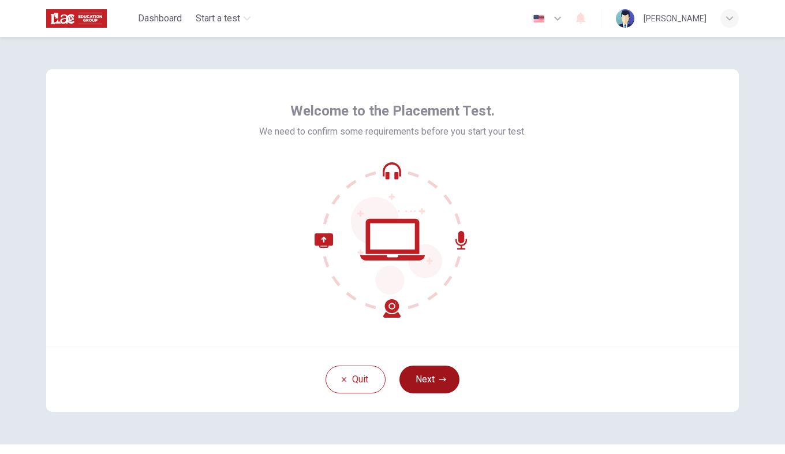
click at [430, 378] on button "Next" at bounding box center [430, 380] width 60 height 28
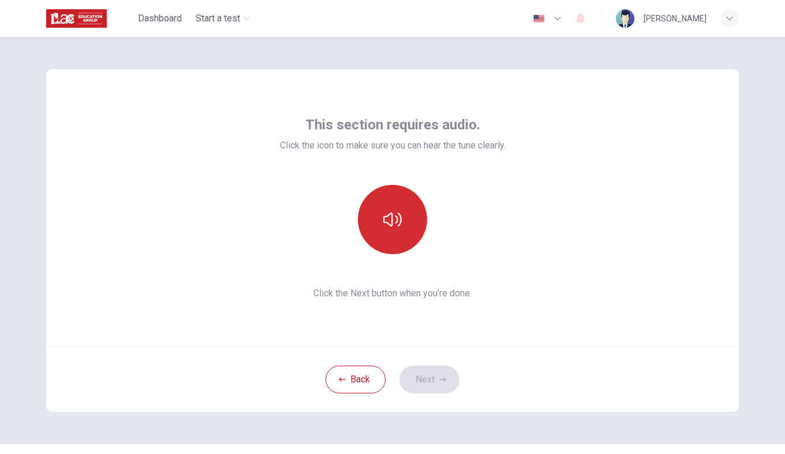
click at [379, 229] on button "button" at bounding box center [392, 219] width 69 height 69
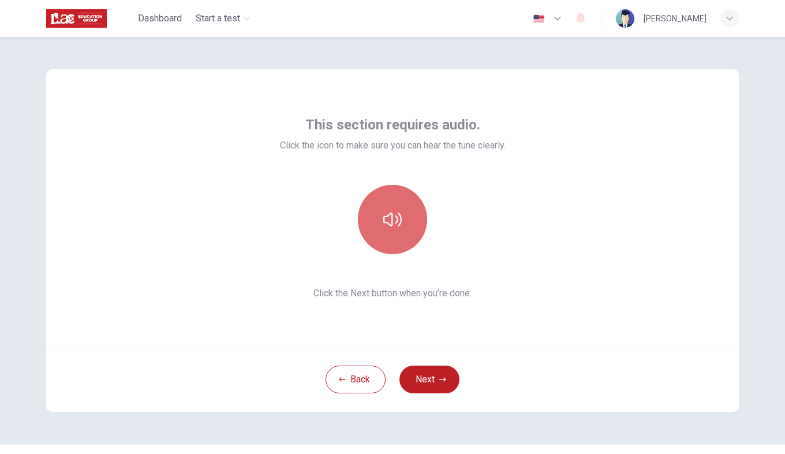
click at [373, 216] on button "button" at bounding box center [392, 219] width 69 height 69
click at [377, 235] on button "button" at bounding box center [392, 219] width 69 height 69
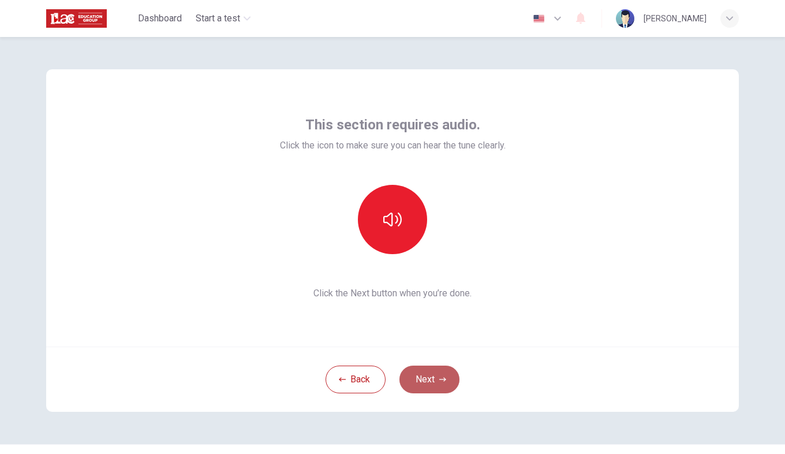
click at [420, 384] on button "Next" at bounding box center [430, 380] width 60 height 28
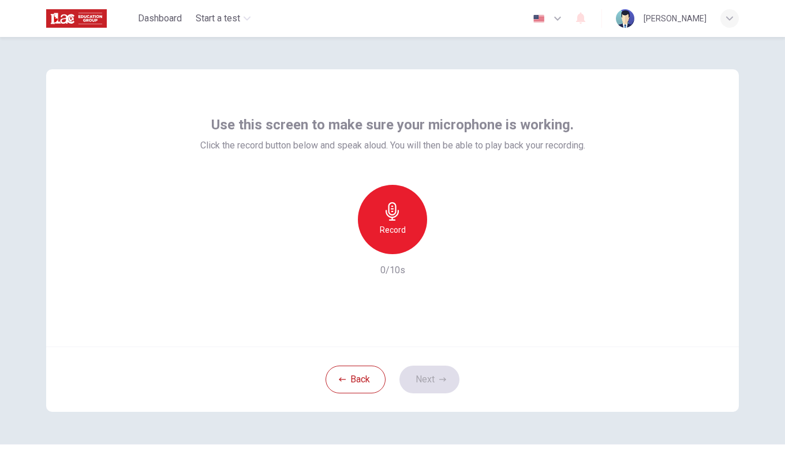
click at [391, 228] on h6 "Record" at bounding box center [393, 230] width 26 height 14
click at [395, 219] on icon "button" at bounding box center [392, 211] width 18 height 18
click at [399, 239] on div "Record" at bounding box center [392, 219] width 69 height 69
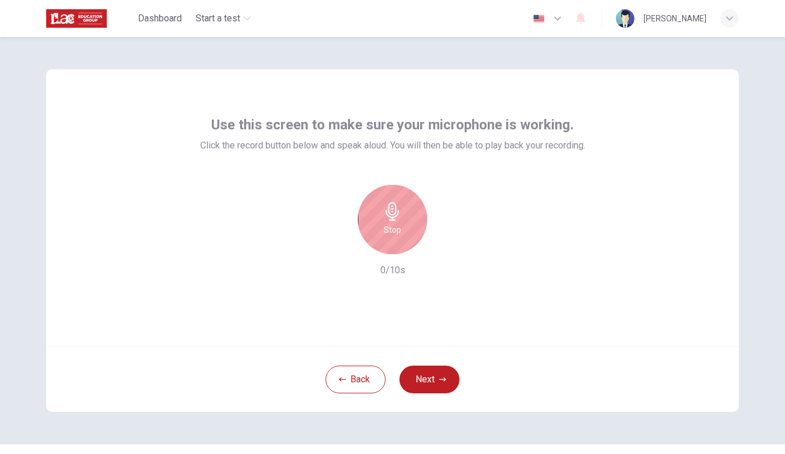
click at [399, 239] on div "Stop" at bounding box center [392, 219] width 69 height 69
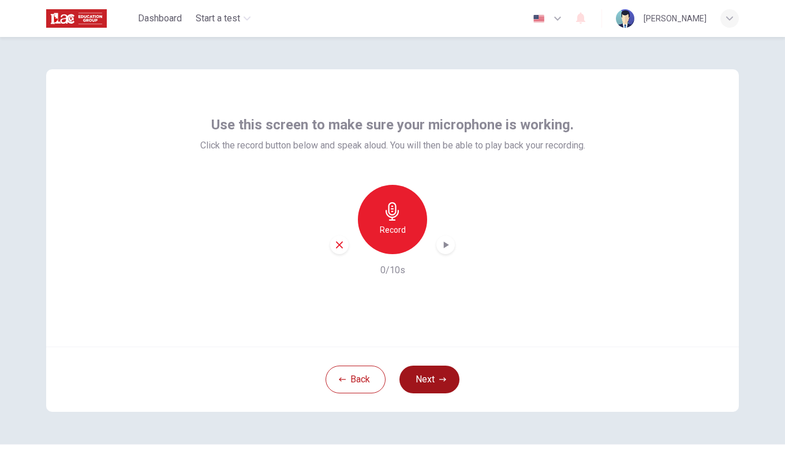
click at [431, 383] on button "Next" at bounding box center [430, 380] width 60 height 28
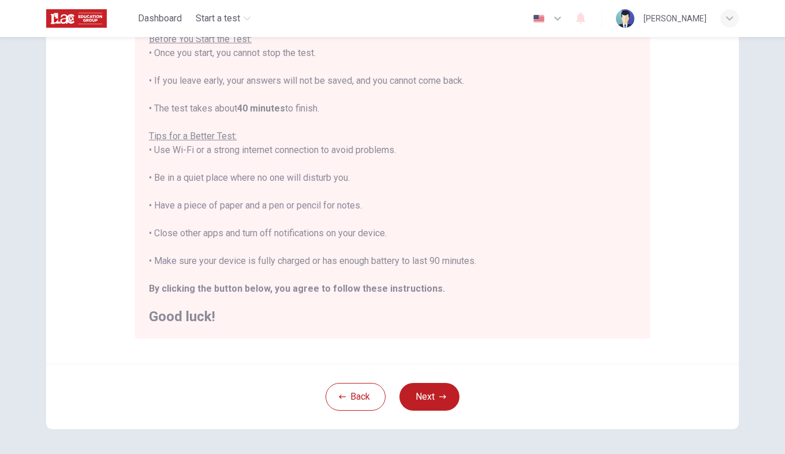
scroll to position [188, 0]
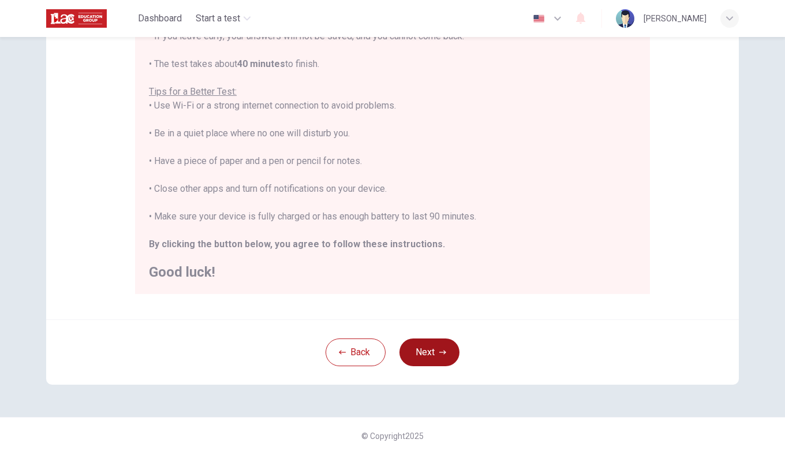
click at [428, 344] on button "Next" at bounding box center [430, 352] width 60 height 28
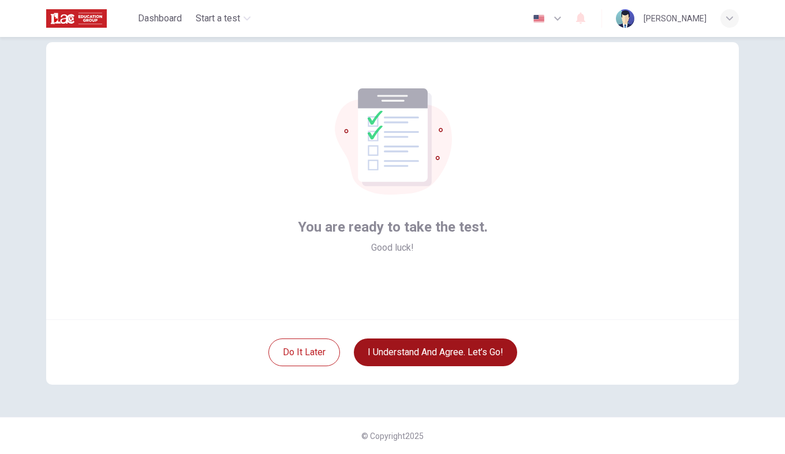
scroll to position [27, 0]
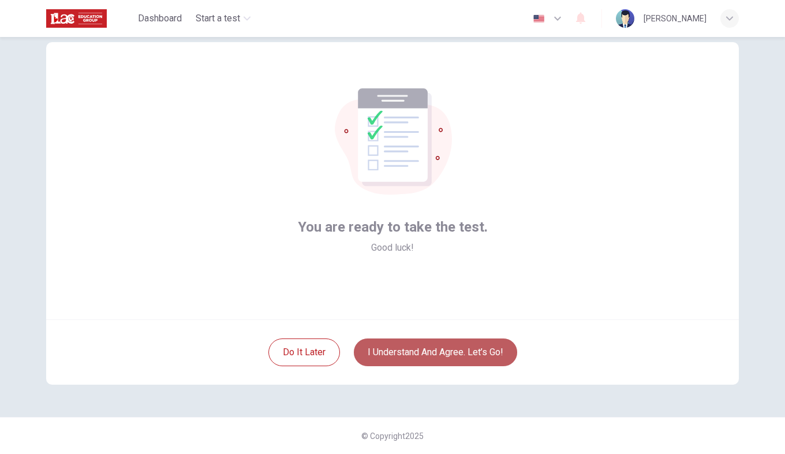
click at [389, 353] on button "I understand and agree. Let’s go!" at bounding box center [435, 352] width 163 height 28
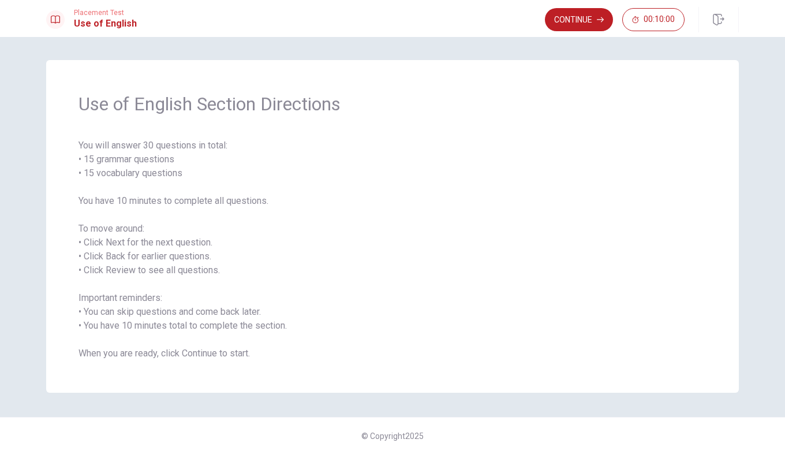
click at [140, 222] on span "You will answer 30 questions in total: • 15 grammar questions • 15 vocabulary q…" at bounding box center [393, 250] width 628 height 222
click at [371, 308] on span "You will answer 30 questions in total: • 15 grammar questions • 15 vocabulary q…" at bounding box center [393, 250] width 628 height 222
click at [583, 7] on div "Continue 00:10:00" at bounding box center [642, 19] width 194 height 25
click at [580, 17] on button "Continue" at bounding box center [579, 19] width 68 height 23
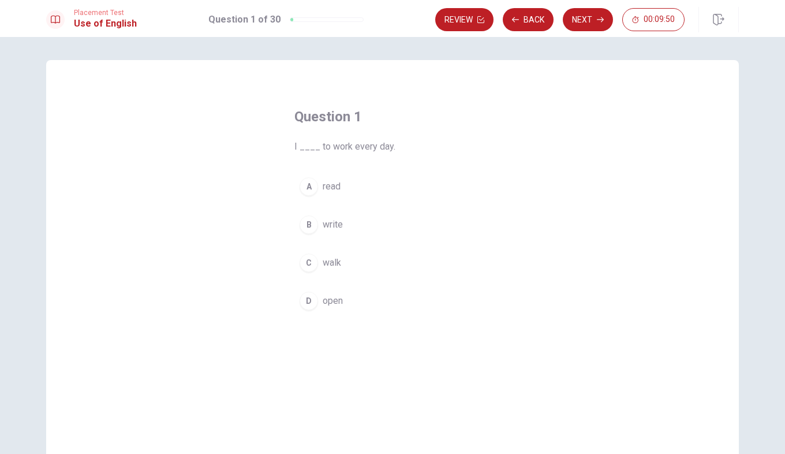
click at [327, 265] on span "walk" at bounding box center [332, 263] width 18 height 14
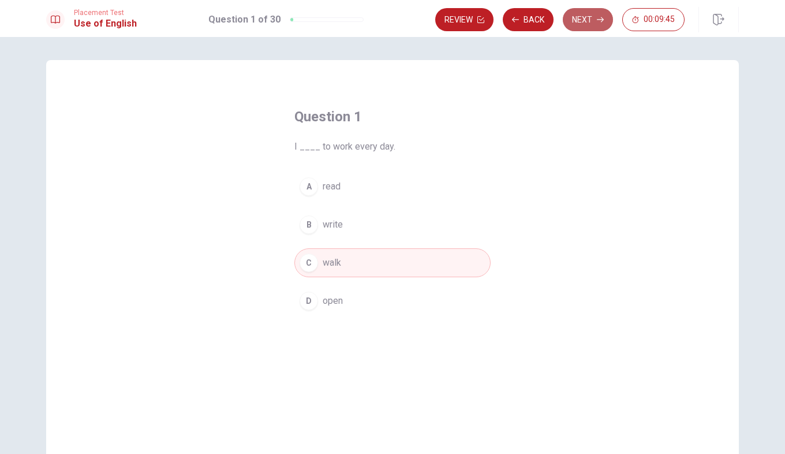
click at [578, 15] on button "Next" at bounding box center [588, 19] width 50 height 23
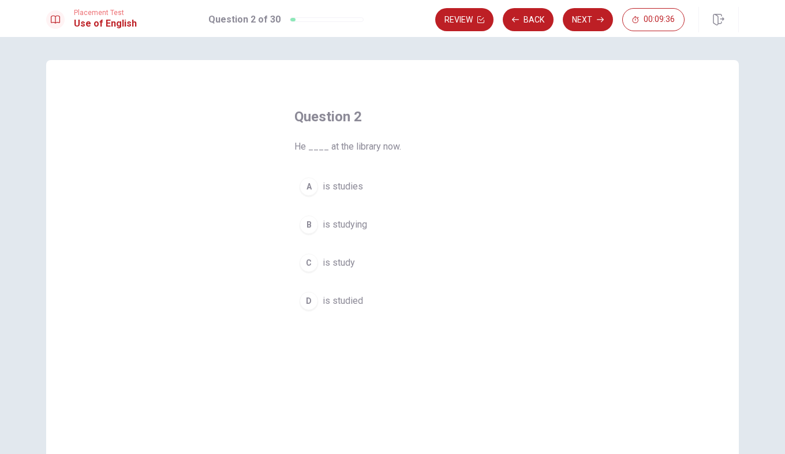
click at [355, 225] on span "is studying" at bounding box center [345, 225] width 44 height 14
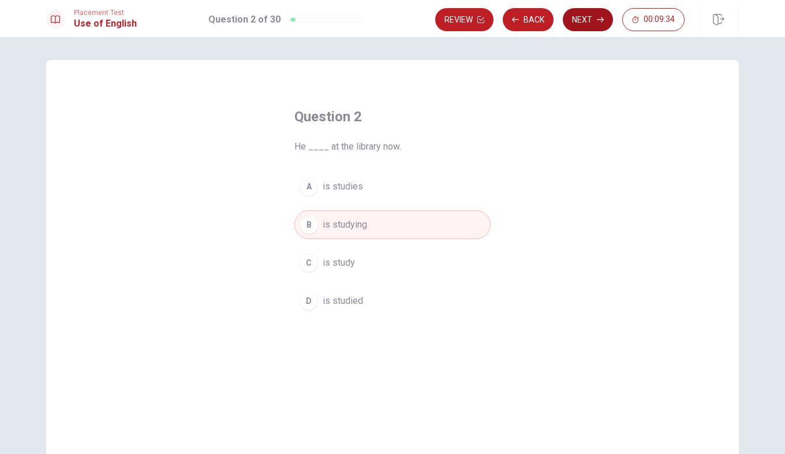
click at [580, 26] on button "Next" at bounding box center [588, 19] width 50 height 23
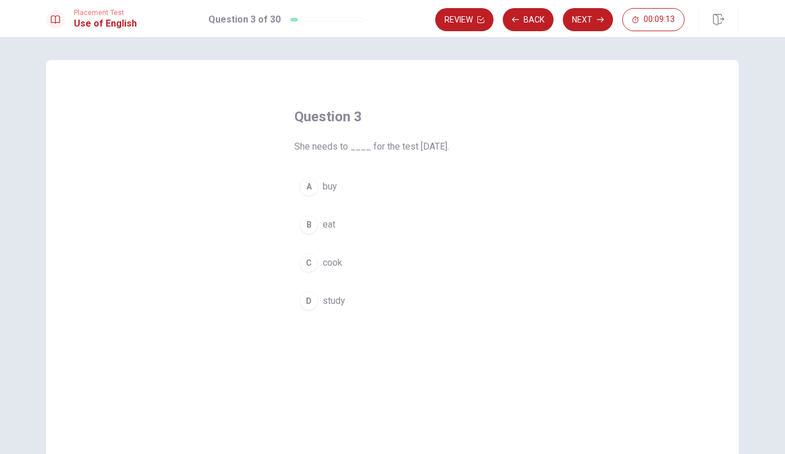
click at [312, 303] on div "D" at bounding box center [309, 301] width 18 height 18
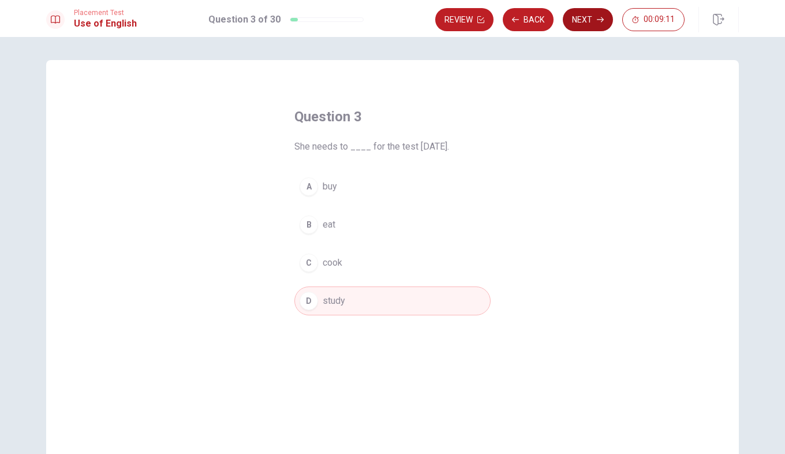
click at [583, 28] on button "Next" at bounding box center [588, 19] width 50 height 23
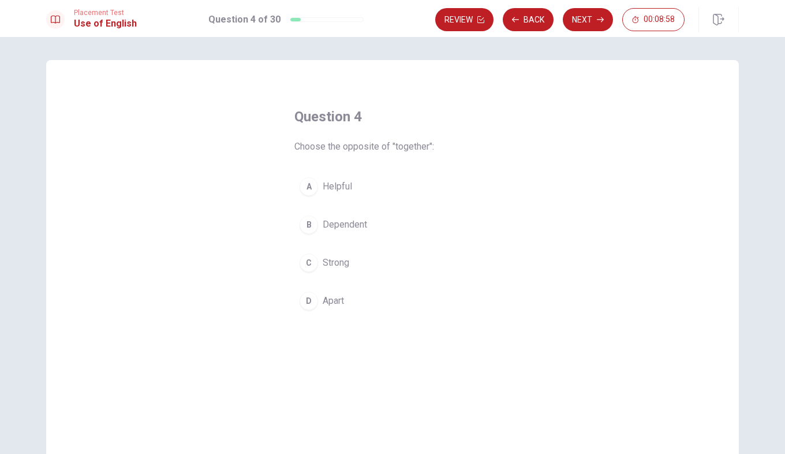
click at [307, 187] on div "A" at bounding box center [309, 186] width 18 height 18
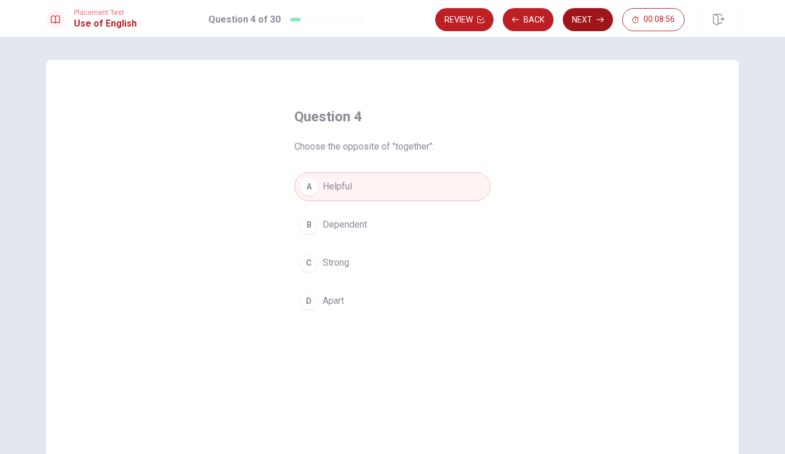
click at [583, 13] on button "Next" at bounding box center [588, 19] width 50 height 23
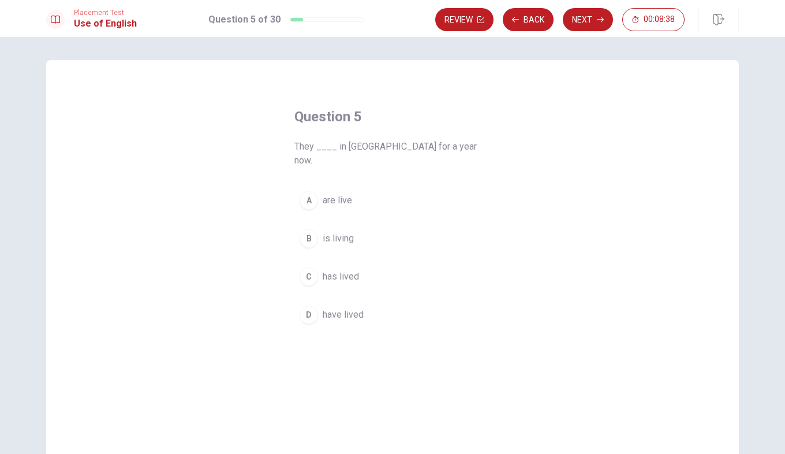
click at [305, 191] on div "A" at bounding box center [309, 200] width 18 height 18
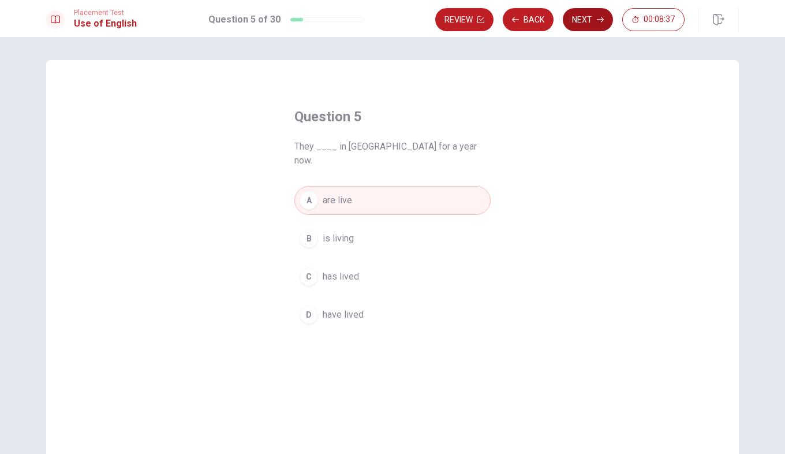
click at [600, 21] on icon "button" at bounding box center [600, 19] width 7 height 7
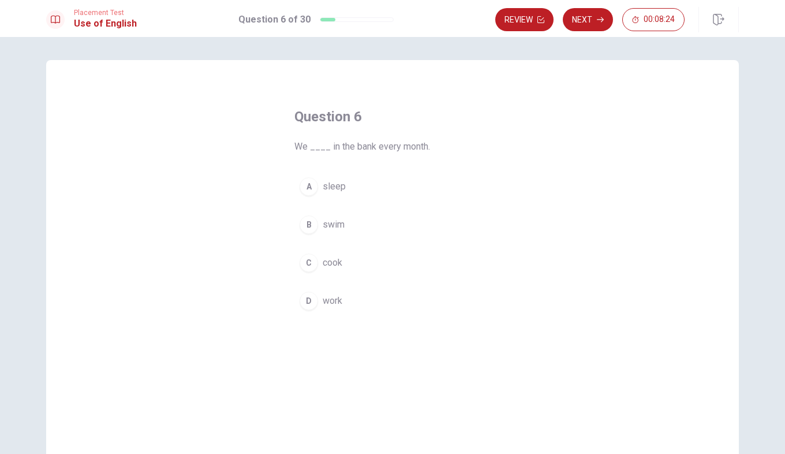
click at [305, 300] on div "D" at bounding box center [309, 301] width 18 height 18
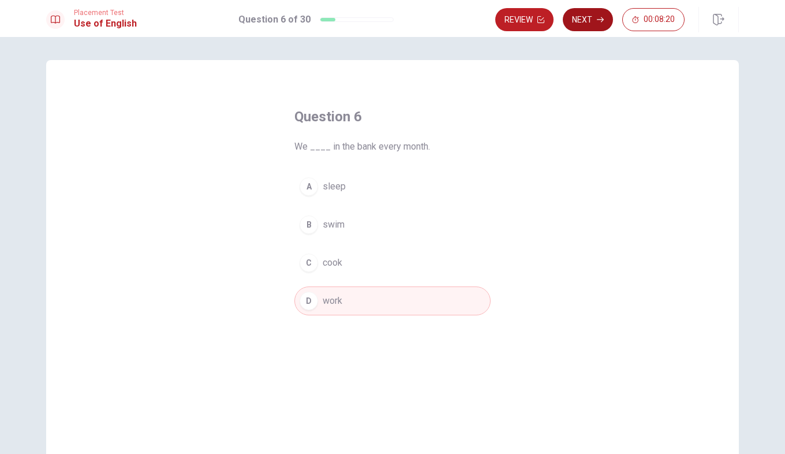
click at [584, 17] on button "Next" at bounding box center [588, 19] width 50 height 23
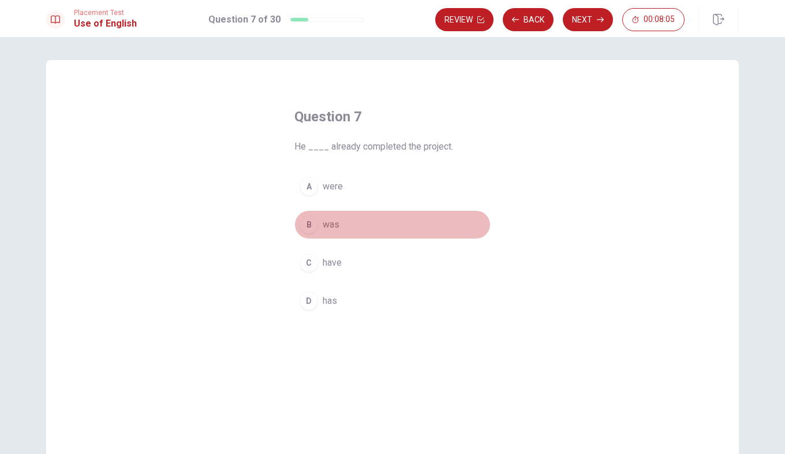
click at [302, 224] on div "B" at bounding box center [309, 224] width 18 height 18
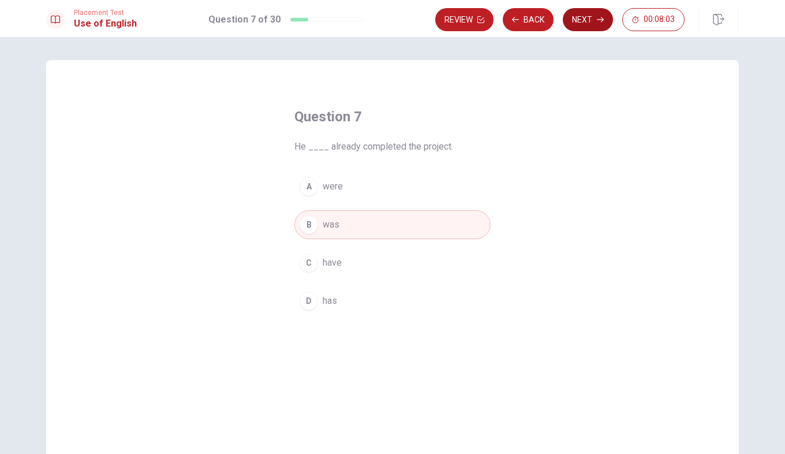
click at [586, 19] on button "Next" at bounding box center [588, 19] width 50 height 23
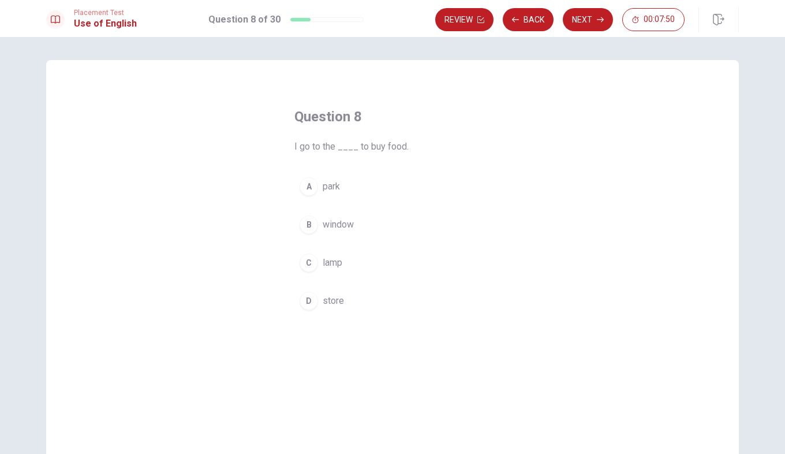
click at [314, 307] on button "D store" at bounding box center [393, 300] width 196 height 29
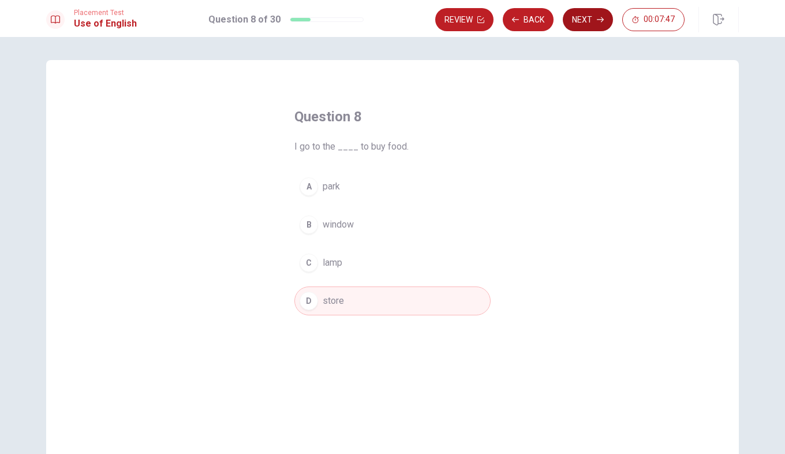
click at [594, 16] on button "Next" at bounding box center [588, 19] width 50 height 23
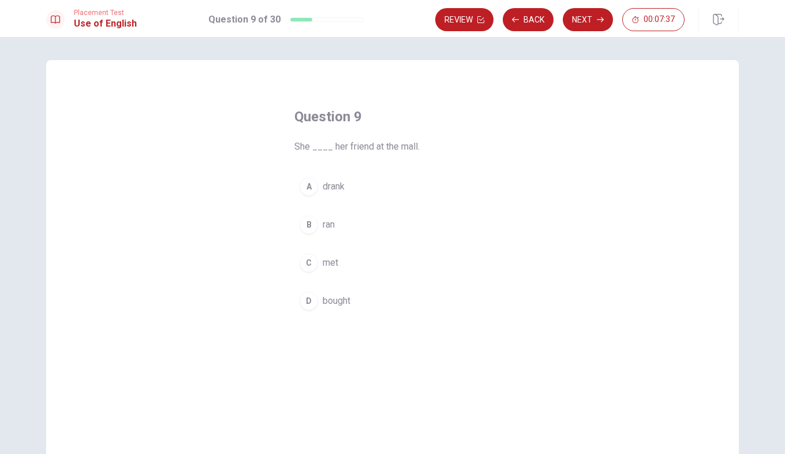
click at [307, 261] on div "C" at bounding box center [309, 263] width 18 height 18
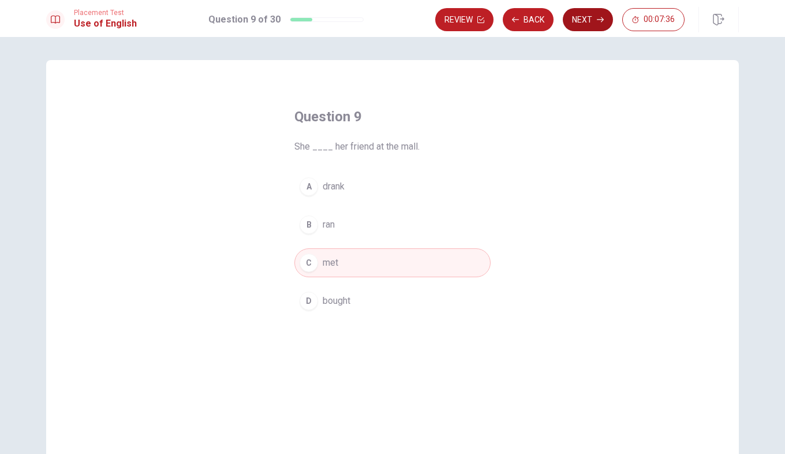
click at [586, 27] on button "Next" at bounding box center [588, 19] width 50 height 23
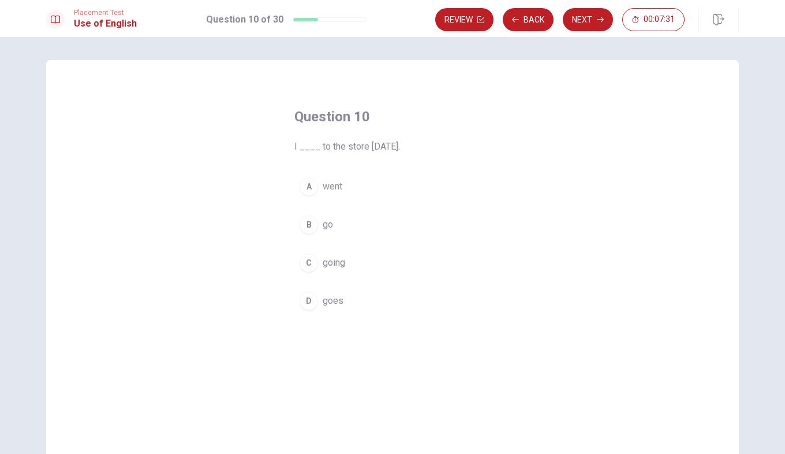
click at [308, 195] on div "A" at bounding box center [309, 186] width 18 height 18
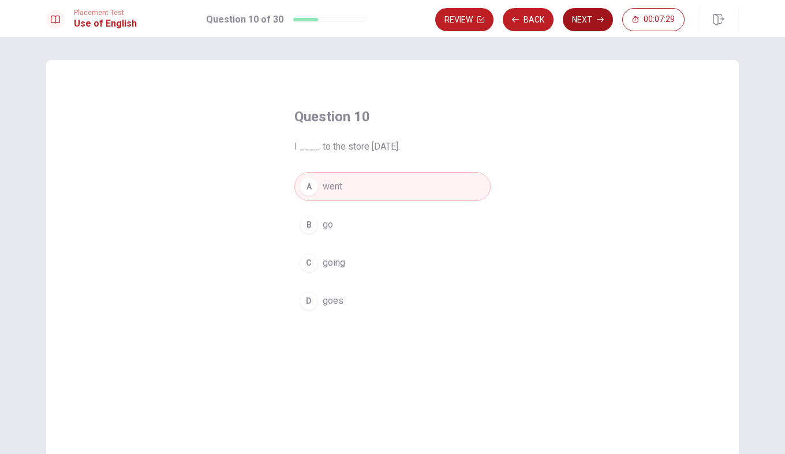
click at [590, 21] on button "Next" at bounding box center [588, 19] width 50 height 23
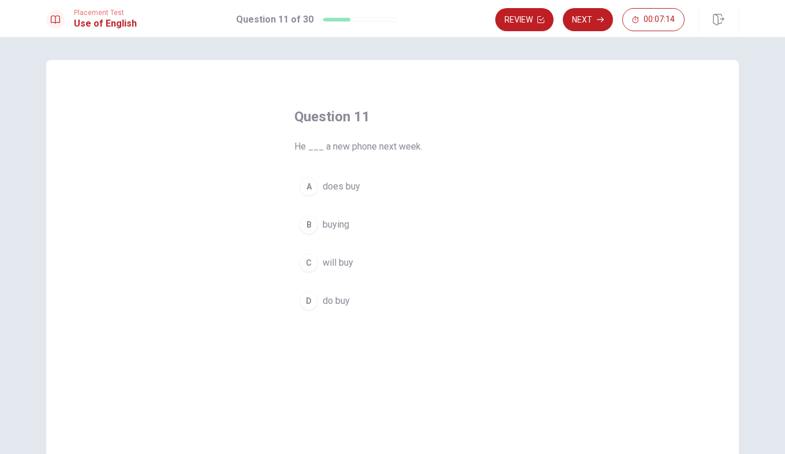
click at [305, 259] on div "C" at bounding box center [309, 263] width 18 height 18
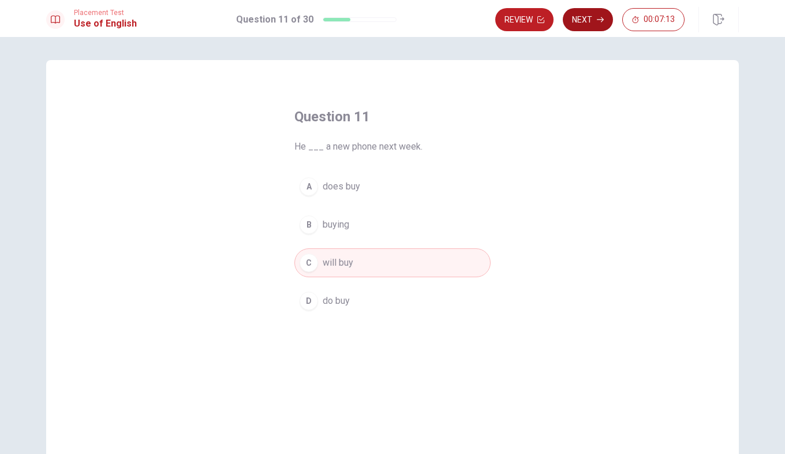
click at [589, 9] on button "Next" at bounding box center [588, 19] width 50 height 23
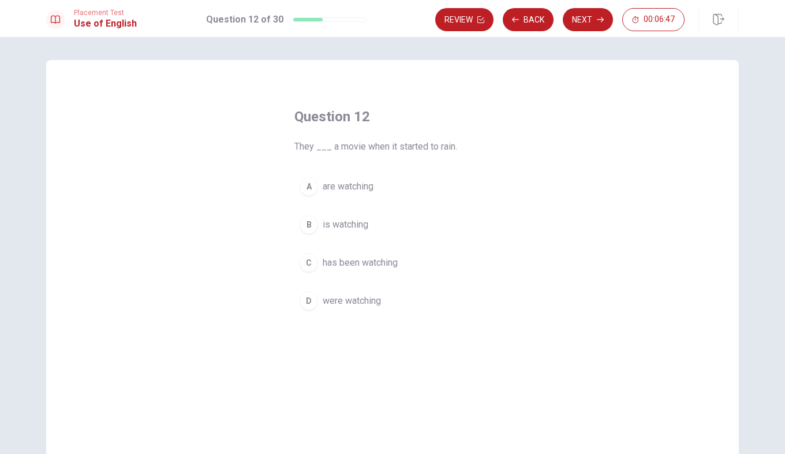
click at [306, 228] on div "B" at bounding box center [309, 224] width 18 height 18
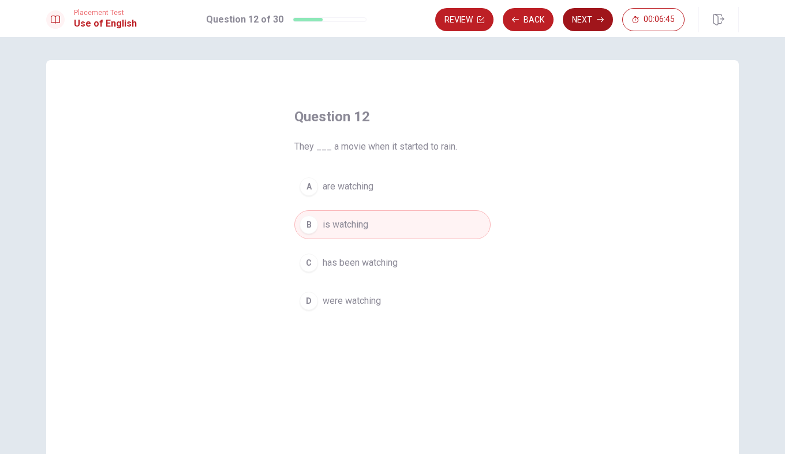
click at [591, 21] on button "Next" at bounding box center [588, 19] width 50 height 23
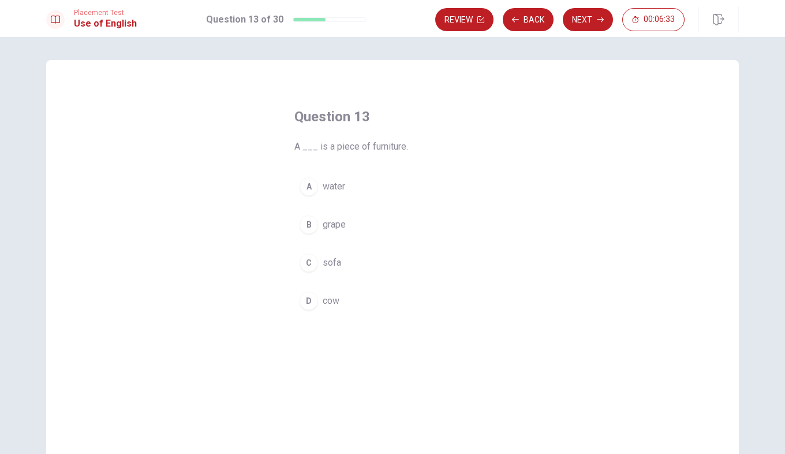
click at [306, 262] on div "C" at bounding box center [309, 263] width 18 height 18
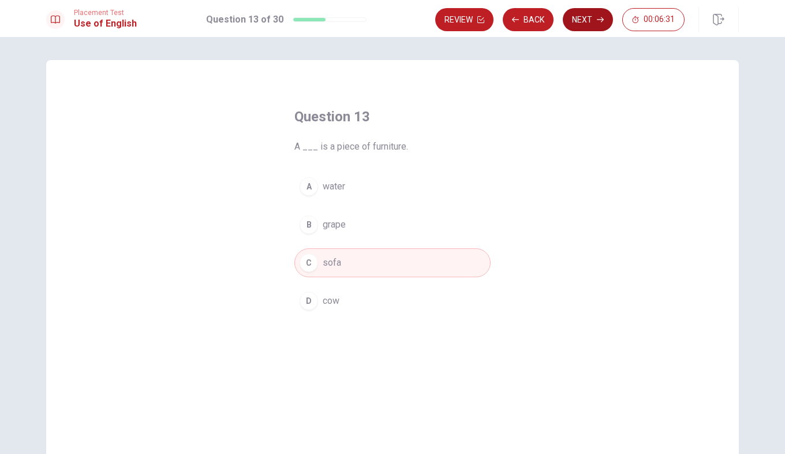
click at [593, 18] on button "Next" at bounding box center [588, 19] width 50 height 23
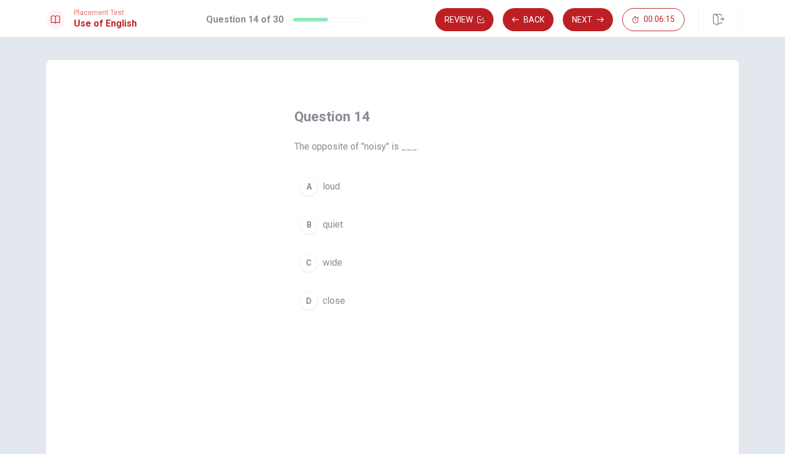
click at [306, 225] on div "B" at bounding box center [309, 224] width 18 height 18
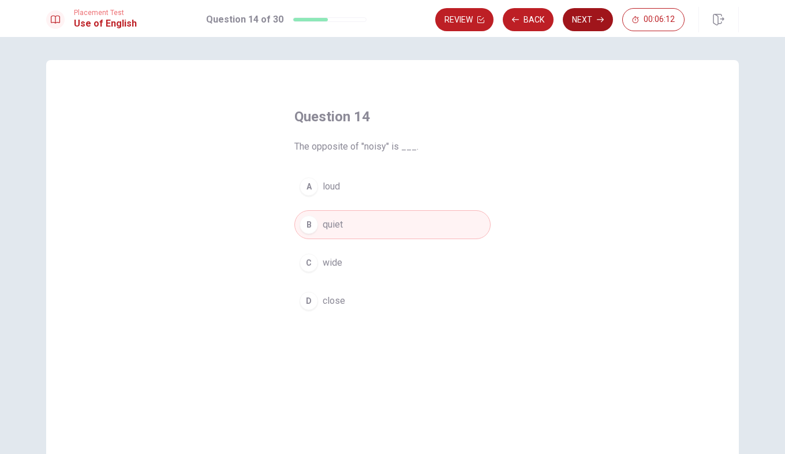
click at [582, 20] on button "Next" at bounding box center [588, 19] width 50 height 23
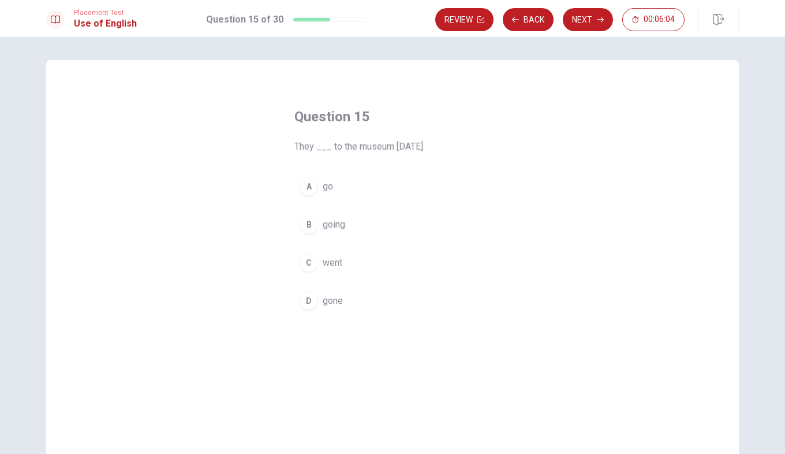
click at [312, 260] on div "C" at bounding box center [309, 263] width 18 height 18
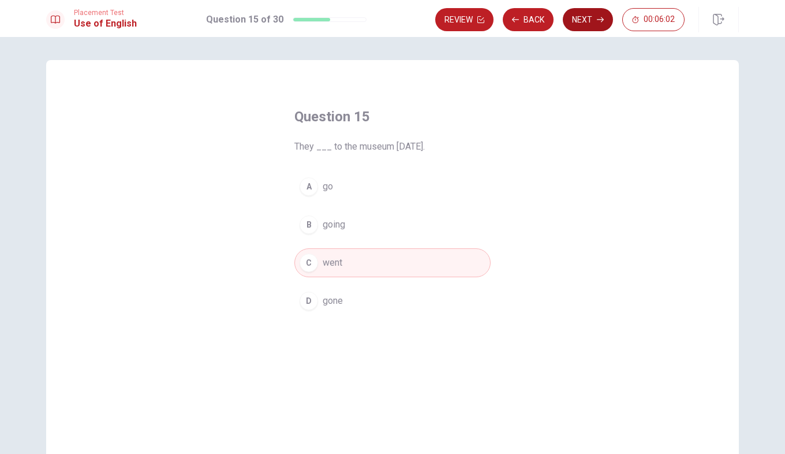
click at [591, 23] on button "Next" at bounding box center [588, 19] width 50 height 23
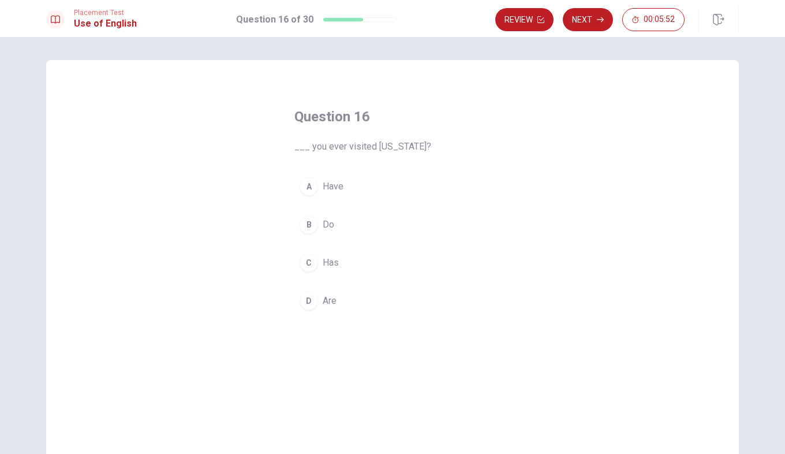
click at [307, 223] on div "B" at bounding box center [309, 224] width 18 height 18
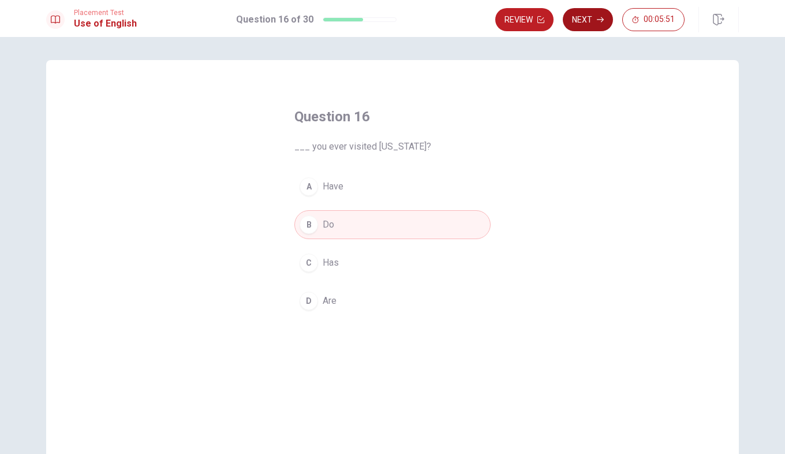
click at [596, 19] on button "Next" at bounding box center [588, 19] width 50 height 23
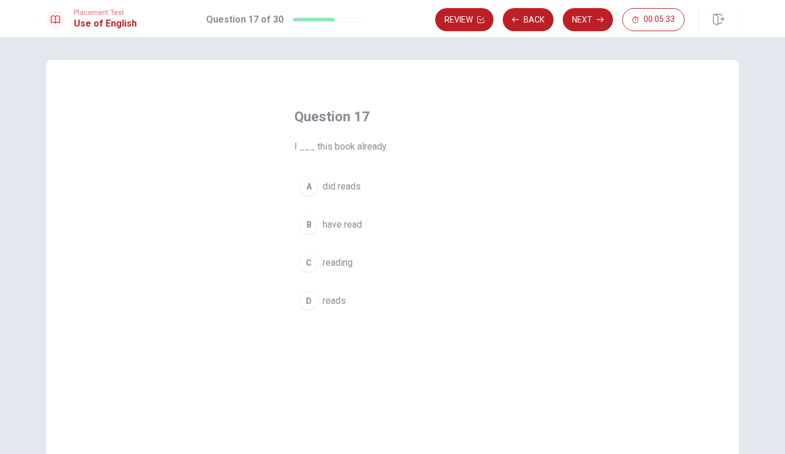
click at [316, 302] on button "D reads" at bounding box center [393, 300] width 196 height 29
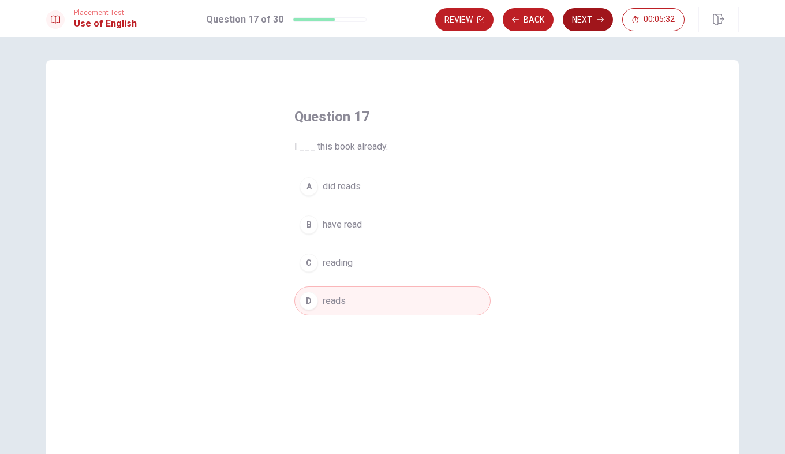
click at [587, 22] on button "Next" at bounding box center [588, 19] width 50 height 23
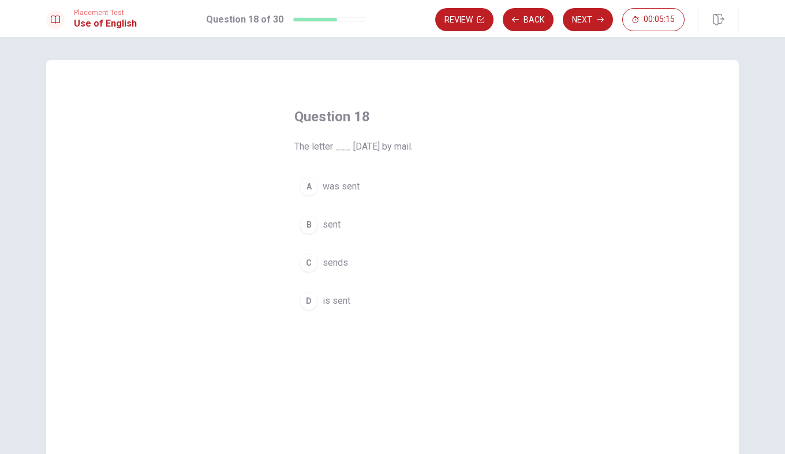
click at [311, 193] on div "A" at bounding box center [309, 186] width 18 height 18
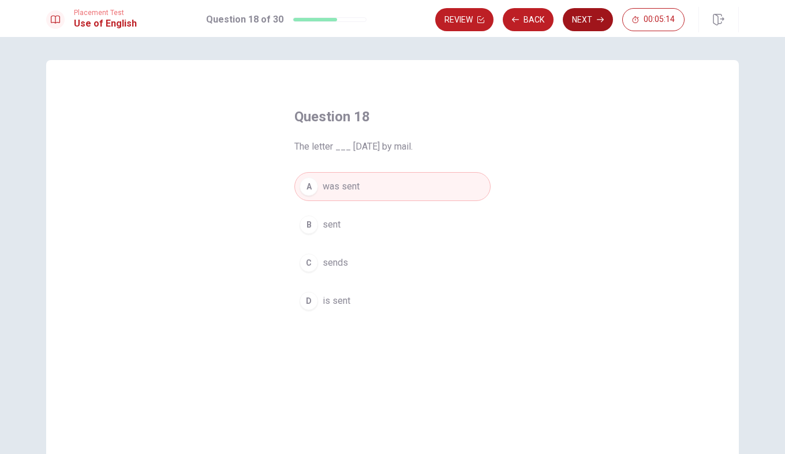
click at [588, 17] on button "Next" at bounding box center [588, 19] width 50 height 23
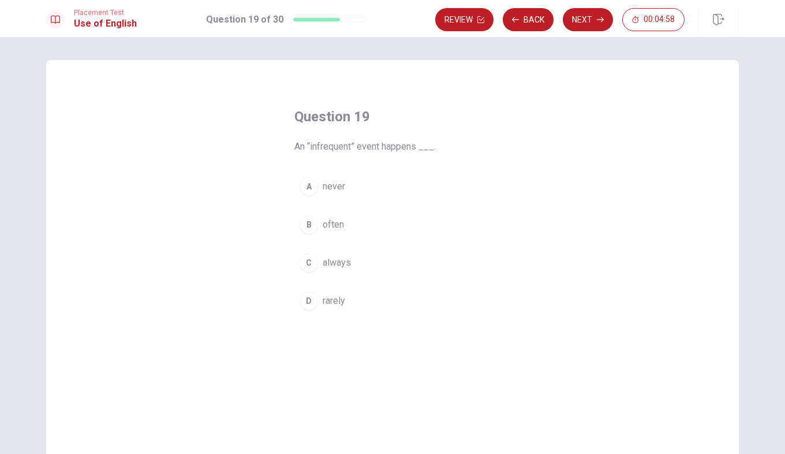
click at [311, 222] on div "B" at bounding box center [309, 224] width 18 height 18
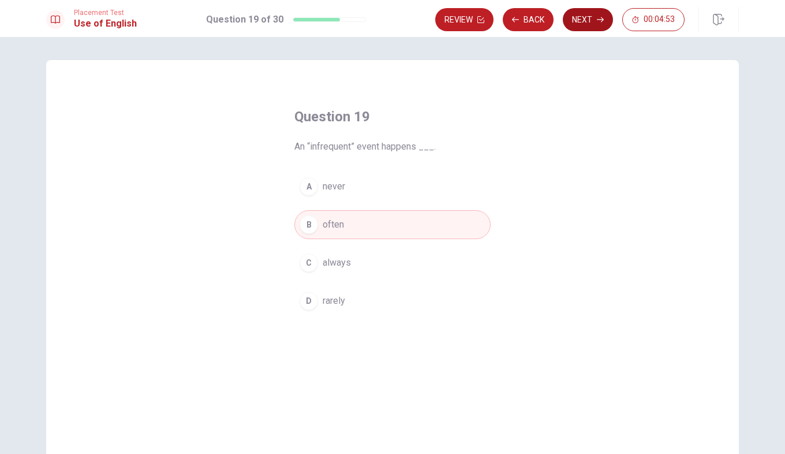
click at [590, 22] on button "Next" at bounding box center [588, 19] width 50 height 23
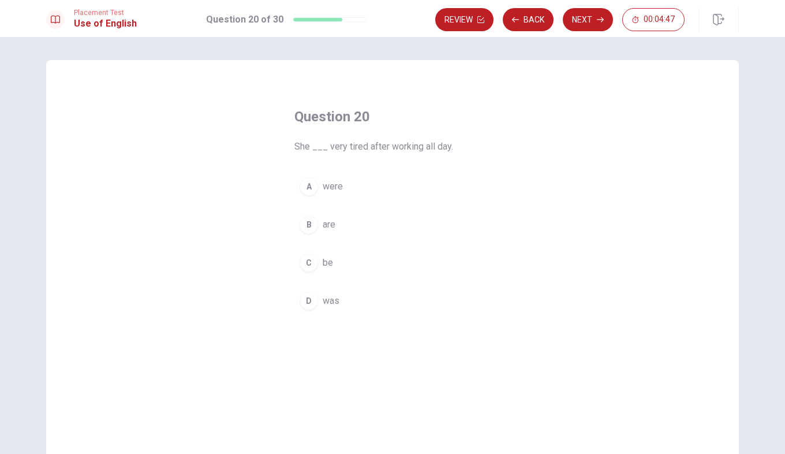
click at [310, 298] on div "D" at bounding box center [309, 301] width 18 height 18
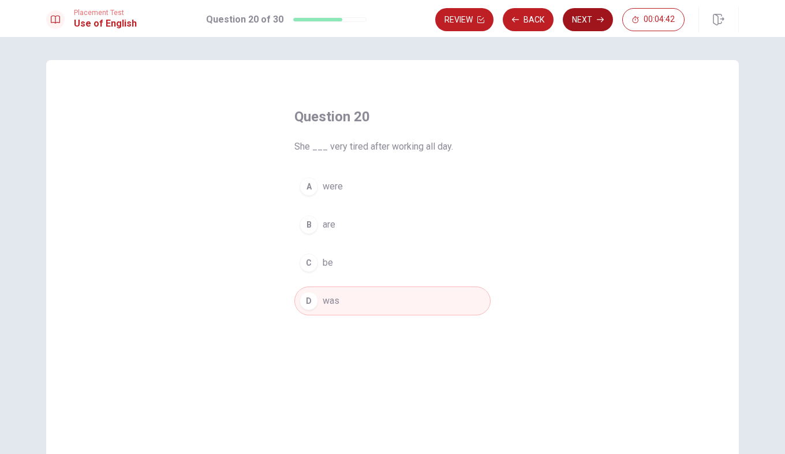
click at [593, 20] on button "Next" at bounding box center [588, 19] width 50 height 23
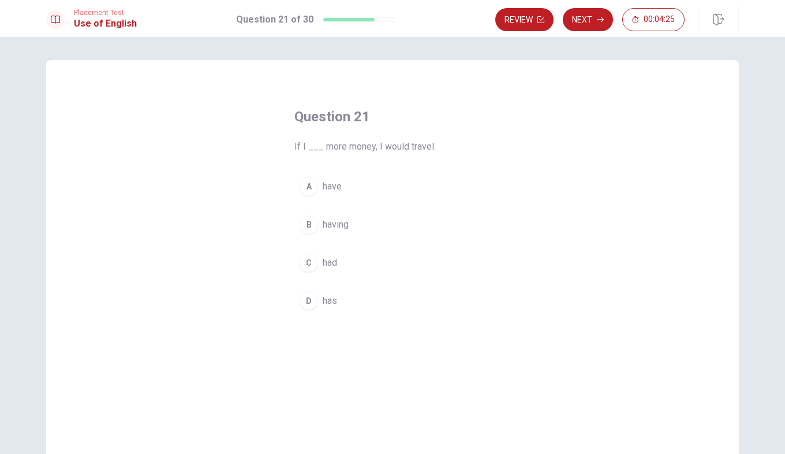
click at [308, 185] on div "A" at bounding box center [309, 186] width 18 height 18
click at [306, 307] on div "D" at bounding box center [309, 301] width 18 height 18
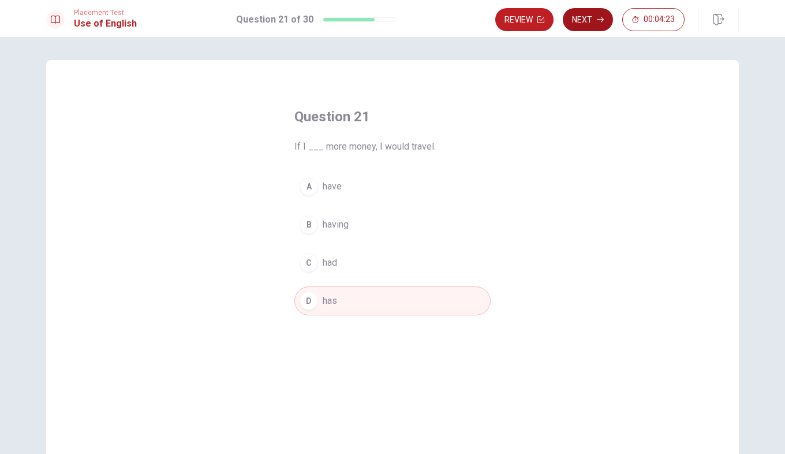
click at [593, 23] on button "Next" at bounding box center [588, 19] width 50 height 23
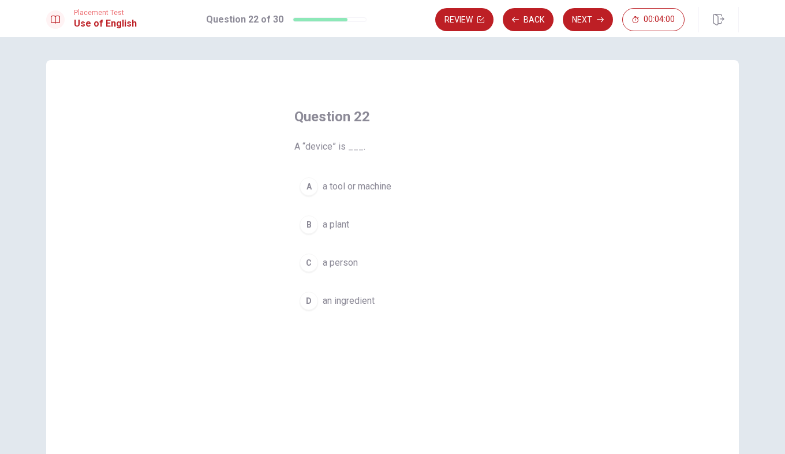
click at [304, 177] on button "A a tool or machine" at bounding box center [393, 186] width 196 height 29
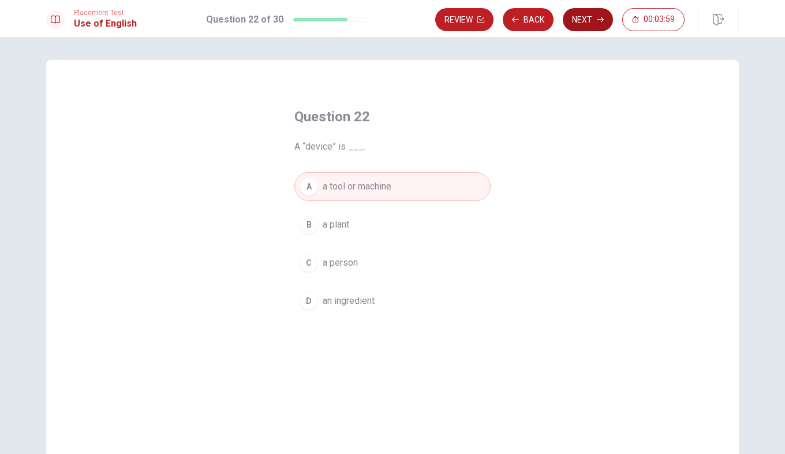
click at [589, 23] on button "Next" at bounding box center [588, 19] width 50 height 23
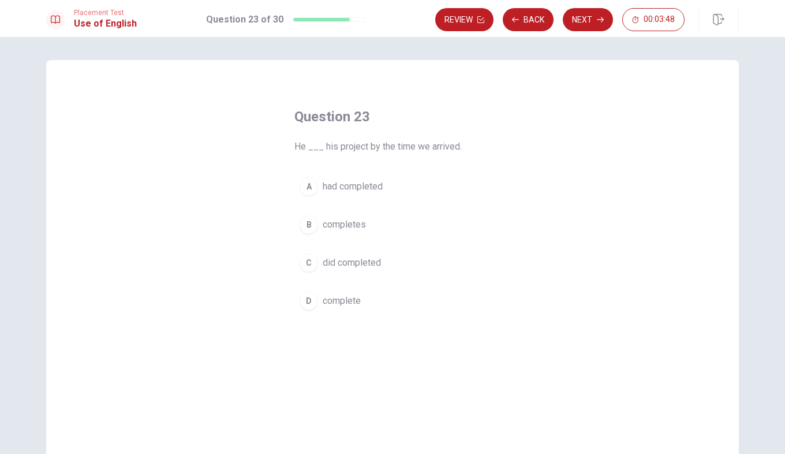
click at [303, 308] on div "D" at bounding box center [309, 301] width 18 height 18
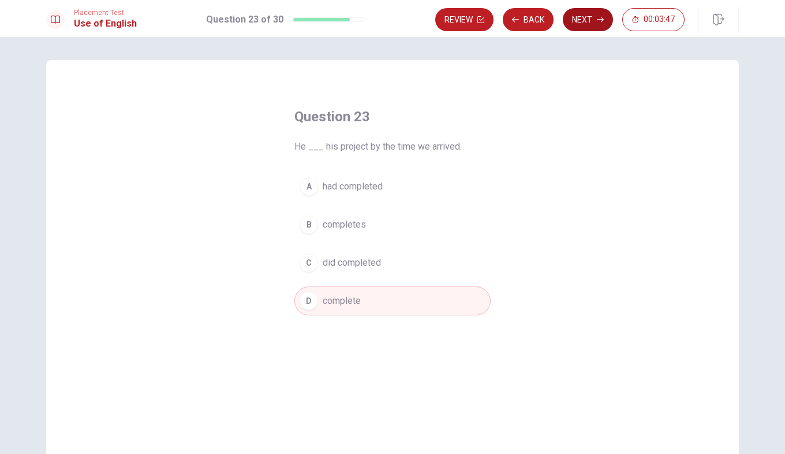
click at [604, 10] on button "Next" at bounding box center [588, 19] width 50 height 23
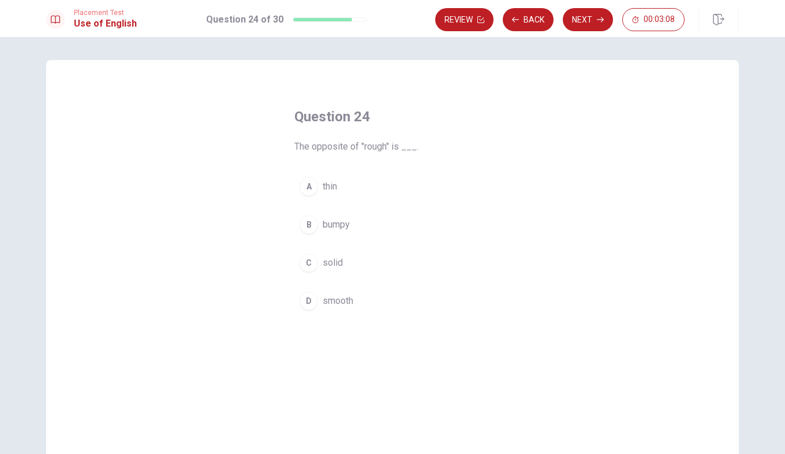
click at [310, 297] on div "D" at bounding box center [309, 301] width 18 height 18
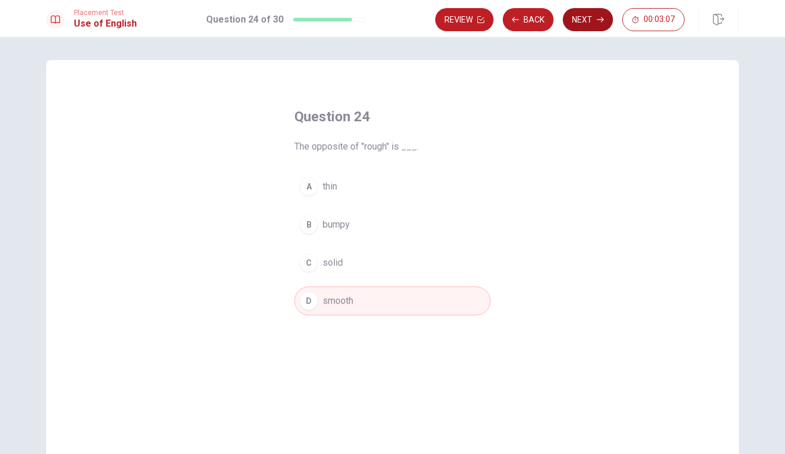
click at [590, 25] on button "Next" at bounding box center [588, 19] width 50 height 23
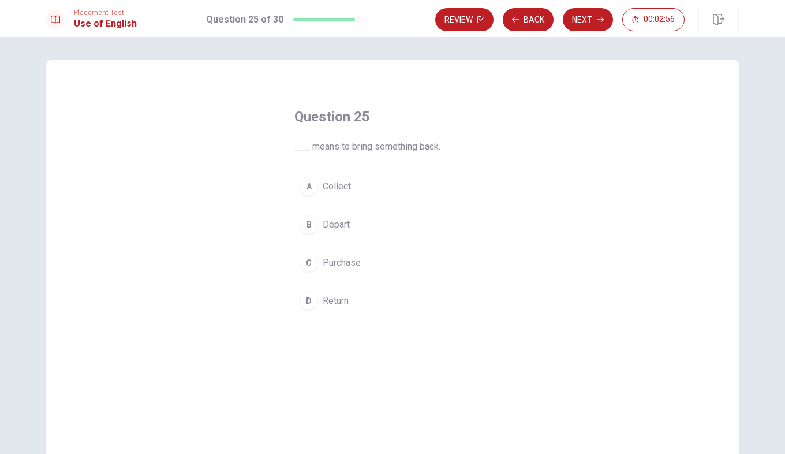
click at [306, 306] on div "D" at bounding box center [309, 301] width 18 height 18
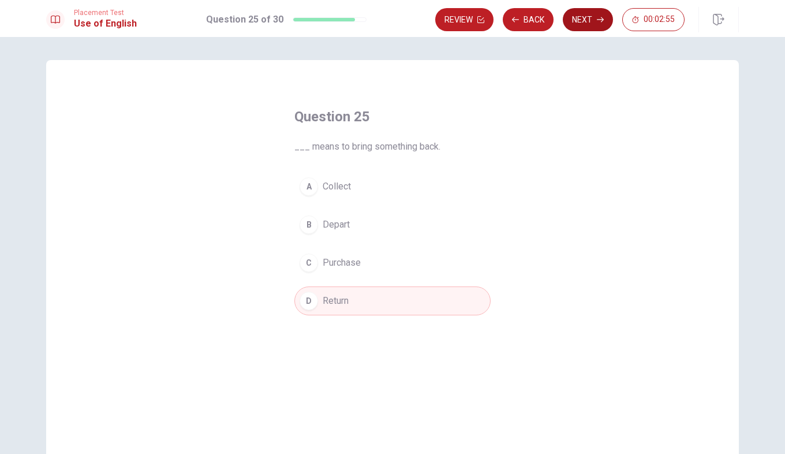
click at [591, 25] on button "Next" at bounding box center [588, 19] width 50 height 23
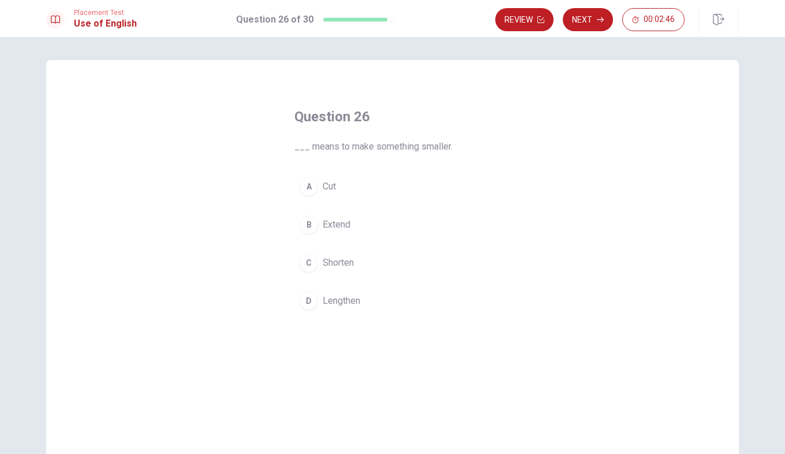
click at [305, 266] on div "C" at bounding box center [309, 263] width 18 height 18
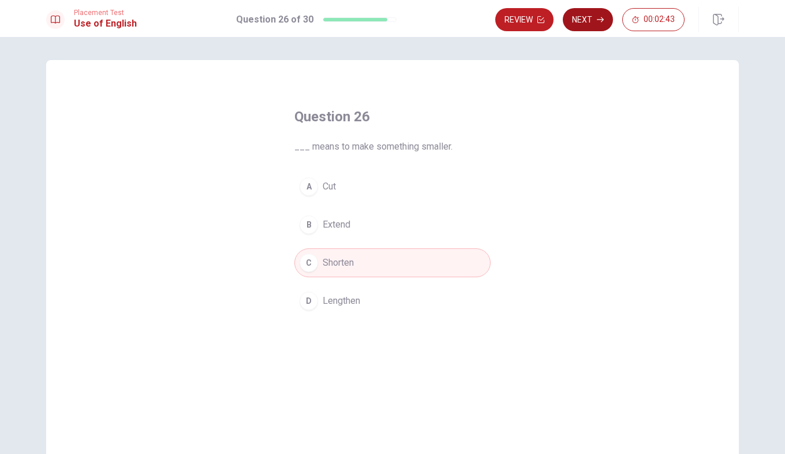
click at [593, 24] on button "Next" at bounding box center [588, 19] width 50 height 23
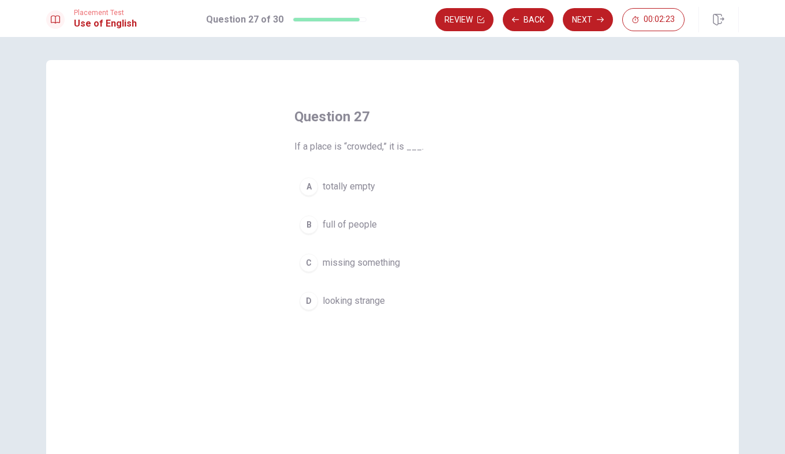
click at [303, 230] on div "B" at bounding box center [309, 224] width 18 height 18
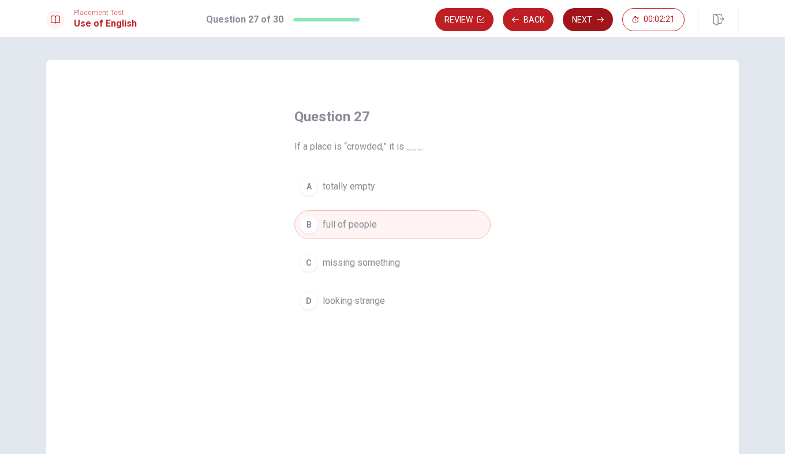
click at [594, 22] on button "Next" at bounding box center [588, 19] width 50 height 23
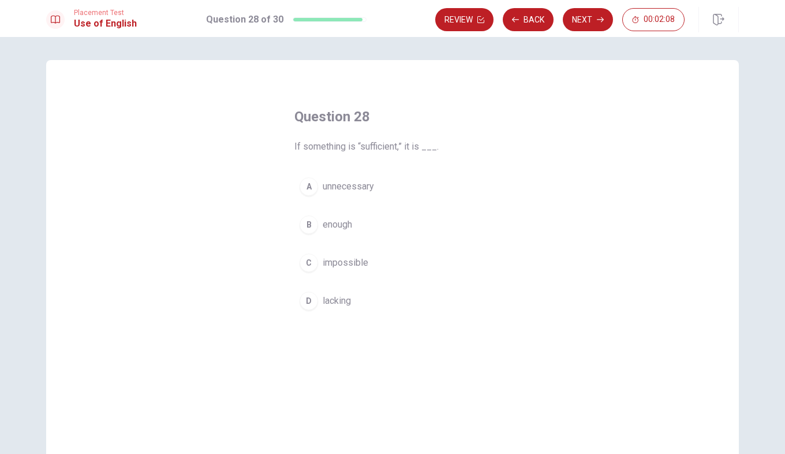
click at [300, 224] on div "B" at bounding box center [309, 224] width 18 height 18
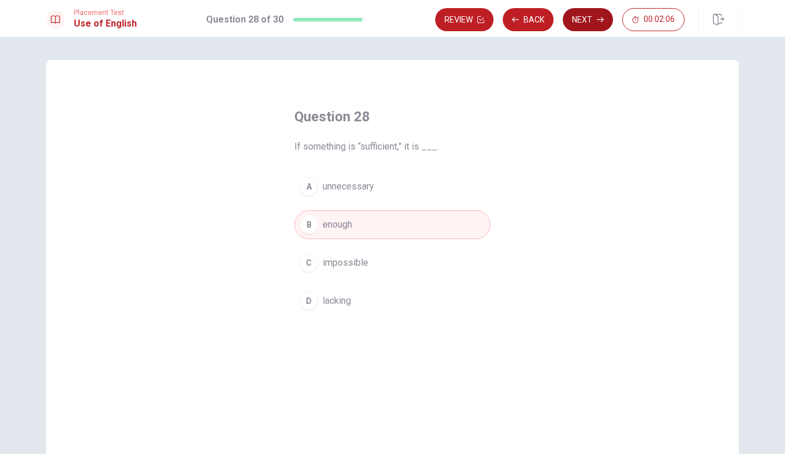
click at [591, 18] on button "Next" at bounding box center [588, 19] width 50 height 23
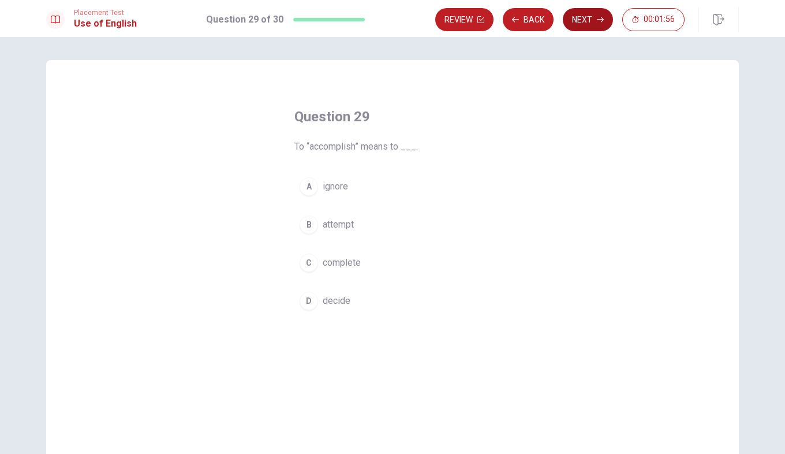
click at [580, 15] on button "Next" at bounding box center [588, 19] width 50 height 23
click at [593, 14] on button "Next" at bounding box center [588, 19] width 50 height 23
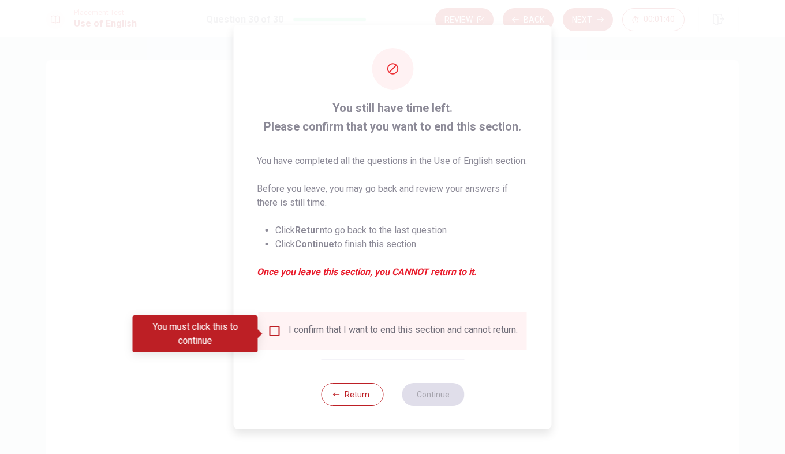
click at [275, 334] on input "You must click this to continue" at bounding box center [275, 331] width 14 height 14
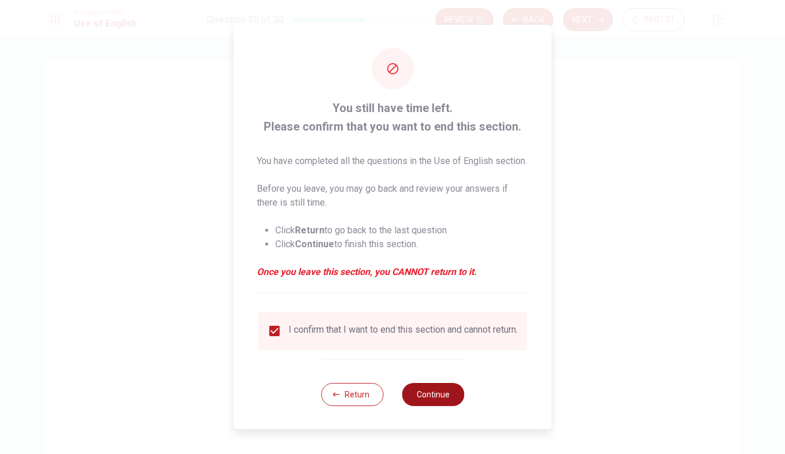
click at [450, 406] on button "Continue" at bounding box center [433, 394] width 62 height 23
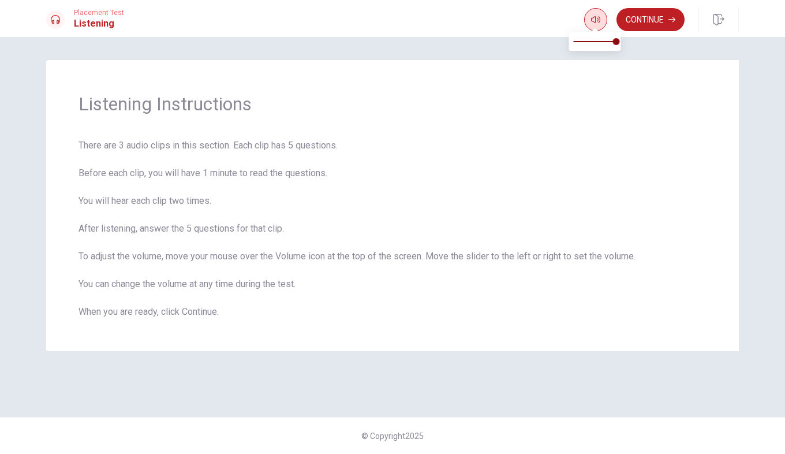
click at [593, 14] on button "button" at bounding box center [595, 19] width 23 height 23
click at [649, 20] on button "Continue" at bounding box center [651, 19] width 68 height 23
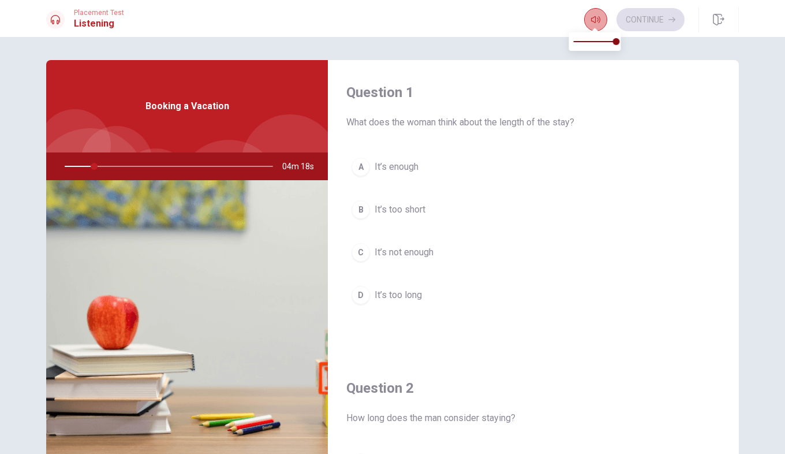
click at [590, 14] on button "button" at bounding box center [595, 19] width 23 height 23
click at [588, 20] on button "button" at bounding box center [595, 19] width 23 height 23
click at [363, 170] on div "A" at bounding box center [361, 167] width 18 height 18
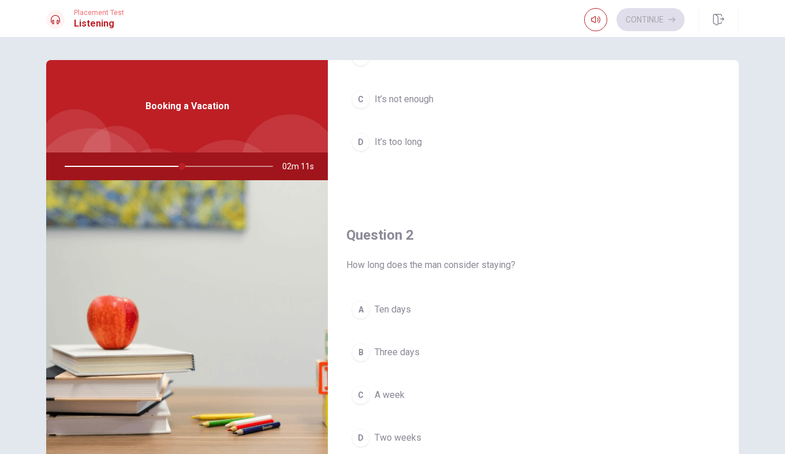
scroll to position [231, 0]
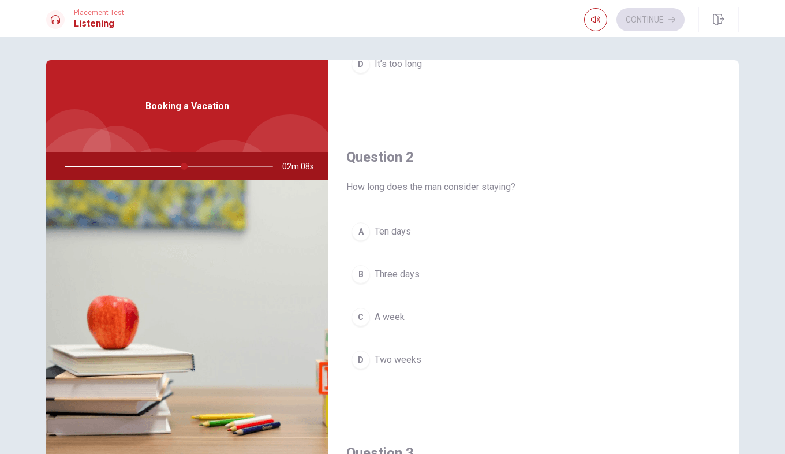
click at [357, 321] on div "C" at bounding box center [361, 317] width 18 height 18
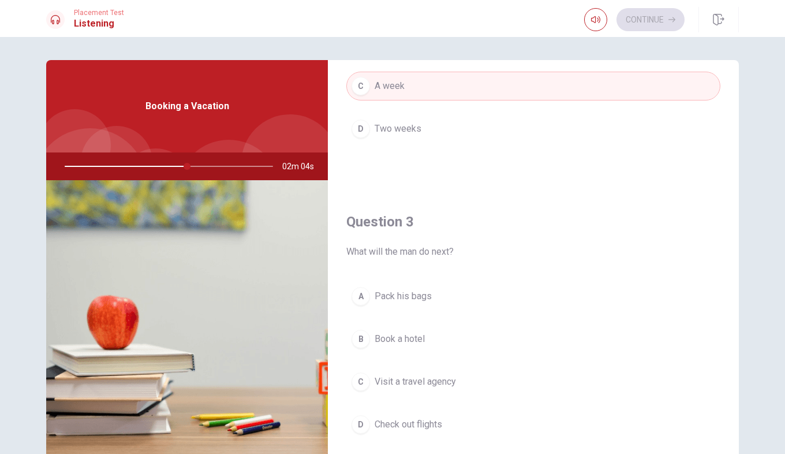
scroll to position [520, 0]
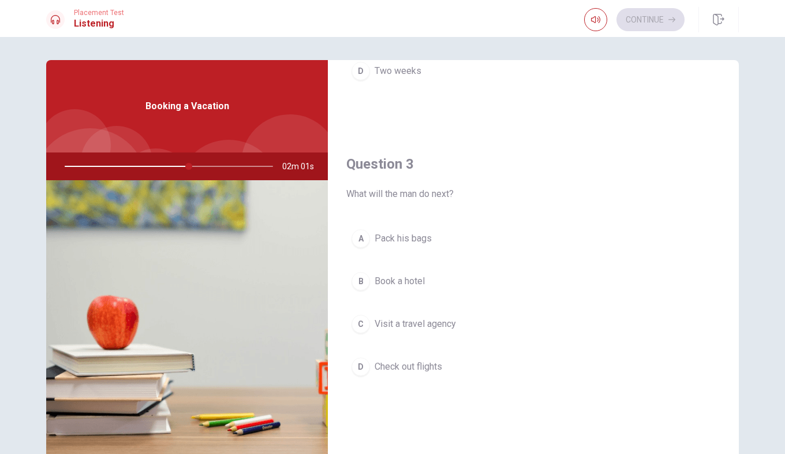
click at [358, 323] on div "C" at bounding box center [361, 324] width 18 height 18
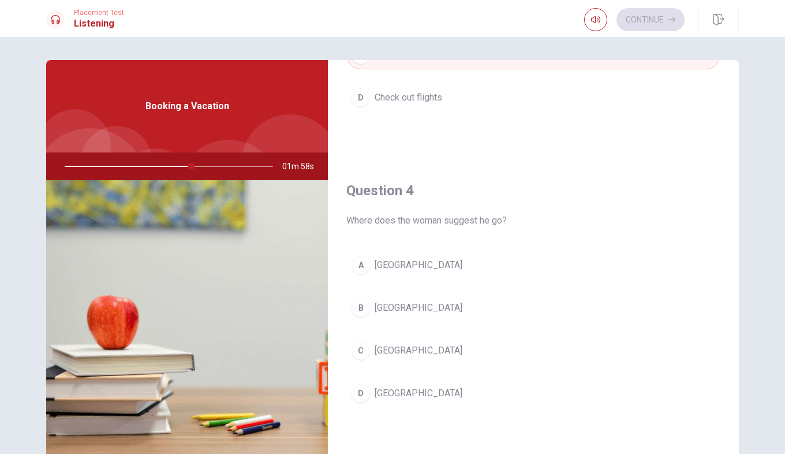
scroll to position [809, 0]
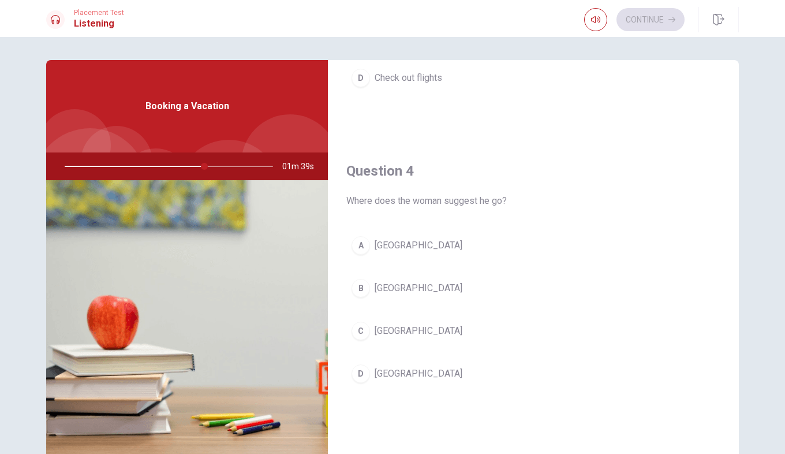
click at [358, 332] on div "C" at bounding box center [361, 331] width 18 height 18
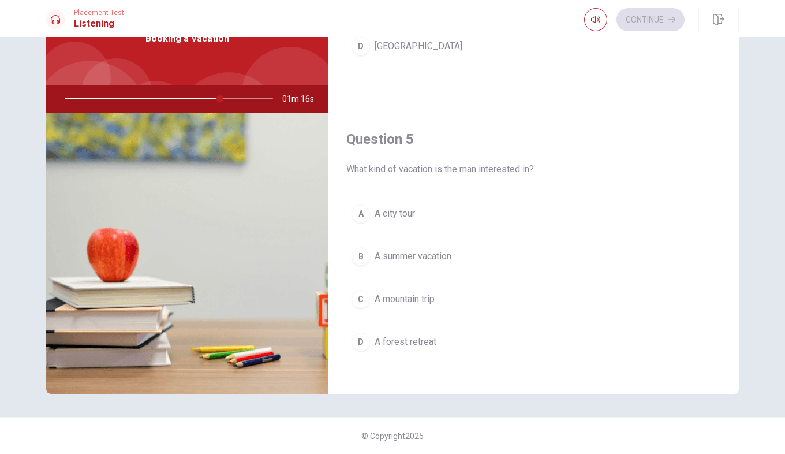
scroll to position [1077, 0]
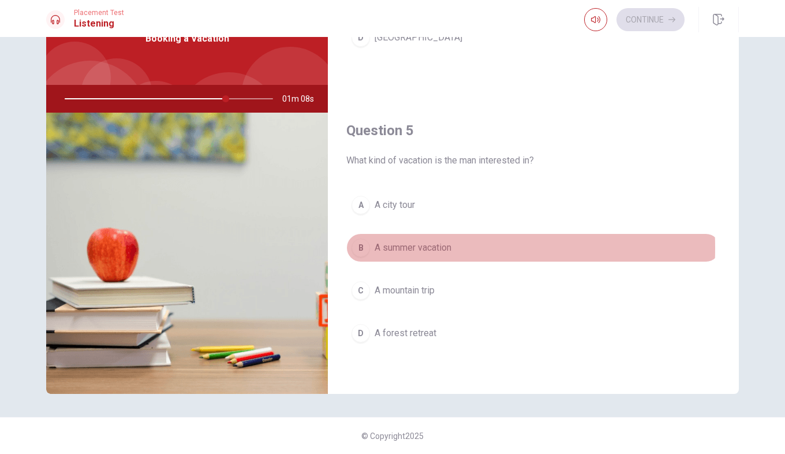
click at [357, 248] on div "B" at bounding box center [361, 248] width 18 height 18
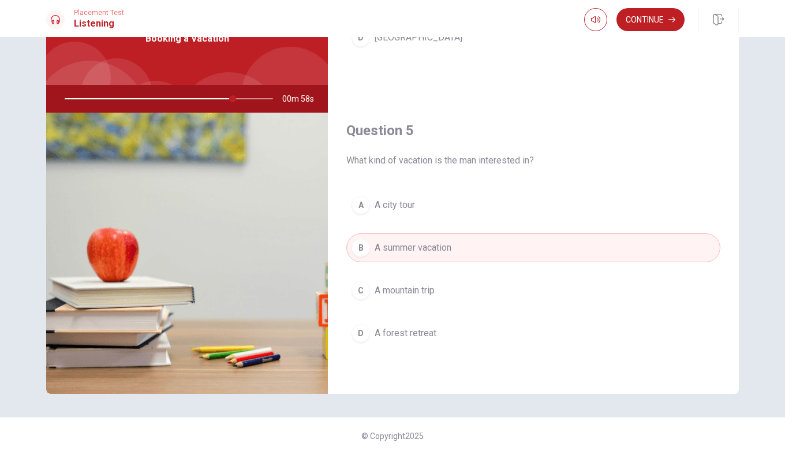
drag, startPoint x: 228, startPoint y: 100, endPoint x: 195, endPoint y: 95, distance: 33.3
click at [195, 95] on div at bounding box center [167, 99] width 232 height 28
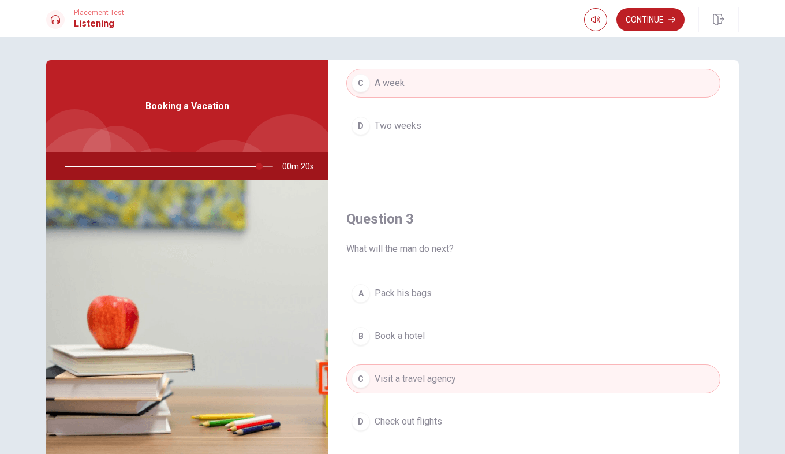
scroll to position [520, 0]
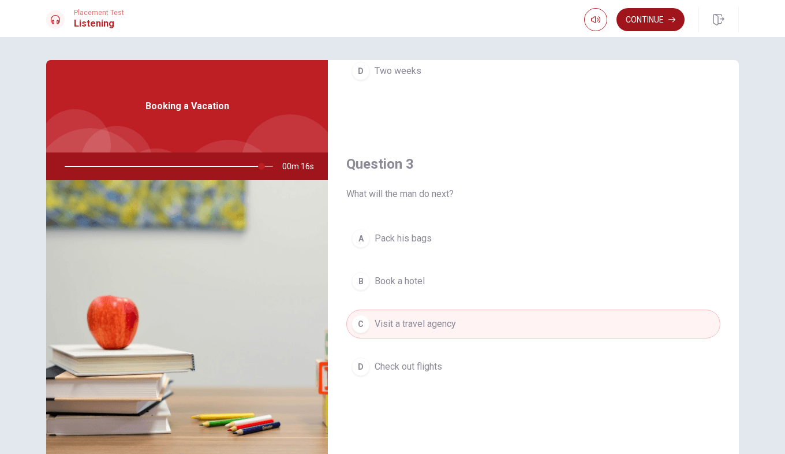
click at [648, 28] on button "Continue" at bounding box center [651, 19] width 68 height 23
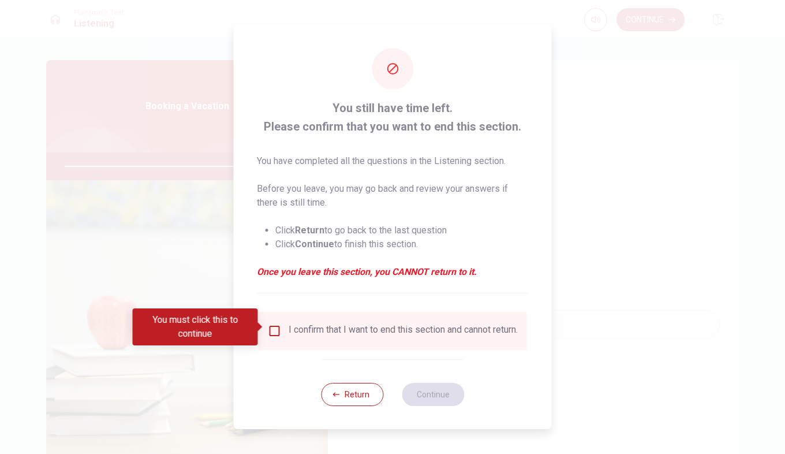
click at [272, 329] on input "You must click this to continue" at bounding box center [275, 331] width 14 height 14
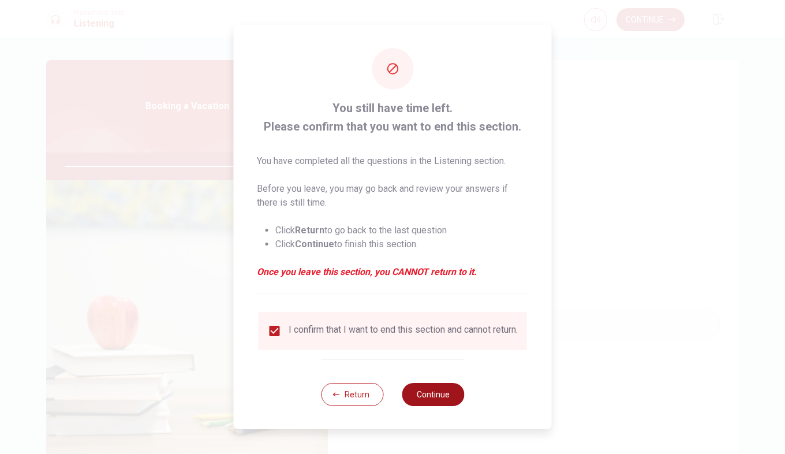
click at [440, 400] on button "Continue" at bounding box center [433, 394] width 62 height 23
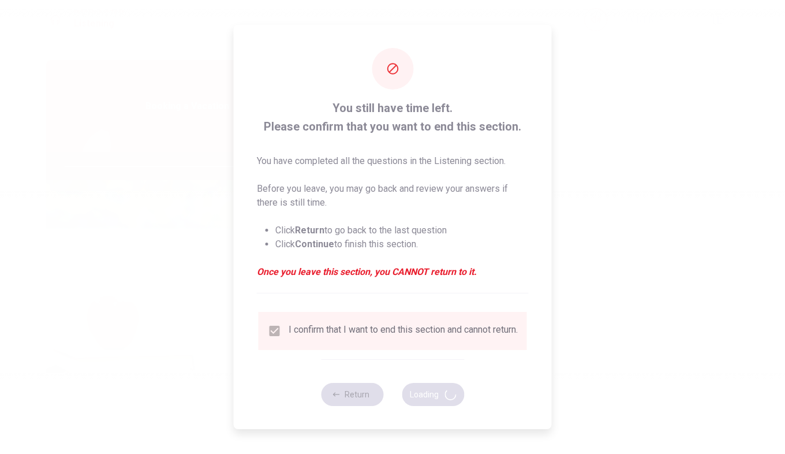
type input "97"
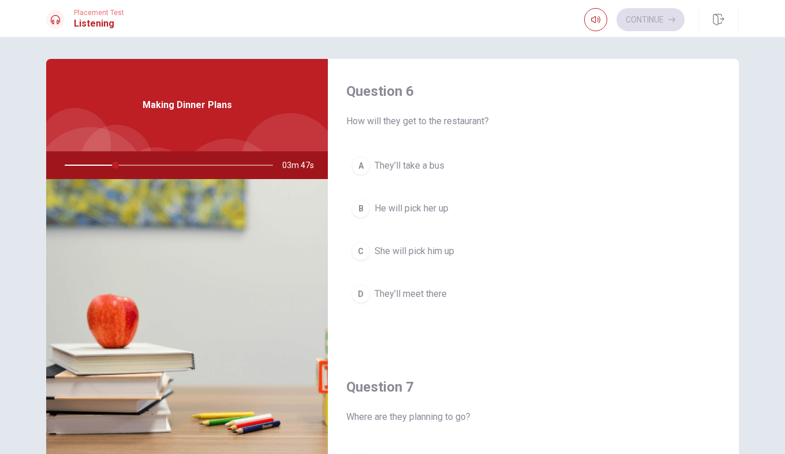
scroll to position [0, 0]
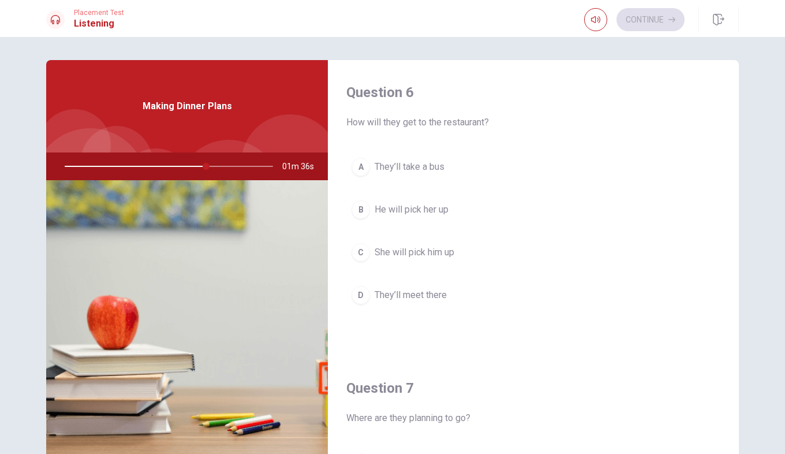
click at [360, 296] on div "D" at bounding box center [361, 295] width 18 height 18
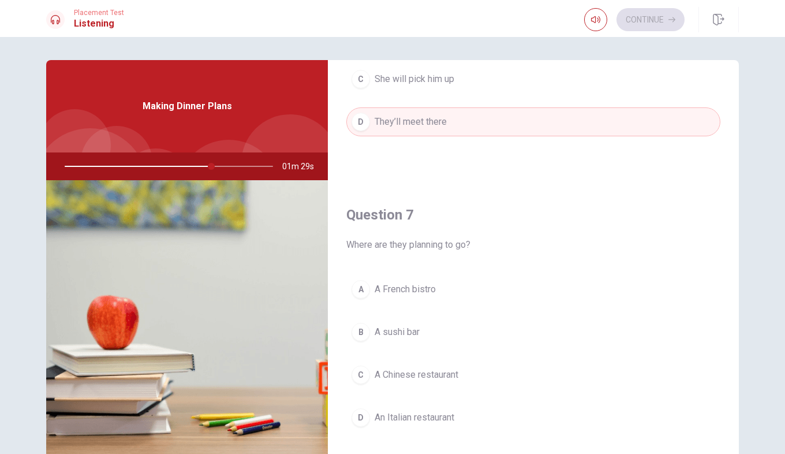
scroll to position [231, 0]
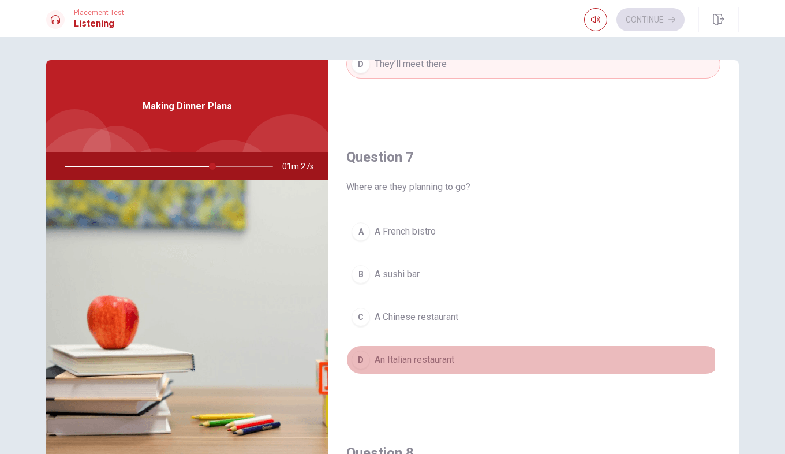
click at [366, 364] on button "D An Italian restaurant" at bounding box center [534, 359] width 374 height 29
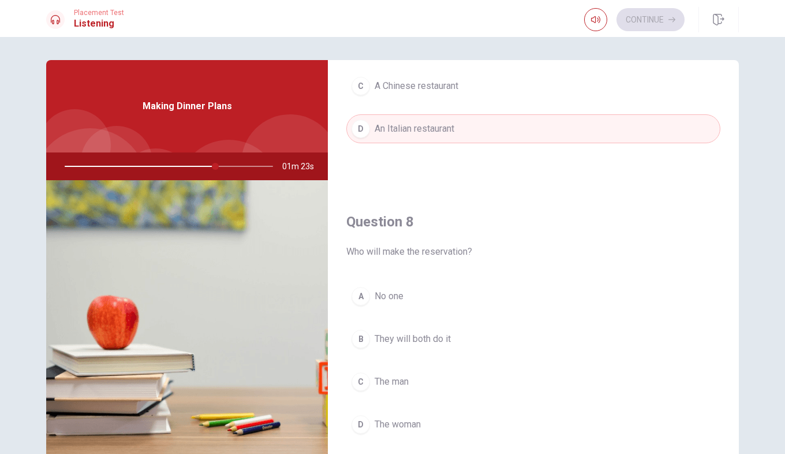
scroll to position [520, 0]
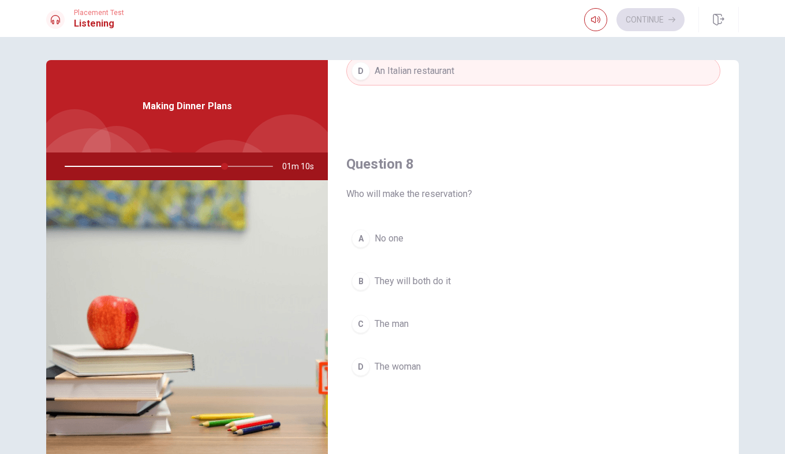
click at [364, 368] on div "D" at bounding box center [361, 366] width 18 height 18
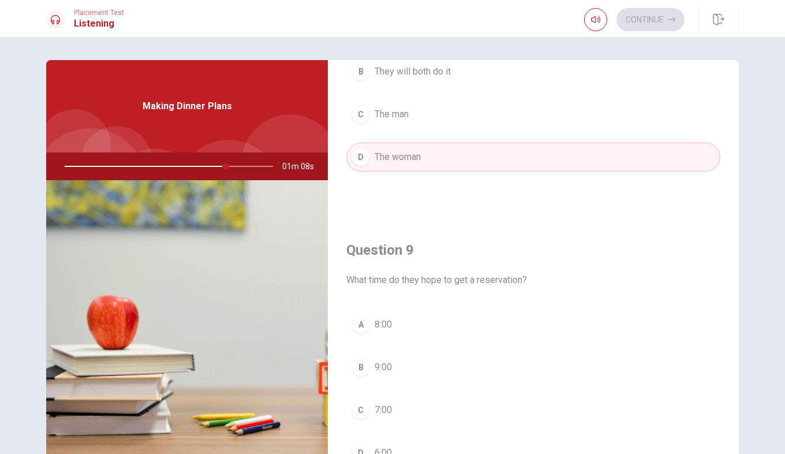
scroll to position [751, 0]
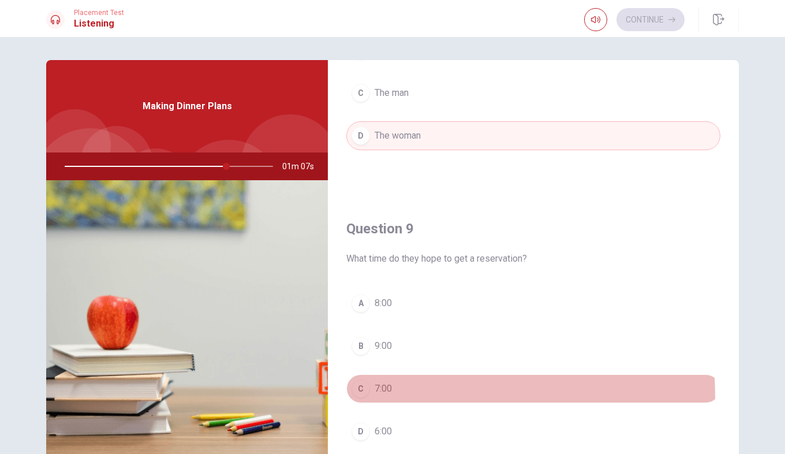
click at [364, 397] on button "C 7:00" at bounding box center [534, 388] width 374 height 29
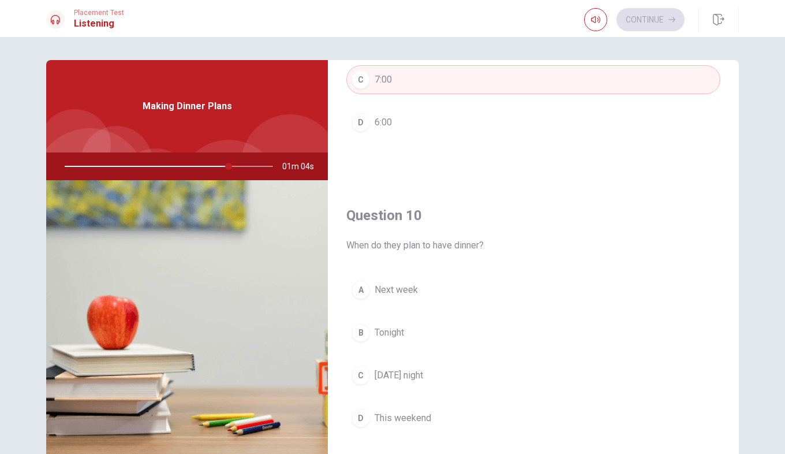
scroll to position [1077, 0]
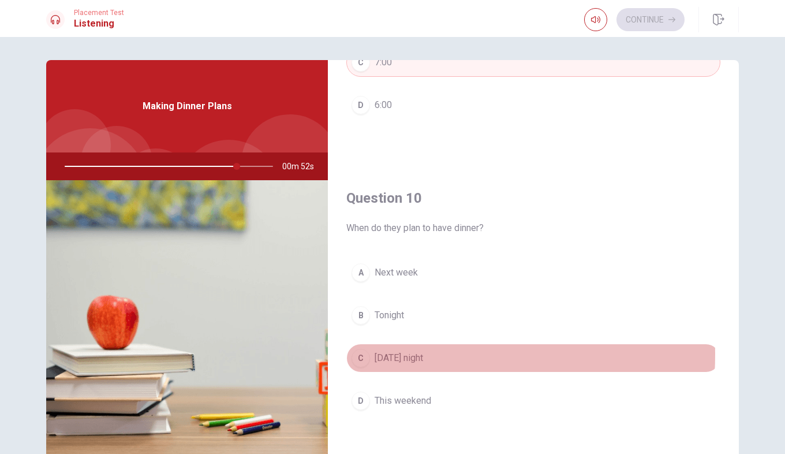
click at [360, 354] on div "C" at bounding box center [361, 358] width 18 height 18
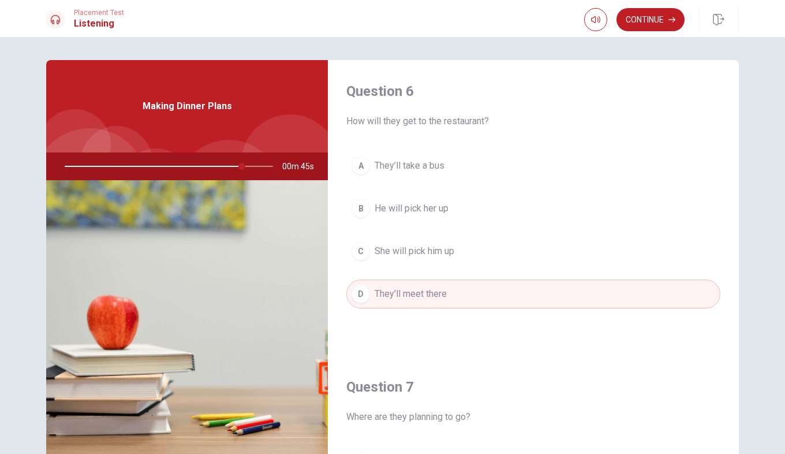
scroll to position [0, 0]
click at [654, 22] on button "Continue" at bounding box center [651, 19] width 68 height 23
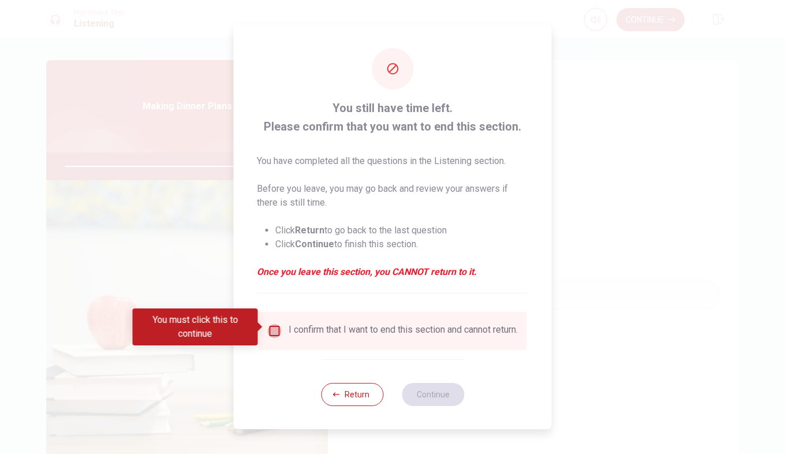
click at [271, 331] on input "You must click this to continue" at bounding box center [275, 331] width 14 height 14
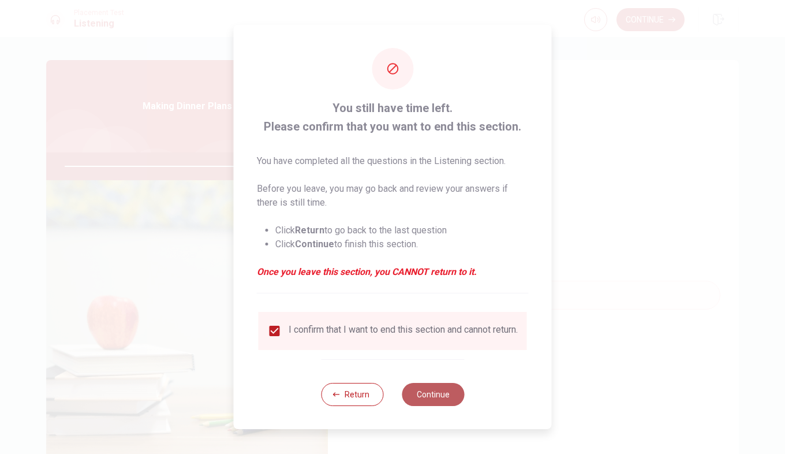
click at [437, 401] on button "Continue" at bounding box center [433, 394] width 62 height 23
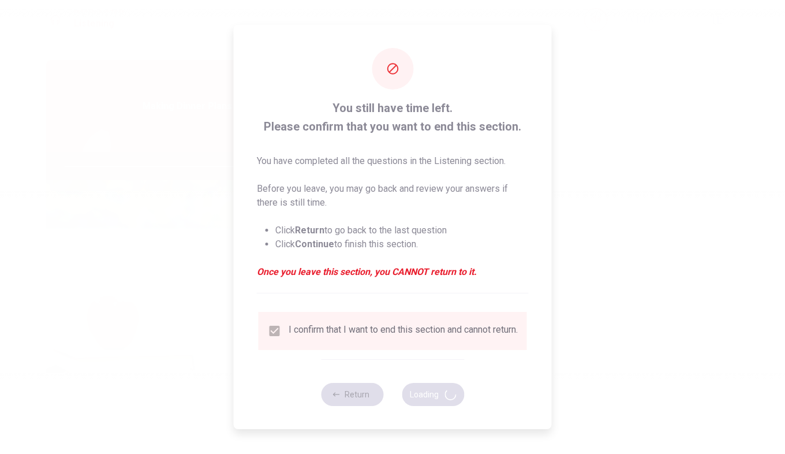
type input "97"
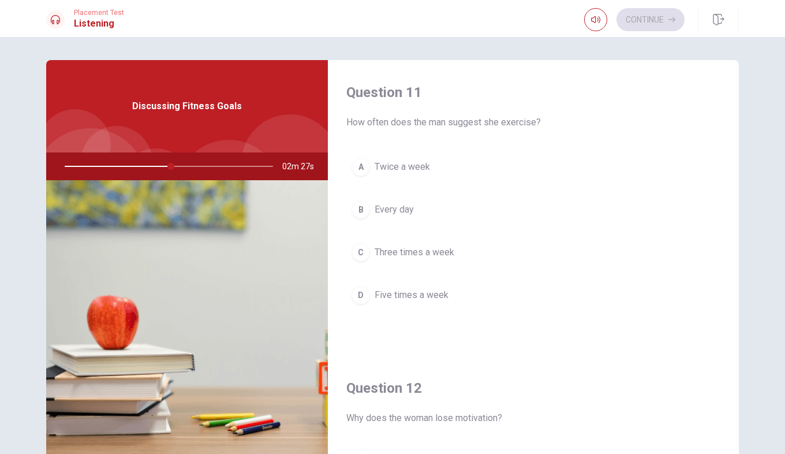
click at [355, 245] on div "C" at bounding box center [361, 252] width 18 height 18
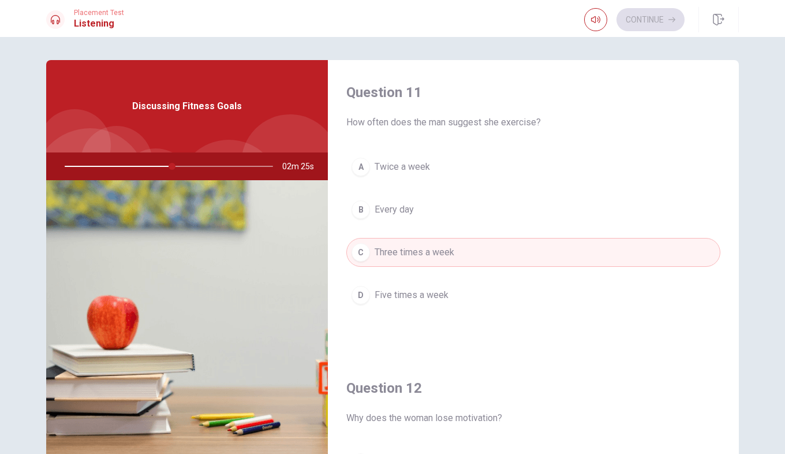
click at [362, 211] on div "B" at bounding box center [361, 209] width 18 height 18
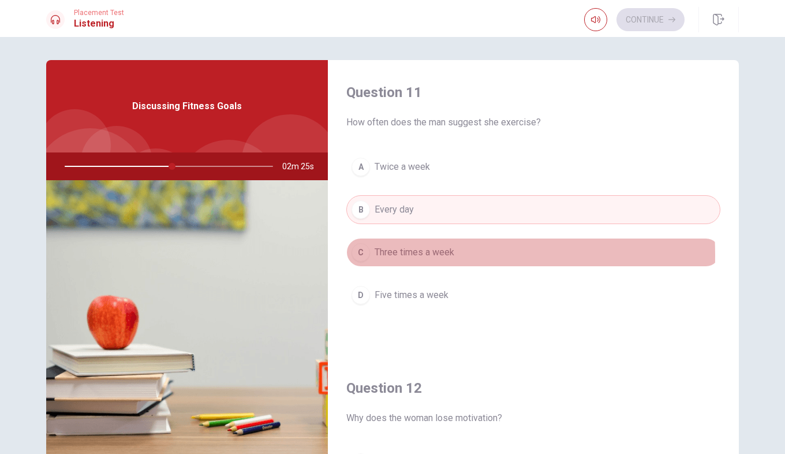
click at [362, 255] on div "C" at bounding box center [361, 252] width 18 height 18
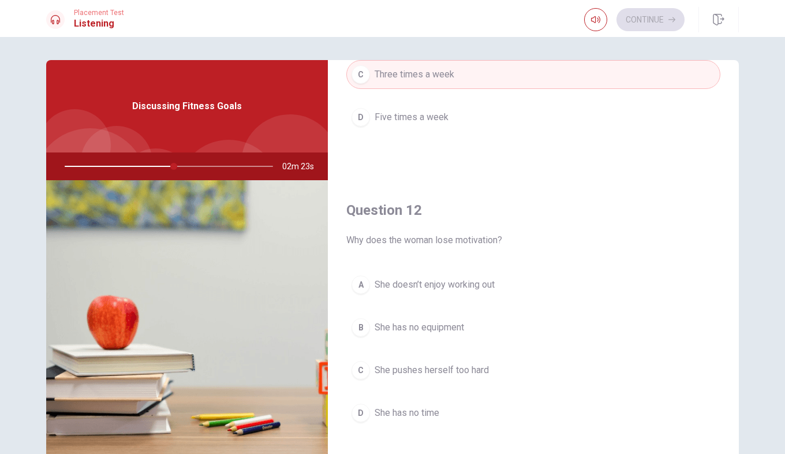
scroll to position [231, 0]
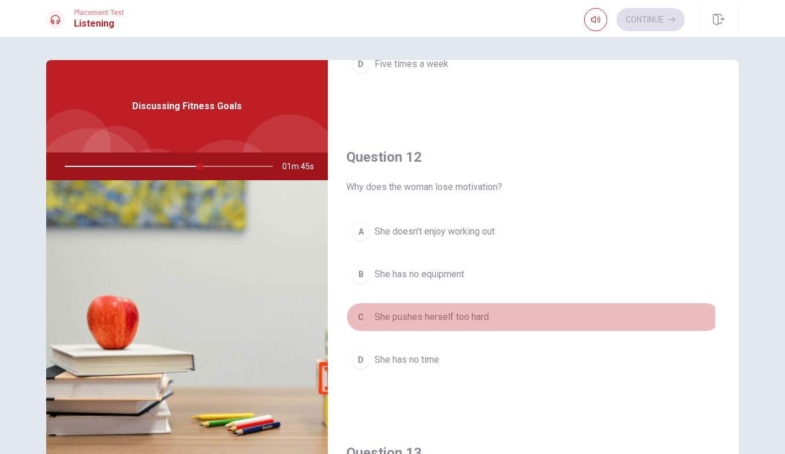
click at [364, 319] on div "C" at bounding box center [361, 317] width 18 height 18
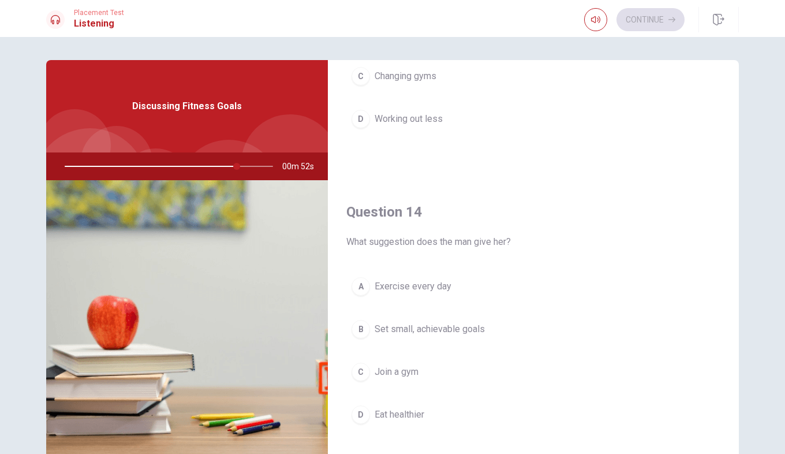
scroll to position [809, 0]
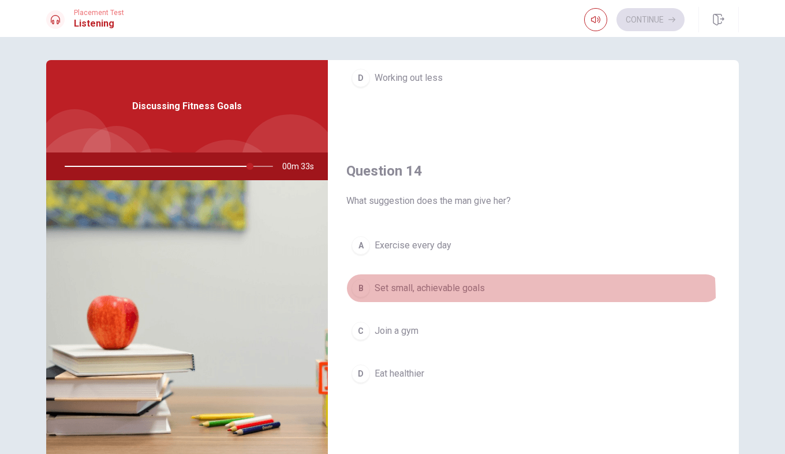
click at [363, 300] on button "B Set small, achievable goals" at bounding box center [534, 288] width 374 height 29
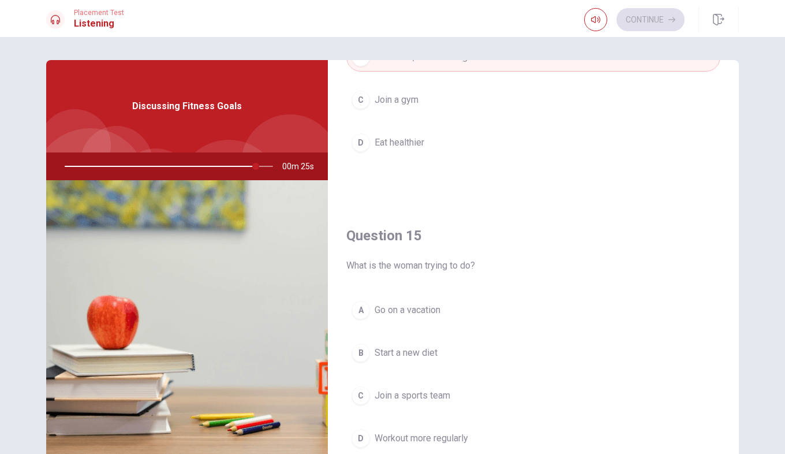
scroll to position [1077, 0]
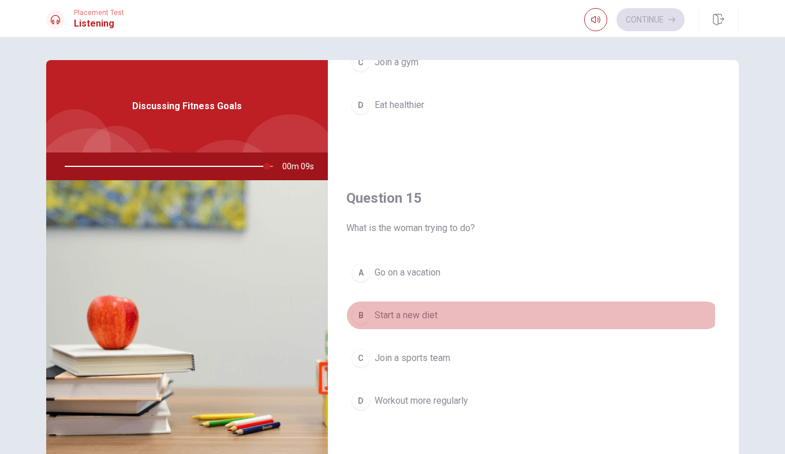
click at [366, 313] on div "B" at bounding box center [361, 315] width 18 height 18
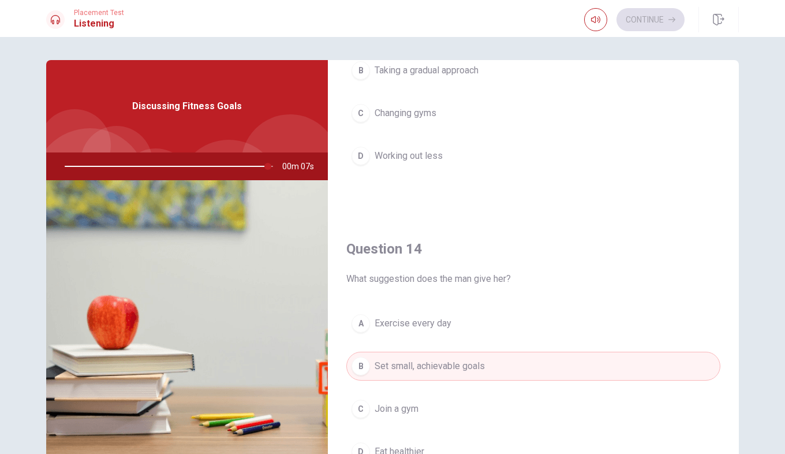
scroll to position [557, 0]
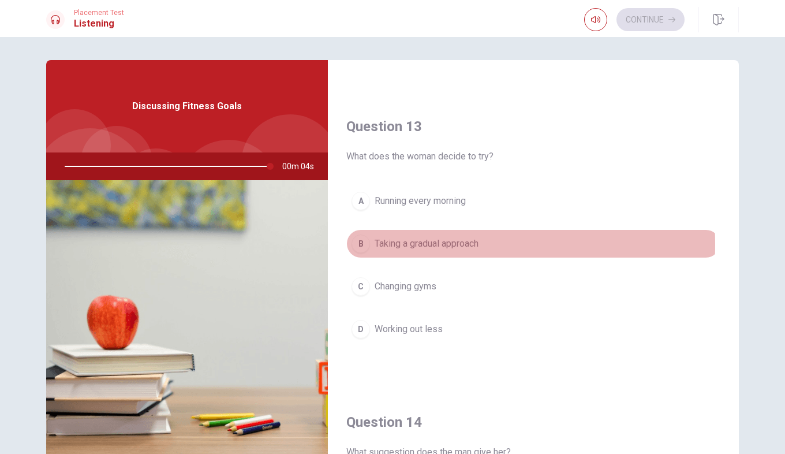
click at [366, 244] on div "B" at bounding box center [361, 243] width 18 height 18
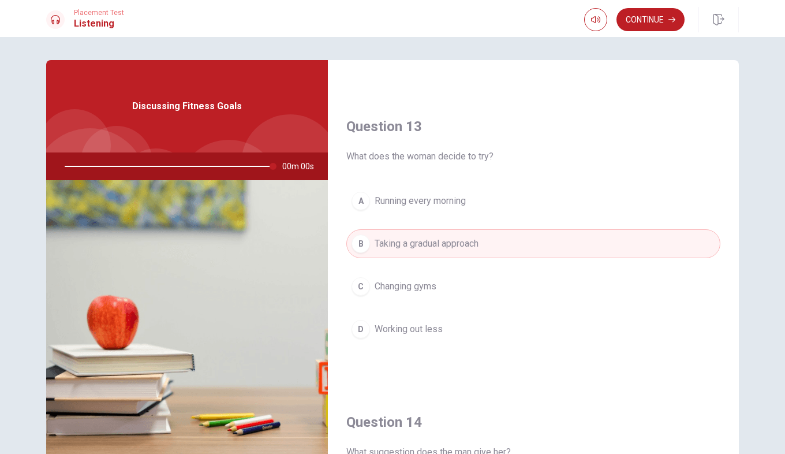
type input "0"
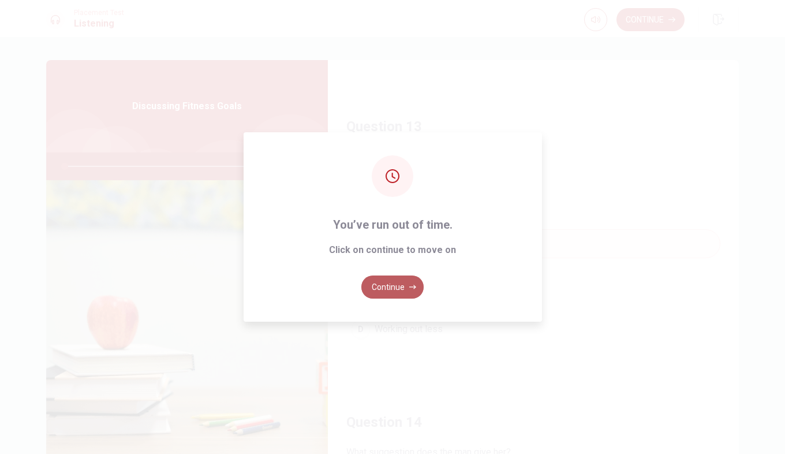
click at [386, 297] on button "Continue" at bounding box center [393, 286] width 62 height 23
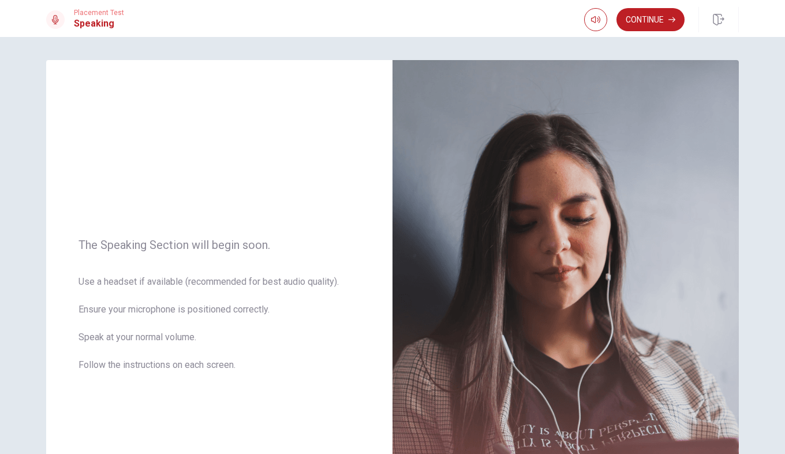
click at [761, 174] on div "The Speaking Section will begin soon. Use a headset if available (recommended f…" at bounding box center [392, 245] width 785 height 417
click at [651, 24] on button "Continue" at bounding box center [651, 19] width 68 height 23
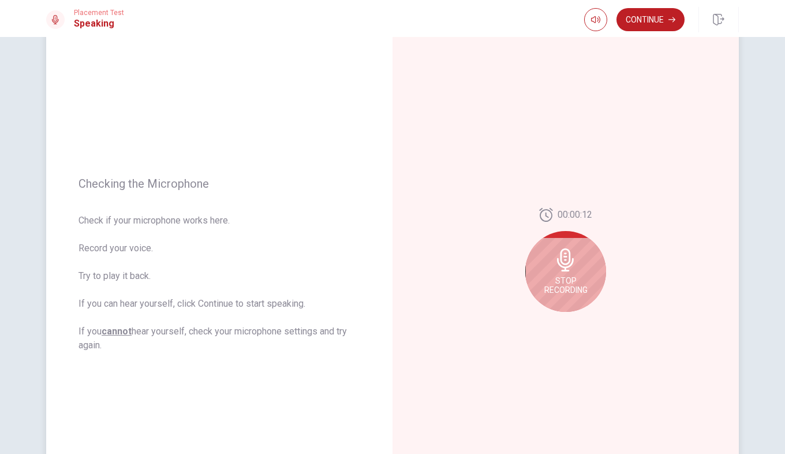
scroll to position [58, 0]
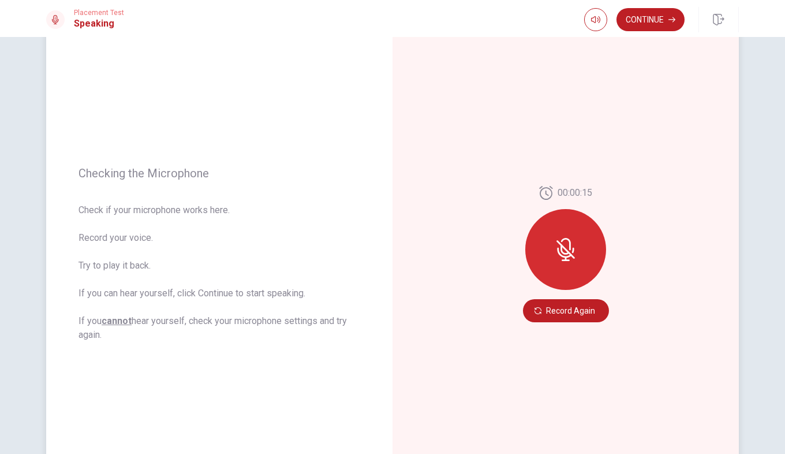
click at [563, 234] on div at bounding box center [566, 249] width 81 height 81
click at [567, 253] on icon at bounding box center [565, 249] width 9 height 10
click at [568, 313] on button "Record Again" at bounding box center [566, 310] width 86 height 23
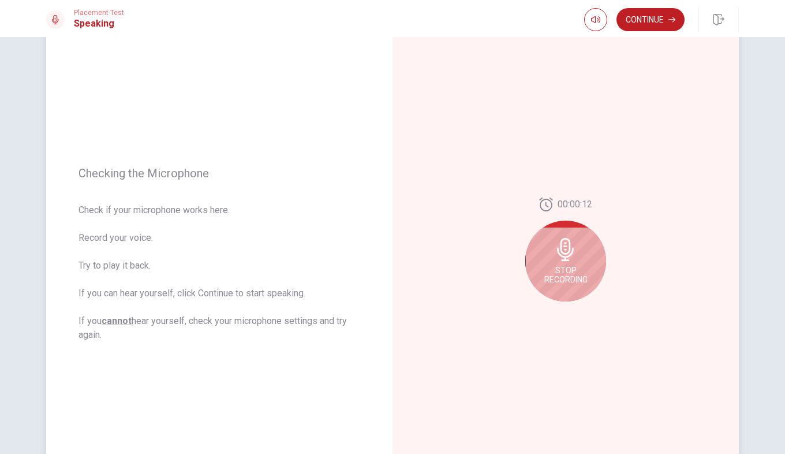
click at [565, 270] on span "Stop Recording" at bounding box center [566, 275] width 43 height 18
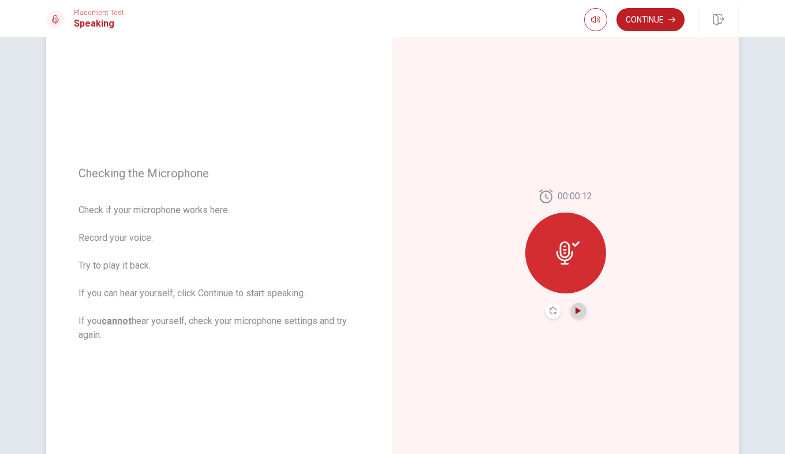
click at [576, 309] on icon "Play Audio" at bounding box center [578, 310] width 5 height 7
click at [647, 14] on button "Continue" at bounding box center [651, 19] width 68 height 23
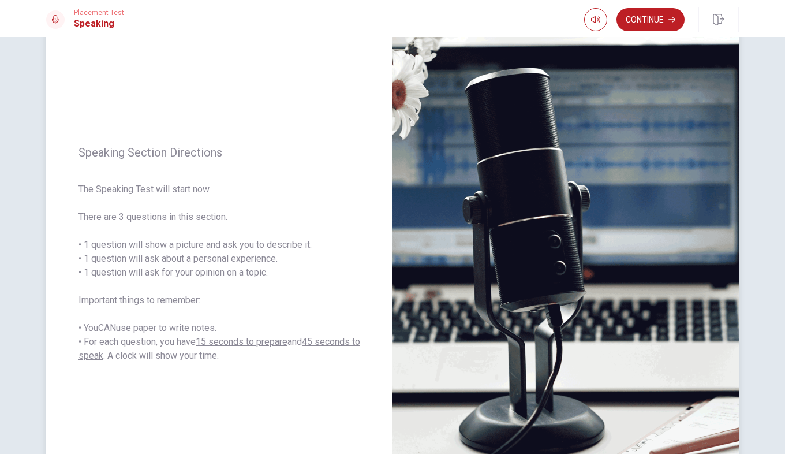
scroll to position [116, 0]
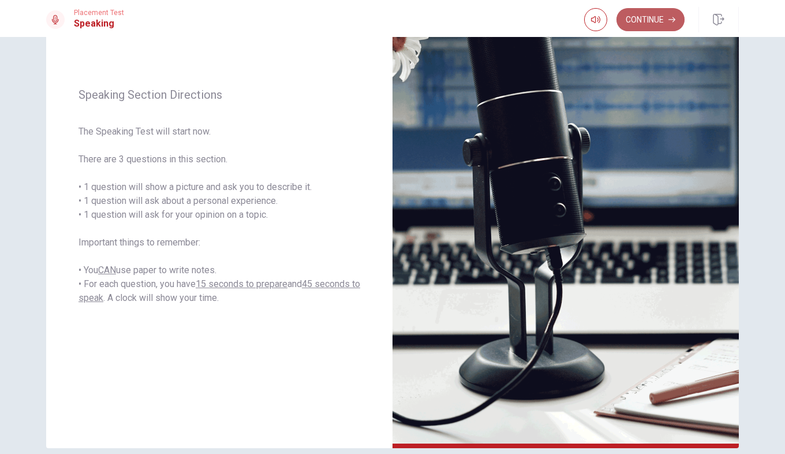
click at [655, 16] on button "Continue" at bounding box center [651, 19] width 68 height 23
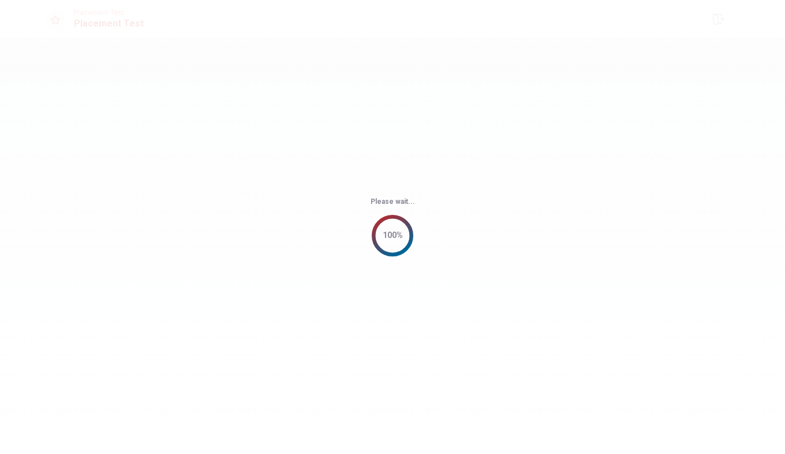
scroll to position [0, 0]
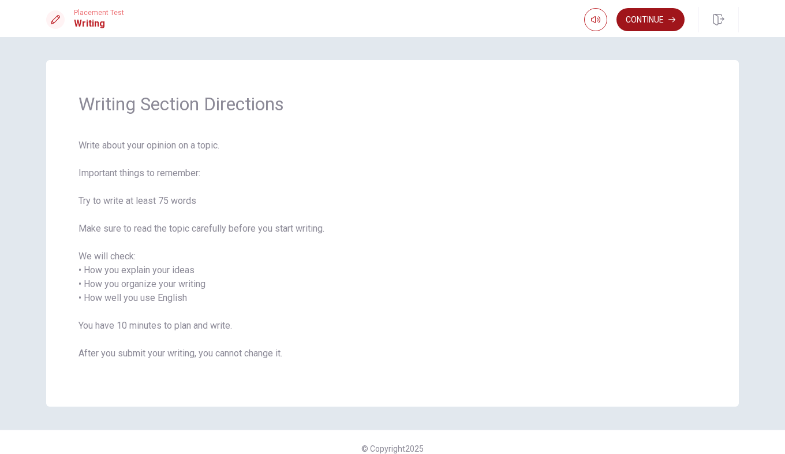
click at [653, 22] on button "Continue" at bounding box center [651, 19] width 68 height 23
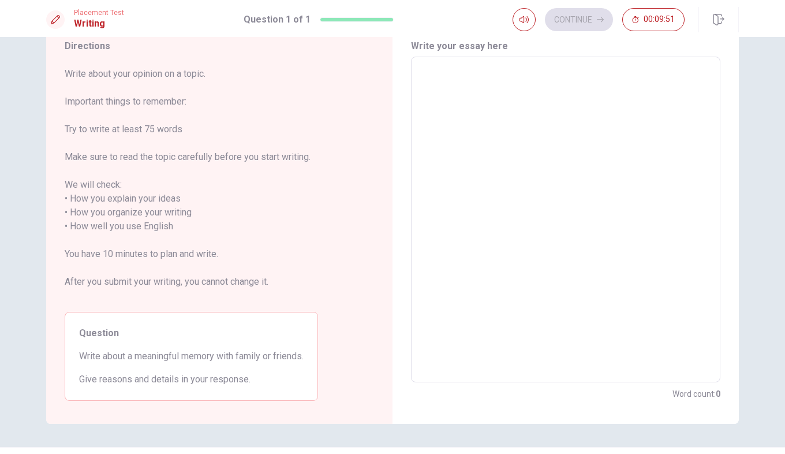
scroll to position [58, 0]
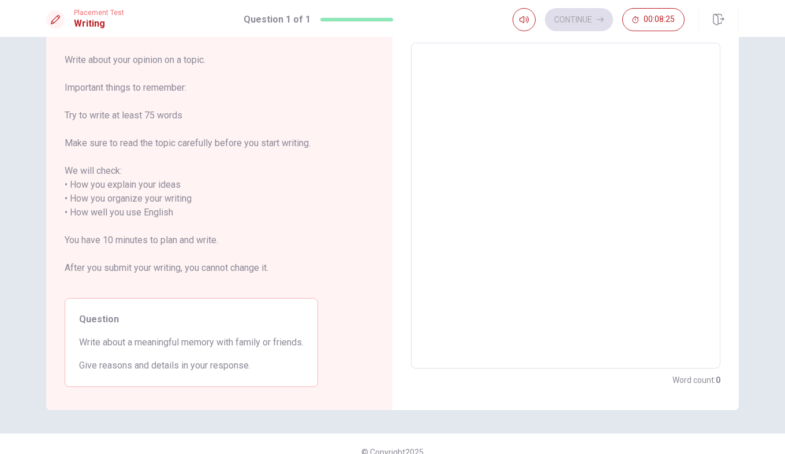
click at [512, 123] on textarea at bounding box center [565, 206] width 293 height 307
type textarea "l"
type textarea "x"
type textarea "la"
type textarea "x"
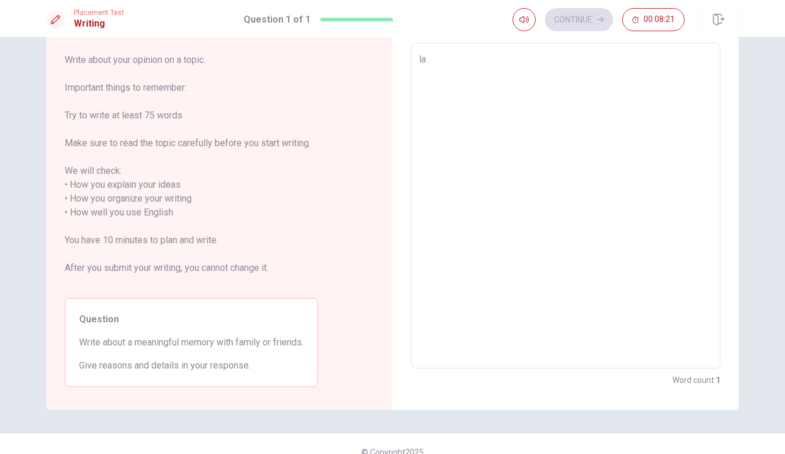
type textarea "las"
type textarea "x"
type textarea "last"
type textarea "x"
type textarea "last"
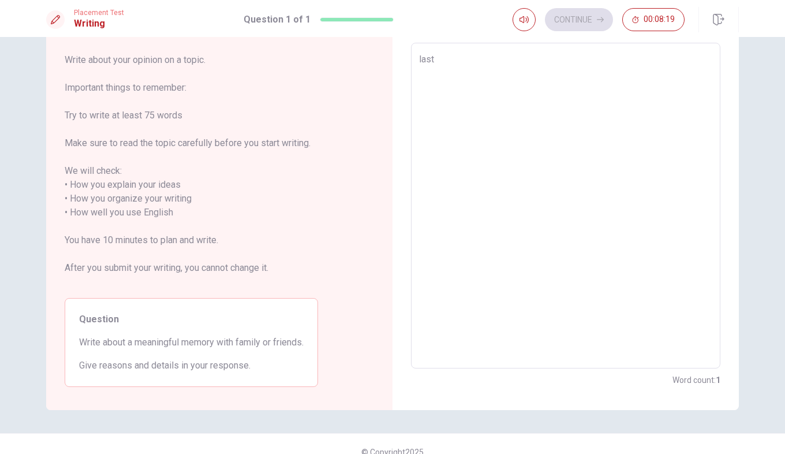
type textarea "x"
type textarea "last s"
type textarea "x"
type textarea "last su"
type textarea "x"
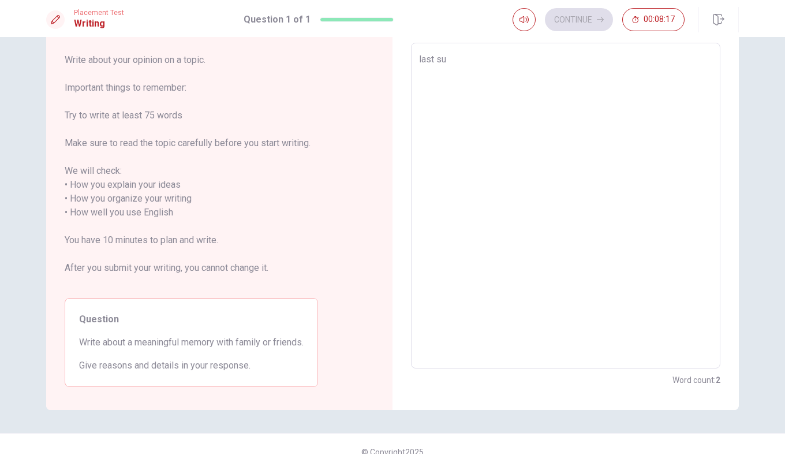
type textarea "last sum"
type textarea "x"
type textarea "last sume"
type textarea "x"
type textarea "last sumer"
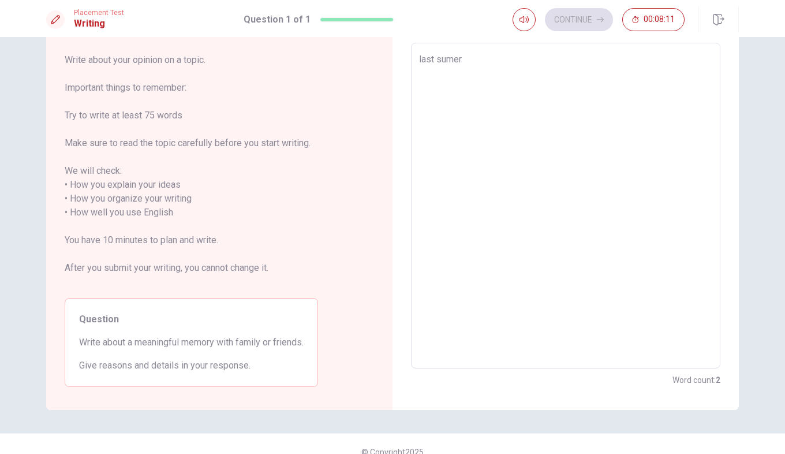
type textarea "x"
type textarea "last sumer,"
type textarea "x"
type textarea "last sumer,"
type textarea "x"
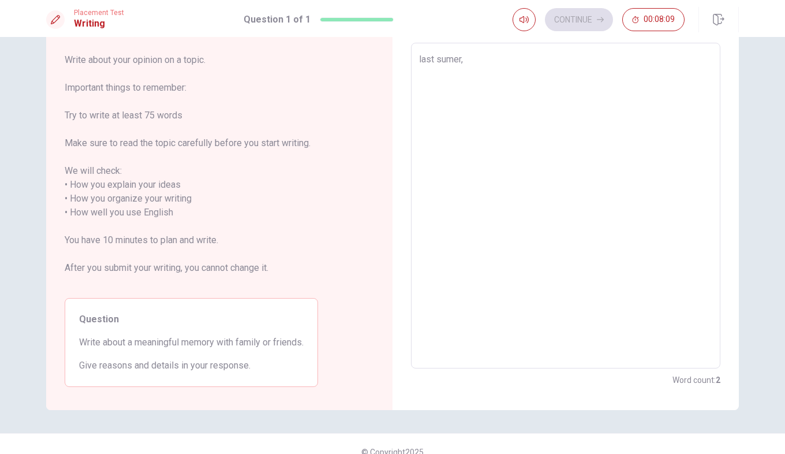
type textarea "last sumer, i"
type textarea "x"
type textarea "last sumer,"
type textarea "x"
type textarea "last sumer, I"
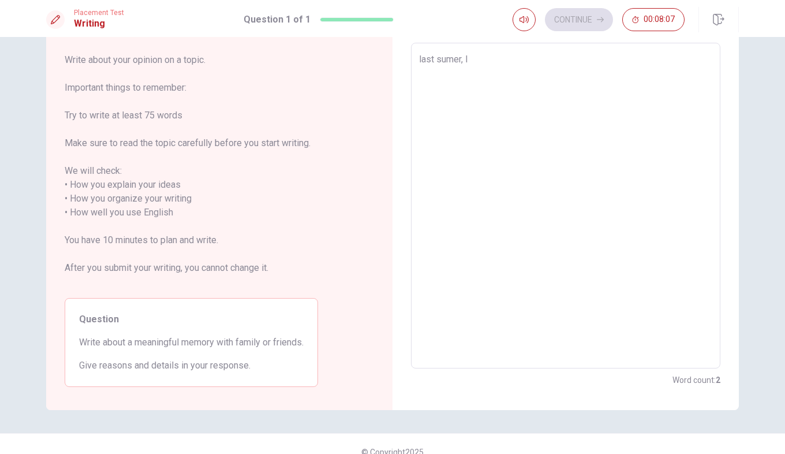
type textarea "x"
type textarea "last sumer, I"
type textarea "x"
type textarea "last sumer, I h"
type textarea "x"
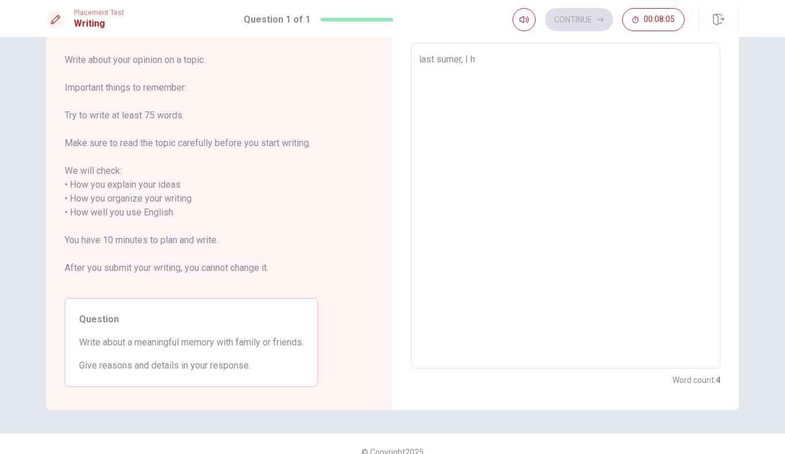
type textarea "last sumer, I ha"
type textarea "x"
type textarea "last sumer, I had"
type textarea "x"
type textarea "last sumer, I had"
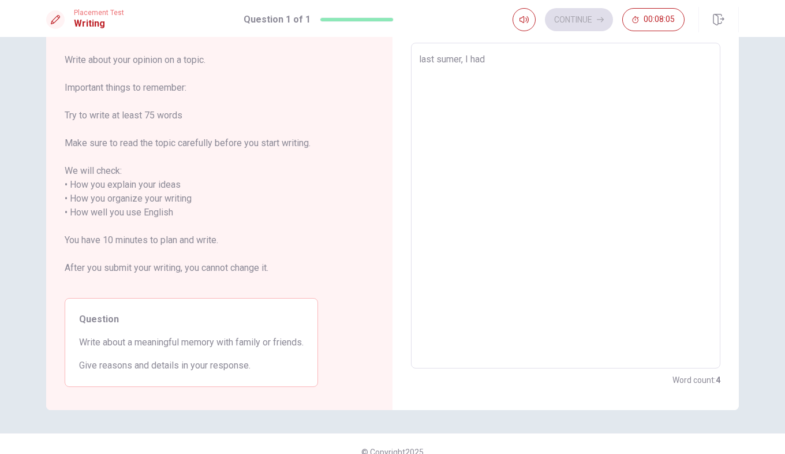
type textarea "x"
type textarea "last sumer, I had p"
type textarea "x"
type textarea "last sumer, I had"
type textarea "x"
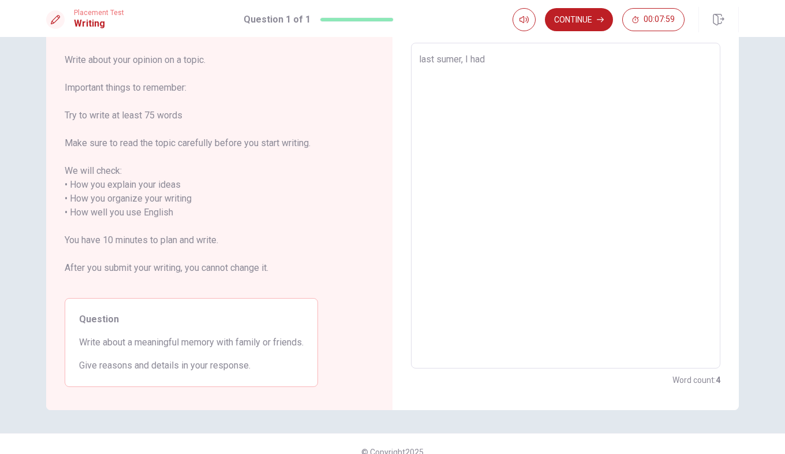
type textarea "last sumer, I had a"
type textarea "x"
type textarea "last sumer, I had a"
type textarea "x"
type textarea "last sumer, I had a p"
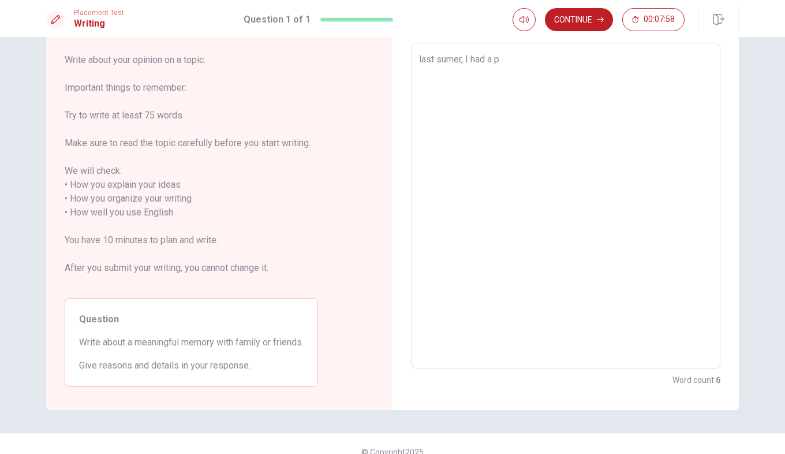
type textarea "x"
type textarea "last sumer, I had a pi"
type textarea "x"
type textarea "last sumer, I had a pin"
type textarea "x"
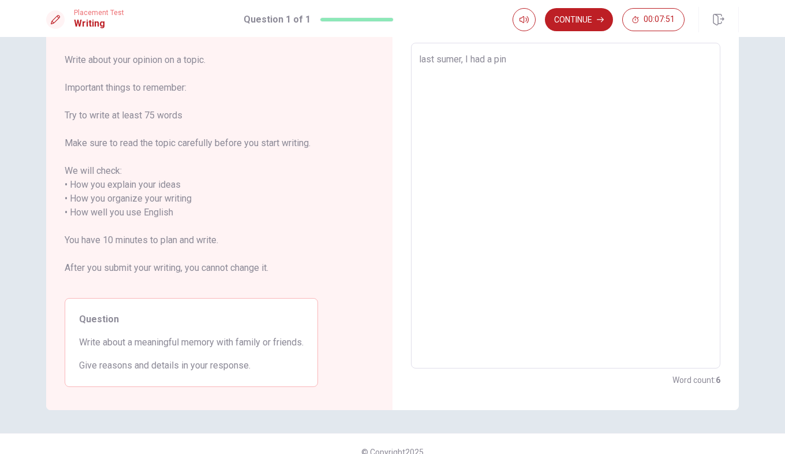
type textarea "last sumer, I had a pi"
type textarea "x"
type textarea "last sumer, I had a pic"
type textarea "x"
type textarea "last sumer, I had a picn"
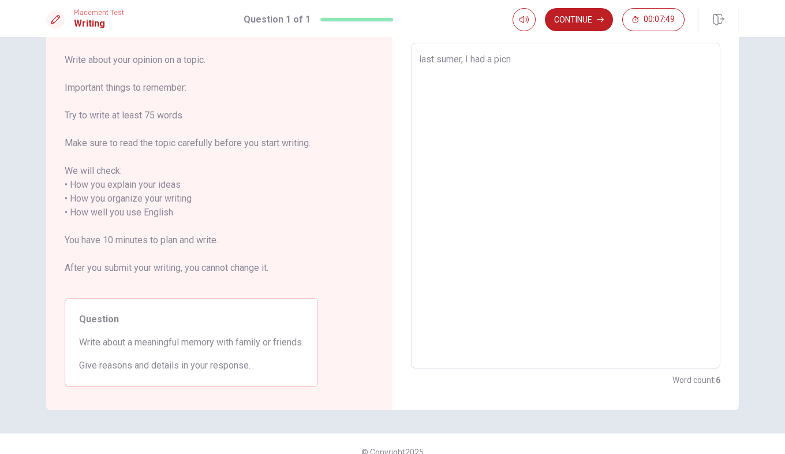
type textarea "x"
type textarea "last sumer, I had a picni"
type textarea "x"
type textarea "last sumer, I had a picnic"
type textarea "x"
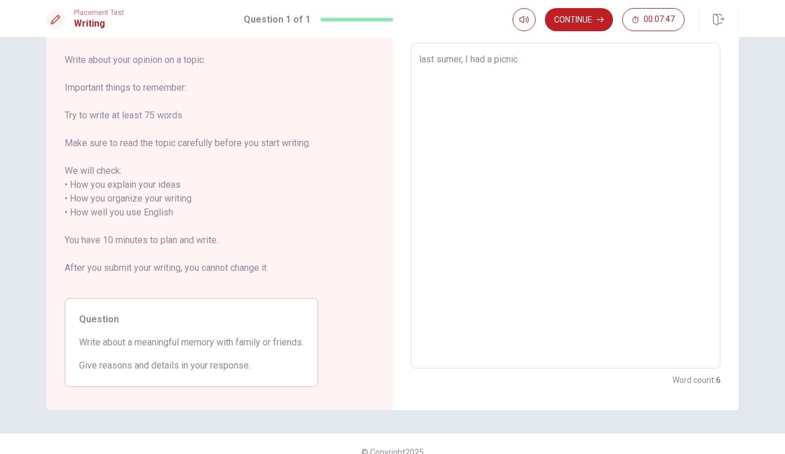
type textarea "last sumer, I had a picnic"
type textarea "x"
type textarea "last sumer, I had a picnic w"
type textarea "x"
type textarea "last sumer, I had a picnic wi"
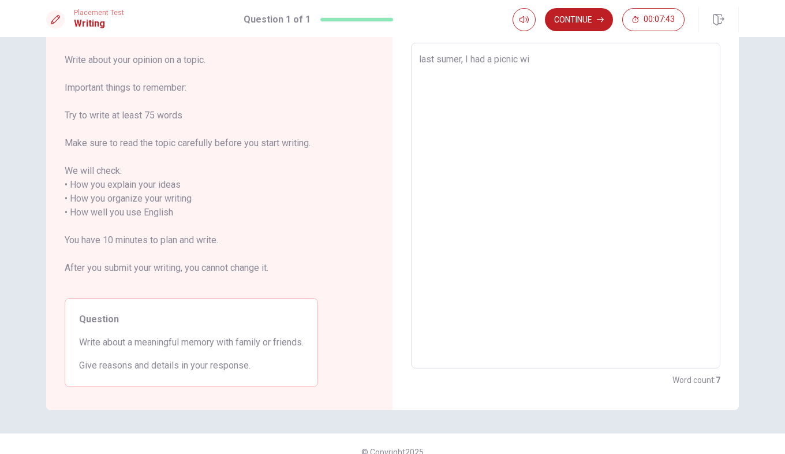
type textarea "x"
type textarea "last sumer, I had a picnic wit"
type textarea "x"
type textarea "last sumer, I had a picnic with"
type textarea "x"
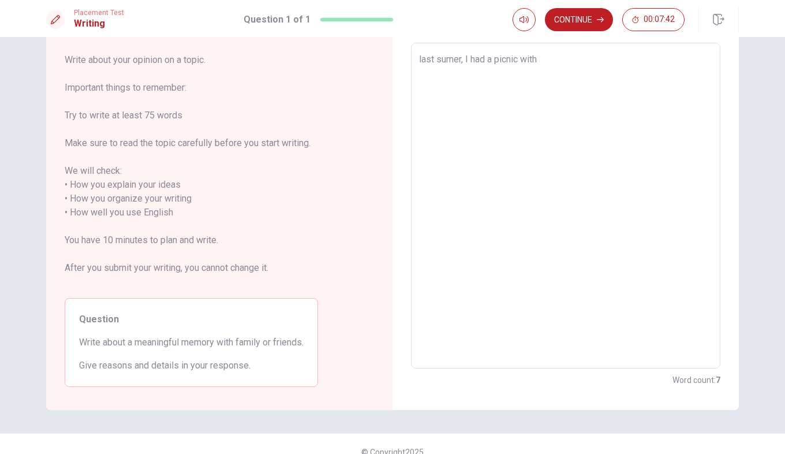
type textarea "last sumer, I had a picnic with"
type textarea "x"
type textarea "last sumer, I had a picnic with m"
type textarea "x"
type textarea "last sumer, I had a picnic with my"
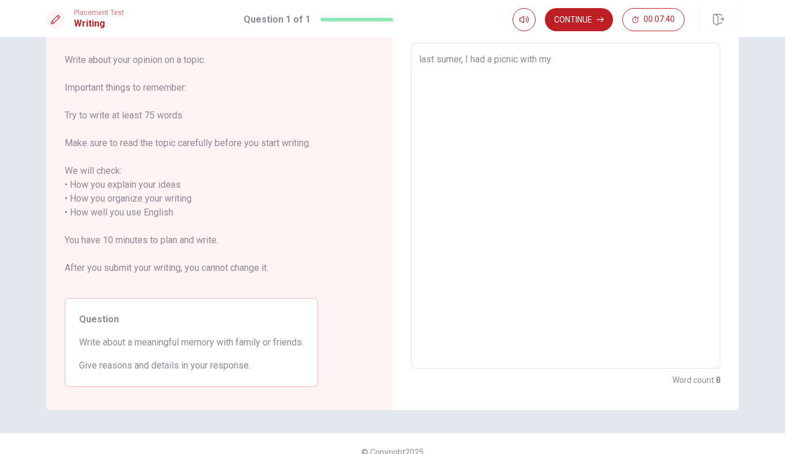
type textarea "x"
type textarea "last sumer, I had a picnic with my"
type textarea "x"
type textarea "last sumer, I had a picnic with my f"
type textarea "x"
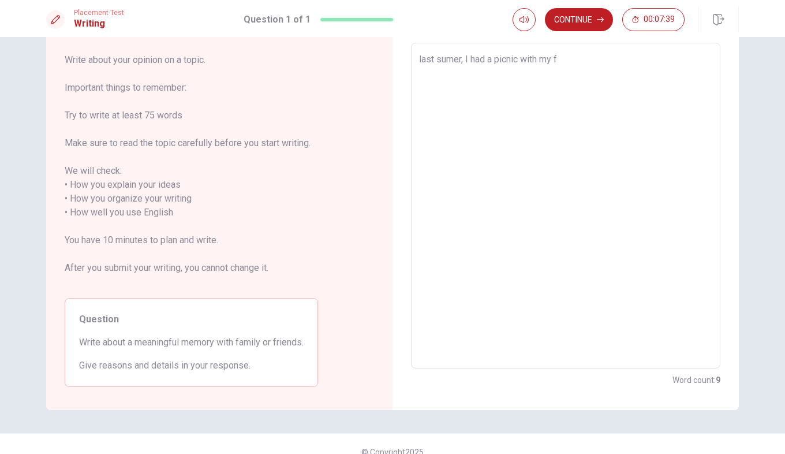
type textarea "last sumer, I had a picnic with my fa"
type textarea "x"
type textarea "last sumer, I had a picnic with my fam"
type textarea "x"
type textarea "last sumer, I had a picnic with my fami"
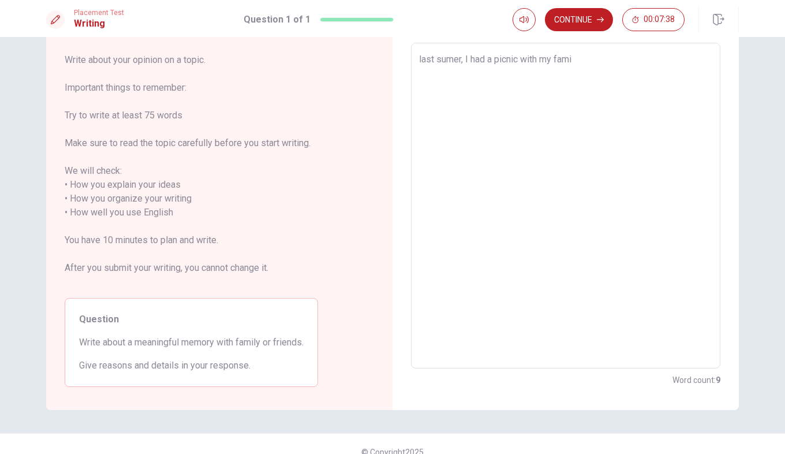
type textarea "x"
type textarea "last sumer, I had a picnic with my famil"
type textarea "x"
type textarea "last sumer, I had a picnic with my family"
type textarea "x"
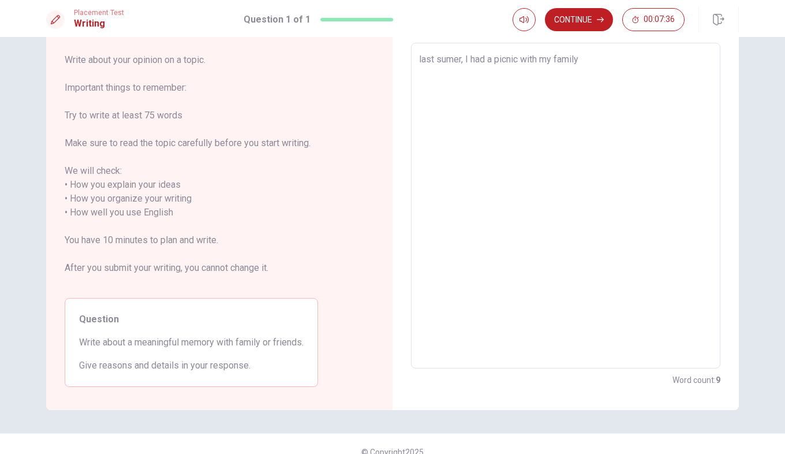
type textarea "last sumer, I had a picnic with my family."
type textarea "x"
type textarea "last sumer, I had a picnic with my family."
type textarea "x"
type textarea "last sumer, I had a picnic with my family. w"
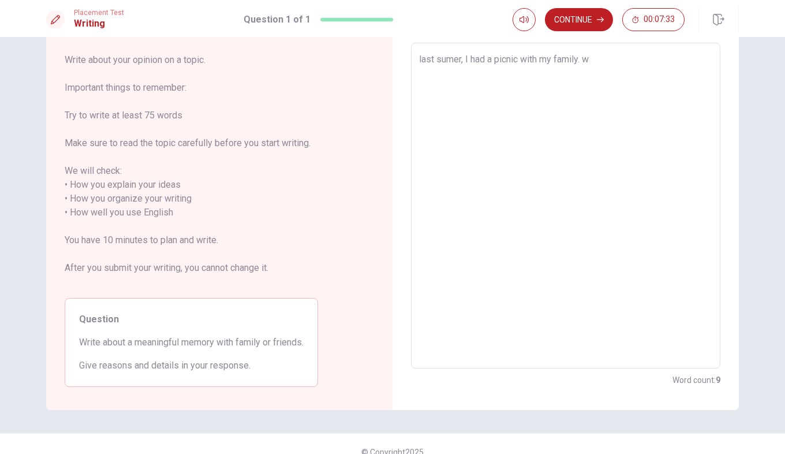
type textarea "x"
type textarea "last sumer, I had a picnic with my family. we"
type textarea "x"
type textarea "last sumer, I had a picnic with my family. we"
type textarea "x"
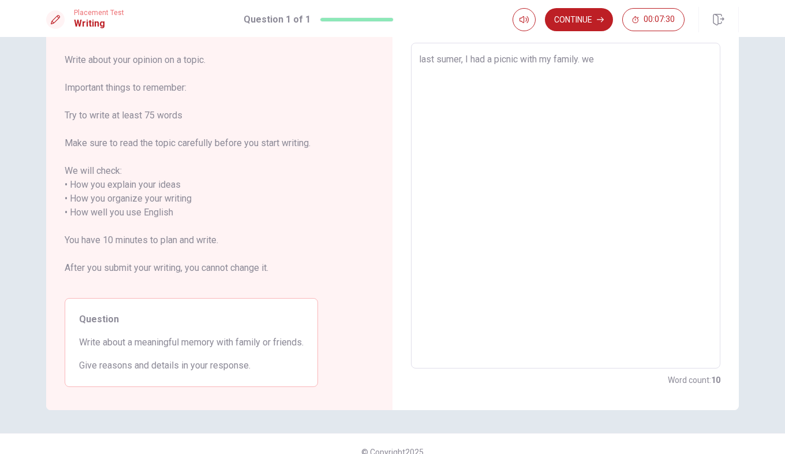
type textarea "last sumer, I had a picnic with my family. we w"
type textarea "x"
type textarea "last sumer, I had a picnic with my family. we we"
type textarea "x"
type textarea "last sumer, I had a picnic with my family. we wen"
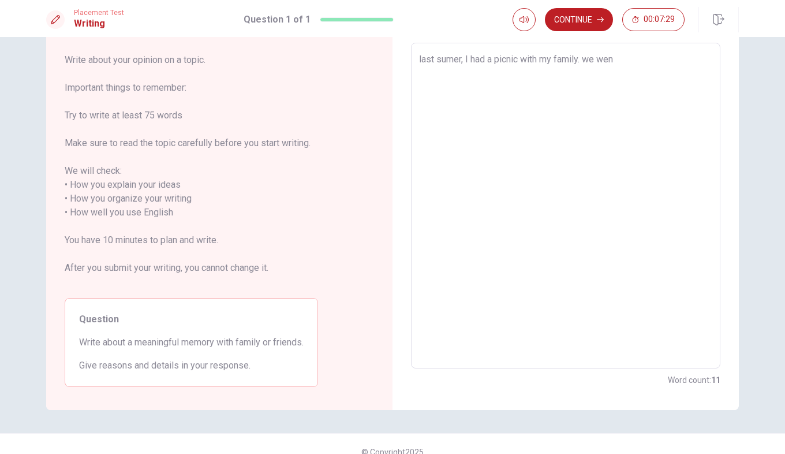
type textarea "x"
type textarea "last sumer, I had a picnic with my family. we went"
type textarea "x"
type textarea "last sumer, I had a picnic with my family. we went"
type textarea "x"
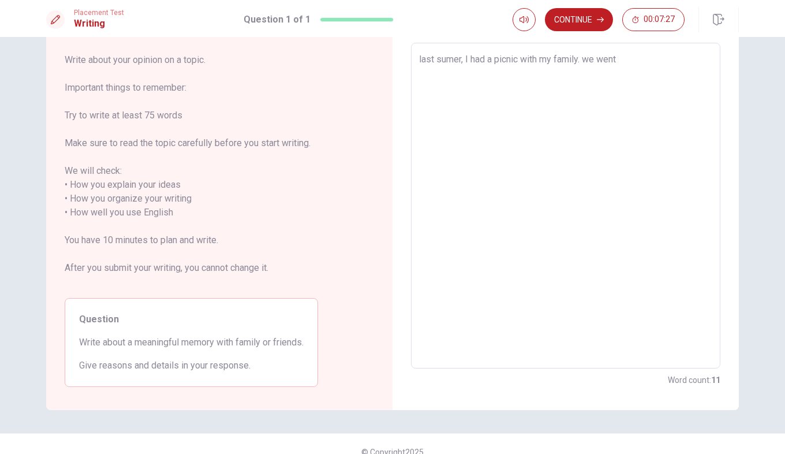
type textarea "last sumer, I had a picnic with my family. we went t"
type textarea "x"
type textarea "last sumer, I had a picnic with my family. we went to"
type textarea "x"
type textarea "last sumer, I had a picnic with my family. we went to"
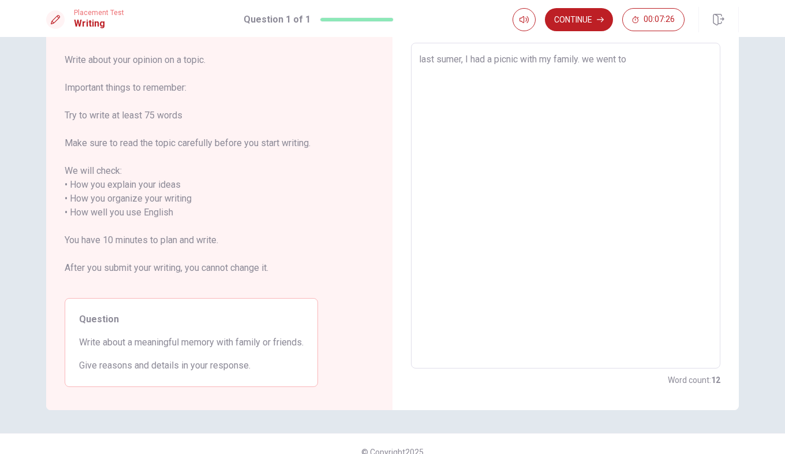
type textarea "x"
type textarea "last sumer, I had a picnic with my family. we went to a"
type textarea "x"
type textarea "last sumer, I had a picnic with my family. we went to a"
type textarea "x"
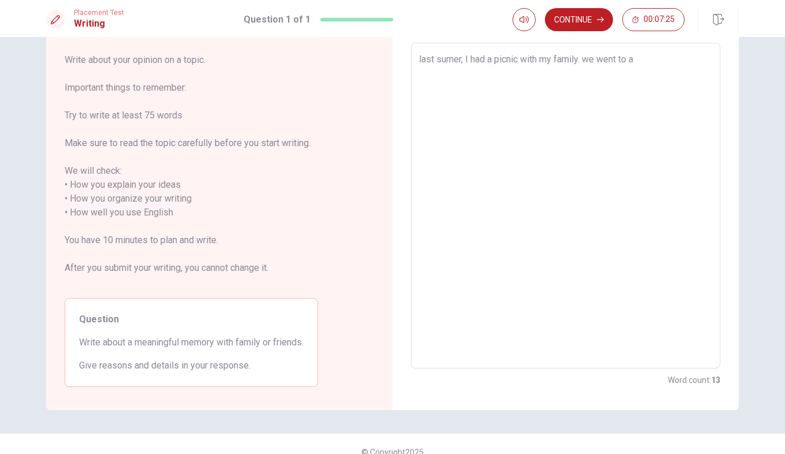
type textarea "last sumer, I had a picnic with my family. we went to a p"
type textarea "x"
type textarea "last sumer, I had a picnic with my family. we went to a pa"
type textarea "x"
type textarea "last sumer, I had a picnic with my family. we went to a par"
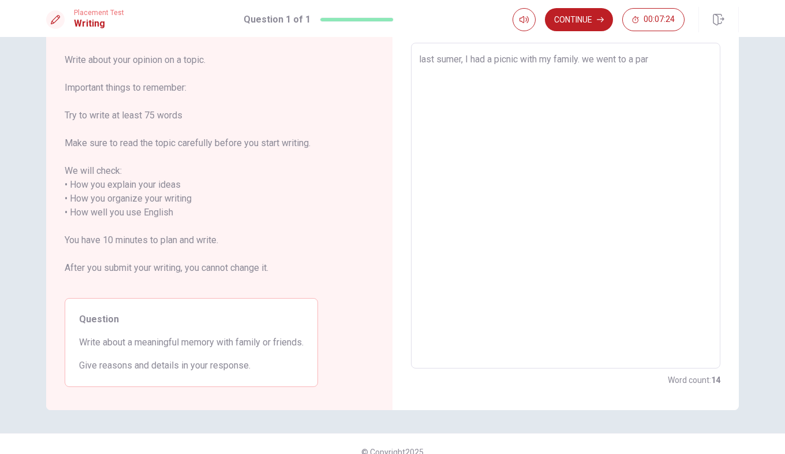
type textarea "x"
type textarea "last sumer, I had a picnic with my family. we went to a park"
type textarea "x"
type textarea "last sumer, I had a picnic with my family. we went to a park"
type textarea "x"
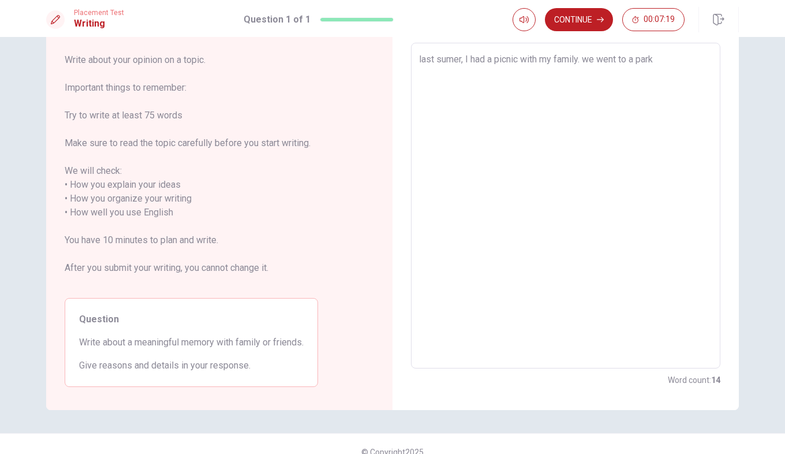
type textarea "last sumer, I had a picnic with my family. we went to a park ,"
type textarea "x"
type textarea "last sumer, I had a picnic with my family. we went to a park ,t"
type textarea "x"
type textarea "last sumer, I had a picnic with my family. we went to a park ,th"
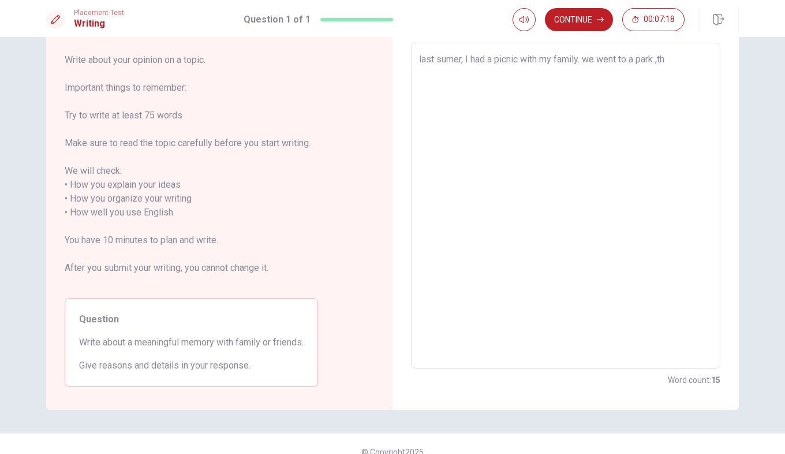
type textarea "x"
type textarea "last sumer, I had a picnic with my family. we went to a park ,the"
type textarea "x"
type textarea "last sumer, I had a picnic with my family. we went to a park ,the"
type textarea "x"
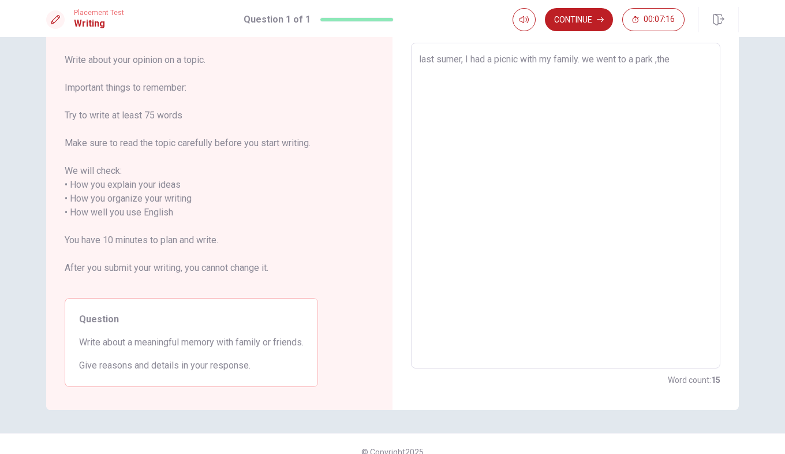
type textarea "last sumer, I had a picnic with my family. we went to a park ,the w"
type textarea "x"
type textarea "last sumer, I had a picnic with my family. we went to a park ,the we"
type textarea "x"
type textarea "last sumer, I had a picnic with my family. we went to a park ,the wea"
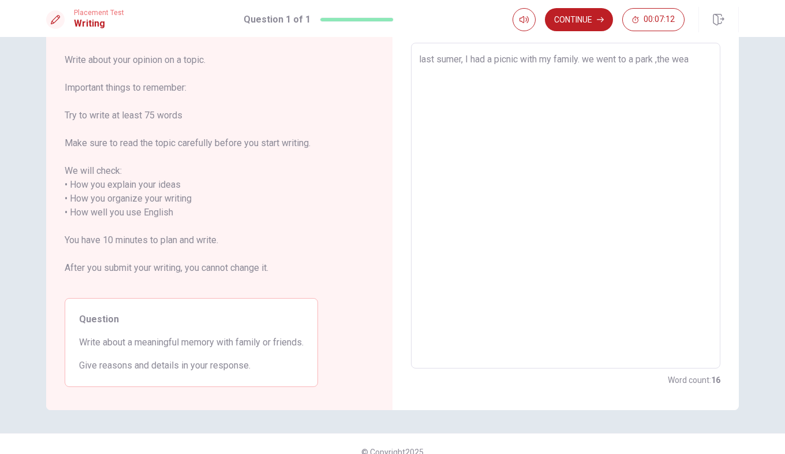
type textarea "x"
type textarea "last sumer, I had a picnic with my family. we went to a park ,the weat"
type textarea "x"
type textarea "last sumer, I had a picnic with my family. we went to a park ,the weath"
type textarea "x"
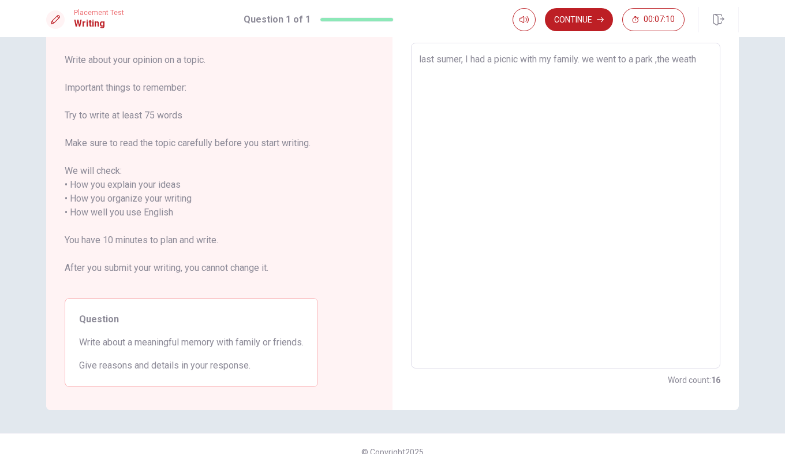
type textarea "last sumer, I had a picnic with my family. we went to a park ,the weathe"
type textarea "x"
type textarea "last sumer, I had a picnic with my family. we went to a park ,the weather"
type textarea "x"
type textarea "last sumer, I had a picnic with my family. we went to a park ,the weather"
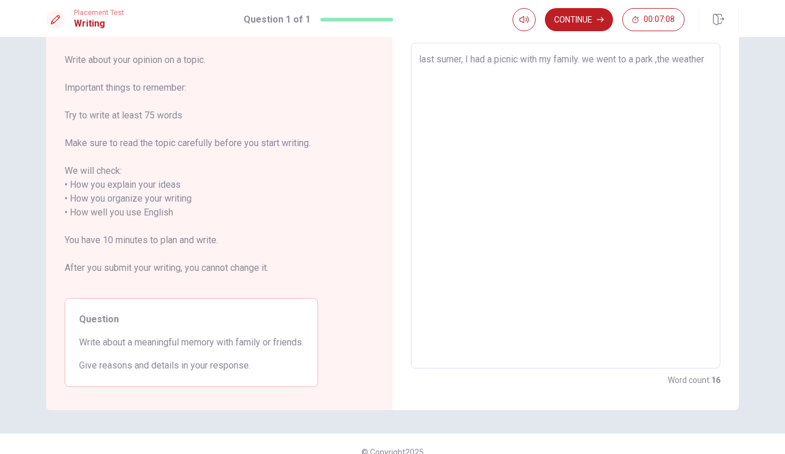
type textarea "x"
type textarea "last sumer, I had a picnic with my family. we went to a park ,the weather w"
type textarea "x"
type textarea "last sumer, I had a picnic with my family. we went to a park ,the weather wa"
type textarea "x"
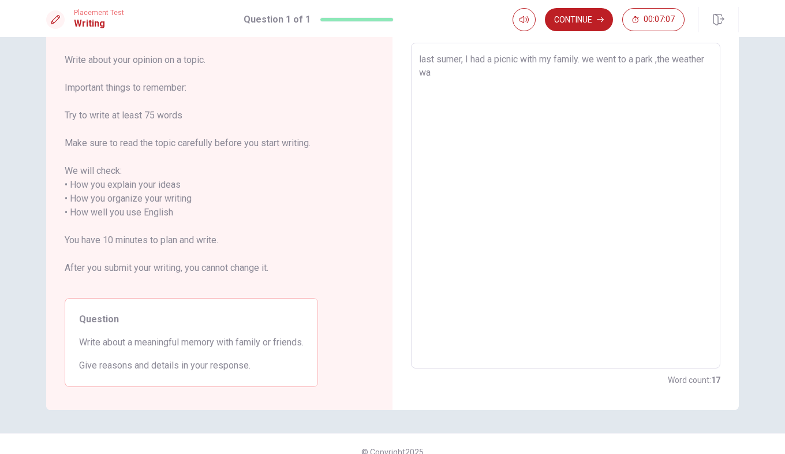
type textarea "last sumer, I had a picnic with my family. we went to a park ,the weather was"
type textarea "x"
type textarea "last sumer, I had a picnic with my family. we went to a park ,the weather was"
type textarea "x"
type textarea "last sumer, I had a picnic with my family. we went to a park ,the weather was s"
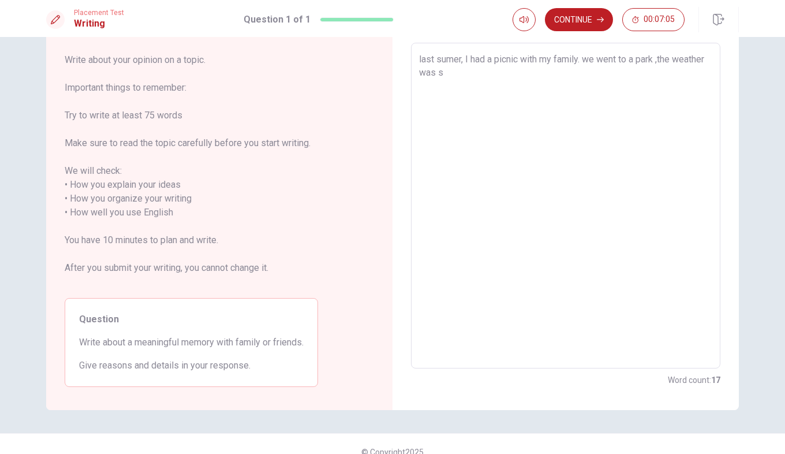
type textarea "x"
type textarea "last sumer, I had a picnic with my family. we went to a park ,the weather was su"
type textarea "x"
type textarea "last sumer, I had a picnic with my family. we went to a park ,the weather was s…"
type textarea "x"
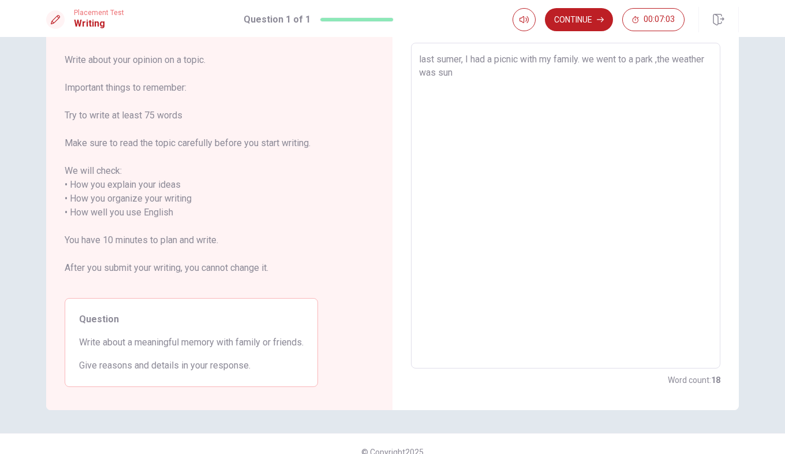
type textarea "last sumer, I had a picnic with my family. we went to a park ,the weather was s…"
type textarea "x"
type textarea "last sumer, I had a picnic with my family. we went to a park ,the weather was s…"
type textarea "x"
type textarea "last sumer, I had a picnic with my family. we went to a park ,the weather was s…"
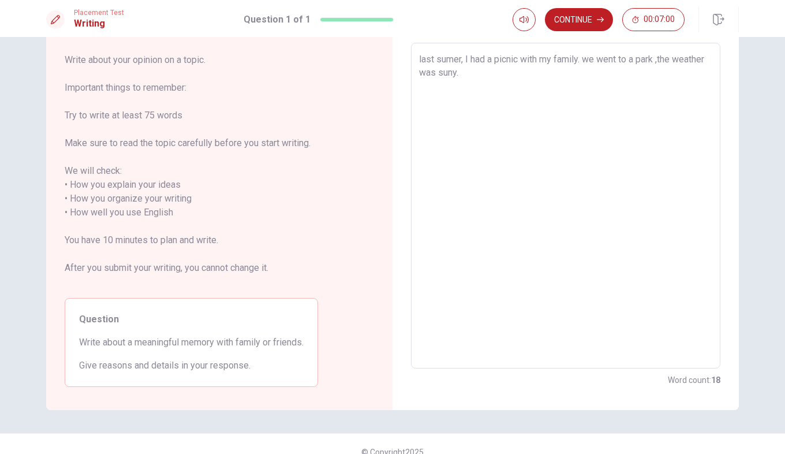
type textarea "x"
type textarea "last sumer, I had a picnic with my family. we went to a park ,the weather was s…"
type textarea "x"
type textarea "last sumer, I had a picnic with my family. we went to a park ,the weather was s…"
type textarea "x"
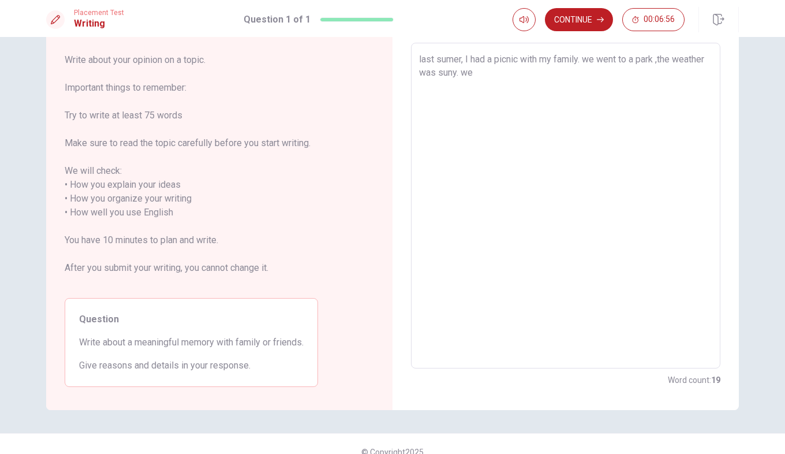
type textarea "last sumer, I had a picnic with my family. we went to a park ,the weather was s…"
type textarea "x"
type textarea "last sumer, I had a picnic with my family. we went to a park ,the weather was s…"
type textarea "x"
type textarea "last sumer, I had a picnic with my family. we went to a park ,the weather was s…"
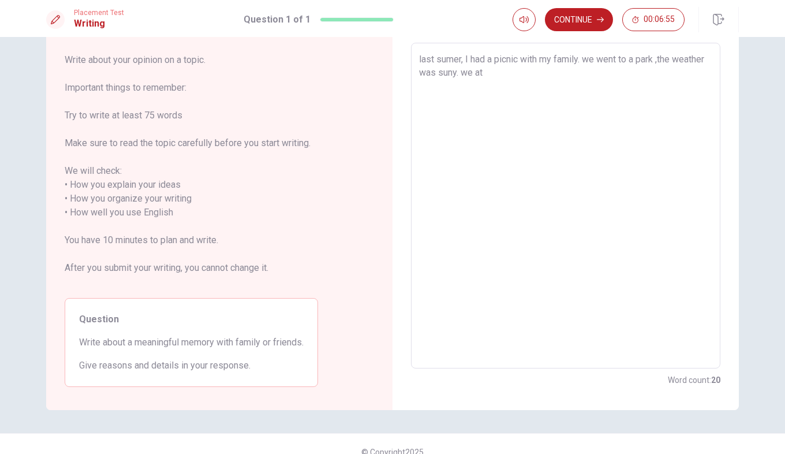
type textarea "x"
type textarea "last sumer, I had a picnic with my family. we went to a park ,the weather was s…"
type textarea "x"
type textarea "last sumer, I had a picnic with my family. we went to a park ,the weather was s…"
type textarea "x"
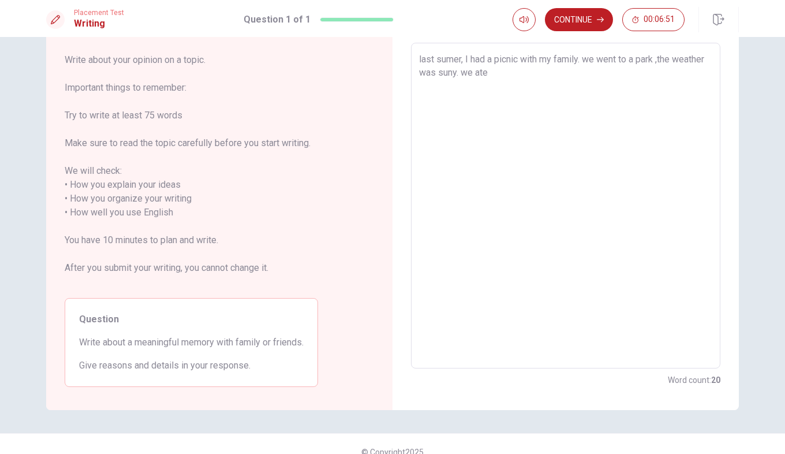
type textarea "last sumer, I had a picnic with my family. we went to a park ,the weather was s…"
type textarea "x"
type textarea "last sumer, I had a picnic with my family. we went to a park ,the weather was s…"
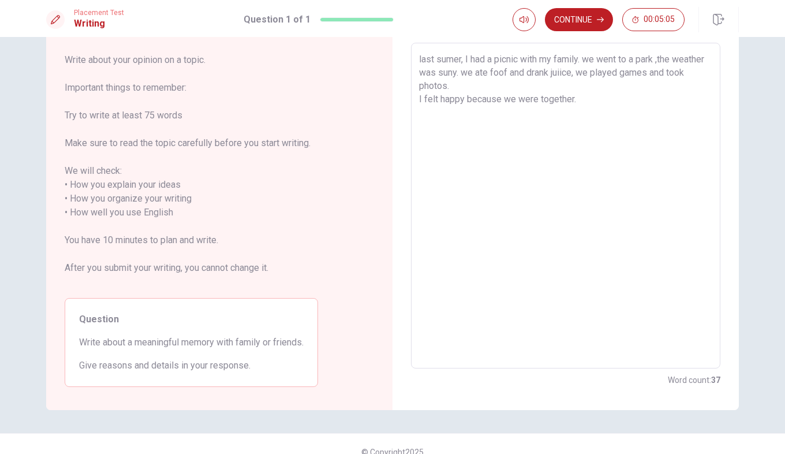
click at [582, 59] on textarea "last sumer, I had a picnic with my family. we went to a park ,the weather was s…" at bounding box center [565, 206] width 293 height 307
click at [590, 77] on textarea "last sumer, I had a picnic with my family. we went to a park ,the weather was s…" at bounding box center [565, 206] width 293 height 307
click at [573, 103] on textarea "last sumer, I had a picnic with my family. we went to a park ,the weather was s…" at bounding box center [565, 206] width 293 height 307
click at [692, 82] on textarea "last sumer, I had a picnic with my family. we went to a park ,the weather was s…" at bounding box center [565, 206] width 293 height 307
click at [595, 237] on textarea "last sumer, I had a picnic with my family. we went to a park ,the weather was s…" at bounding box center [565, 206] width 293 height 307
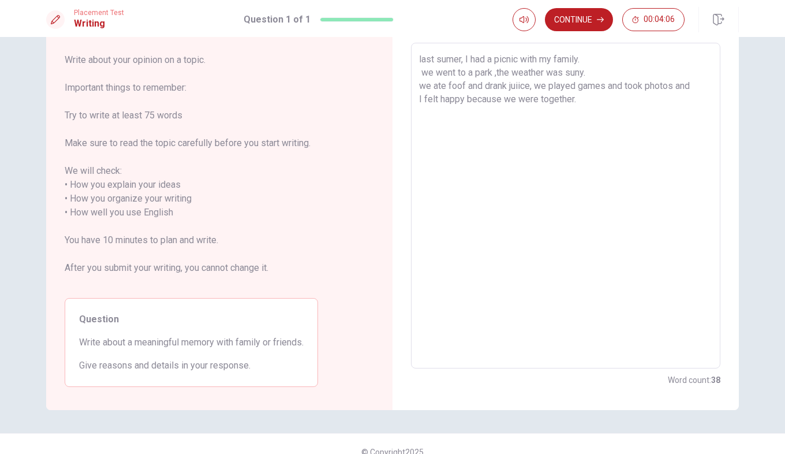
click at [695, 90] on textarea "last sumer, I had a picnic with my family. we went to a park ,the weather was s…" at bounding box center [565, 206] width 293 height 307
click at [572, 115] on textarea "last sumer, I had a picnic with my family. we went to a park ,the weather was s…" at bounding box center [565, 206] width 293 height 307
click at [603, 207] on textarea "last sumer, I had a picnic with my family. we went to a park ,the weather was s…" at bounding box center [565, 206] width 293 height 307
click at [557, 124] on textarea "last sumer, I had a picnic with my family. we went to a park ,the weather was s…" at bounding box center [565, 206] width 293 height 307
click at [553, 117] on textarea "last sumer, I had a picnic with my family. we went to a park ,the weather was s…" at bounding box center [565, 206] width 293 height 307
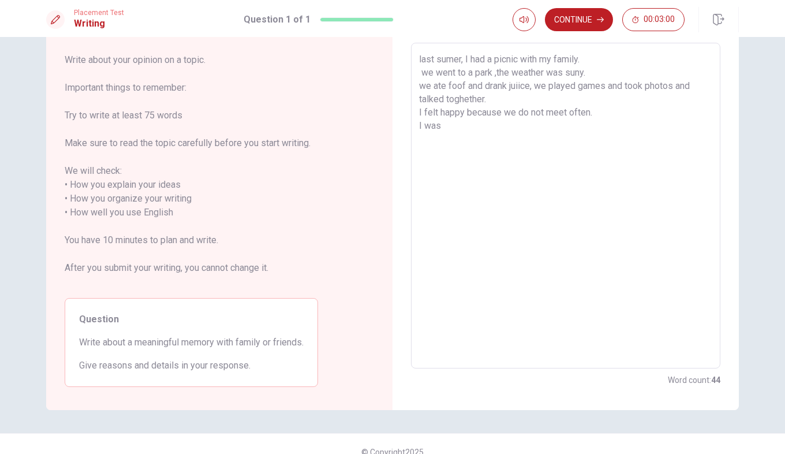
click at [646, 163] on textarea "last sumer, I had a picnic with my family. we went to a park ,the weather was s…" at bounding box center [565, 206] width 293 height 307
click at [440, 125] on textarea "last sumer, I had a picnic with my family. we went to a park ,the weather was s…" at bounding box center [565, 206] width 293 height 307
click at [585, 16] on button "Continue" at bounding box center [579, 19] width 68 height 23
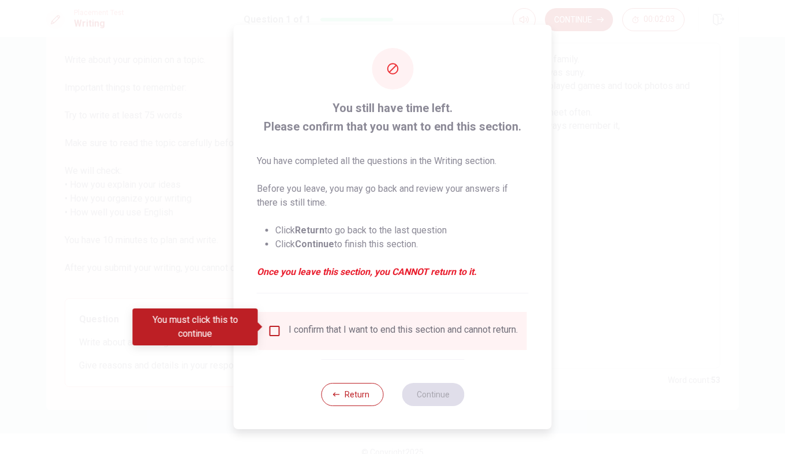
click at [274, 328] on input "You must click this to continue" at bounding box center [275, 331] width 14 height 14
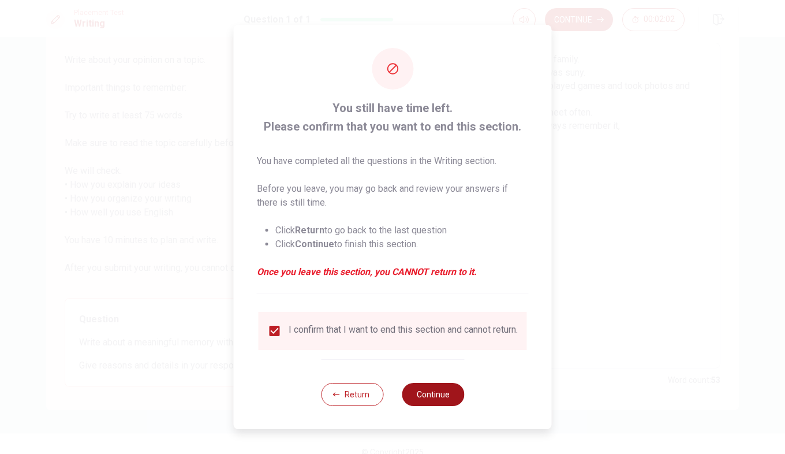
click at [426, 397] on button "Continue" at bounding box center [433, 394] width 62 height 23
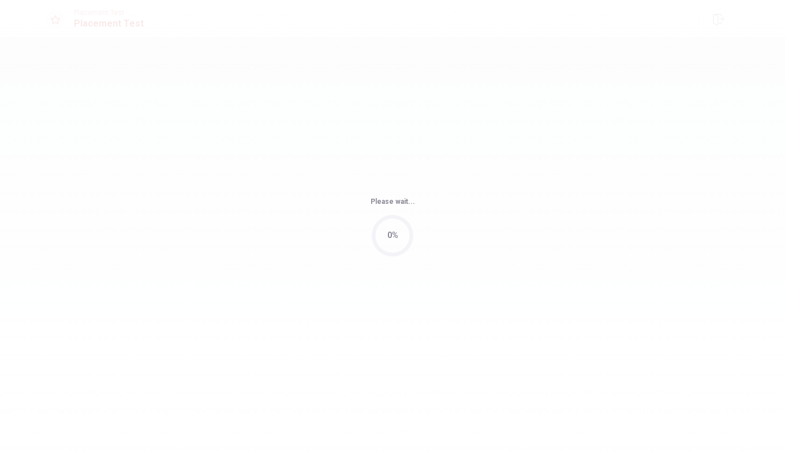
scroll to position [0, 0]
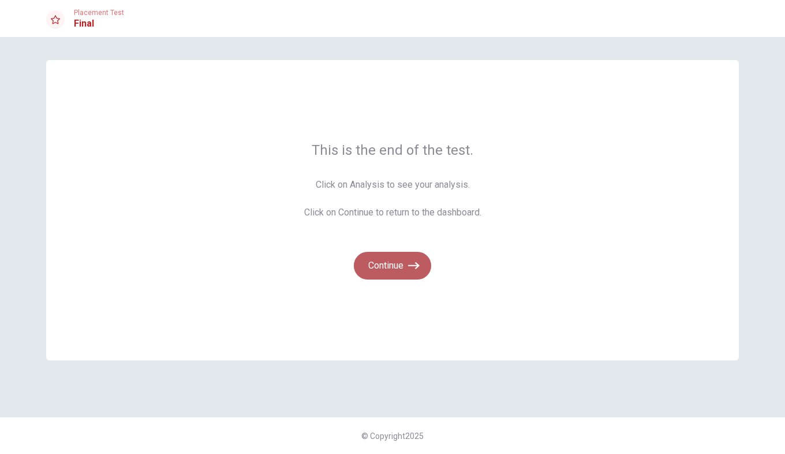
click at [401, 261] on button "Continue" at bounding box center [392, 266] width 77 height 28
